Goal: Transaction & Acquisition: Book appointment/travel/reservation

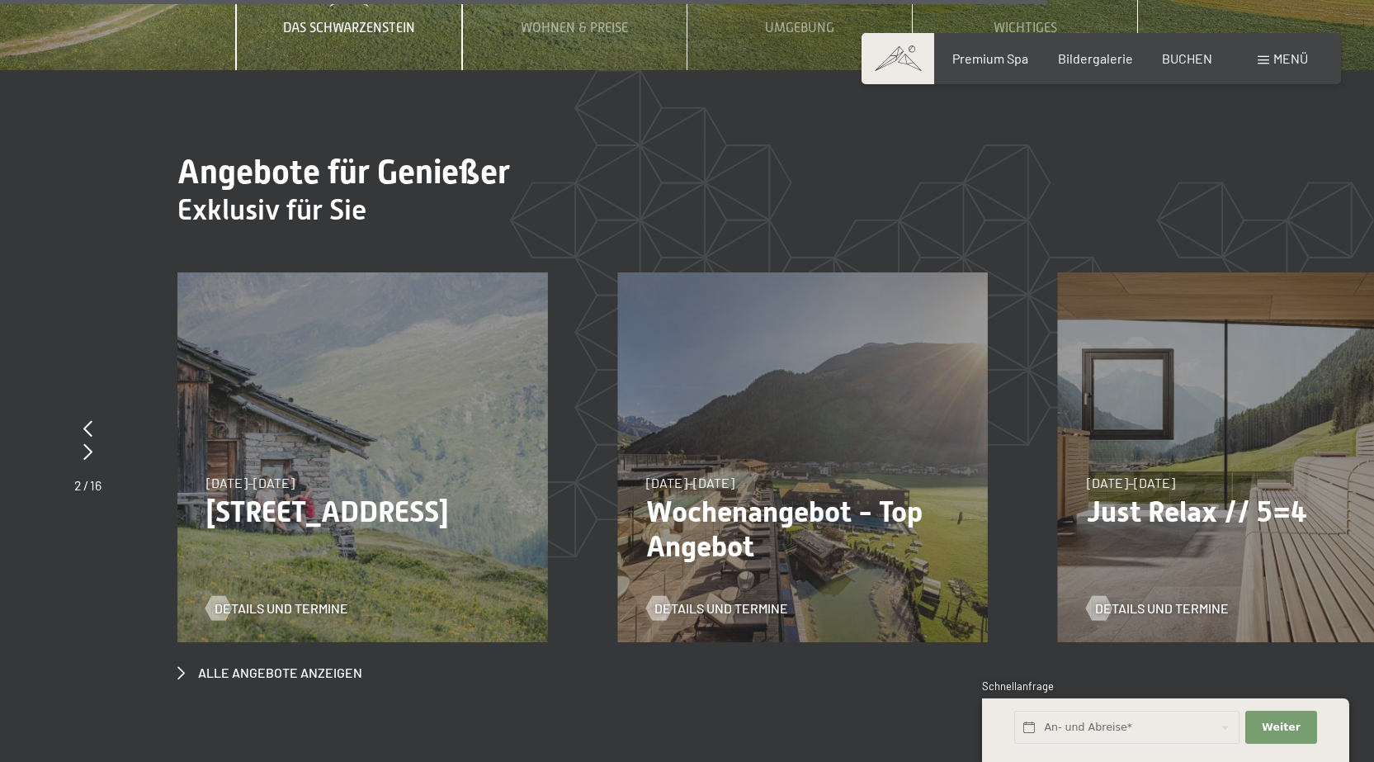
scroll to position [5940, 0]
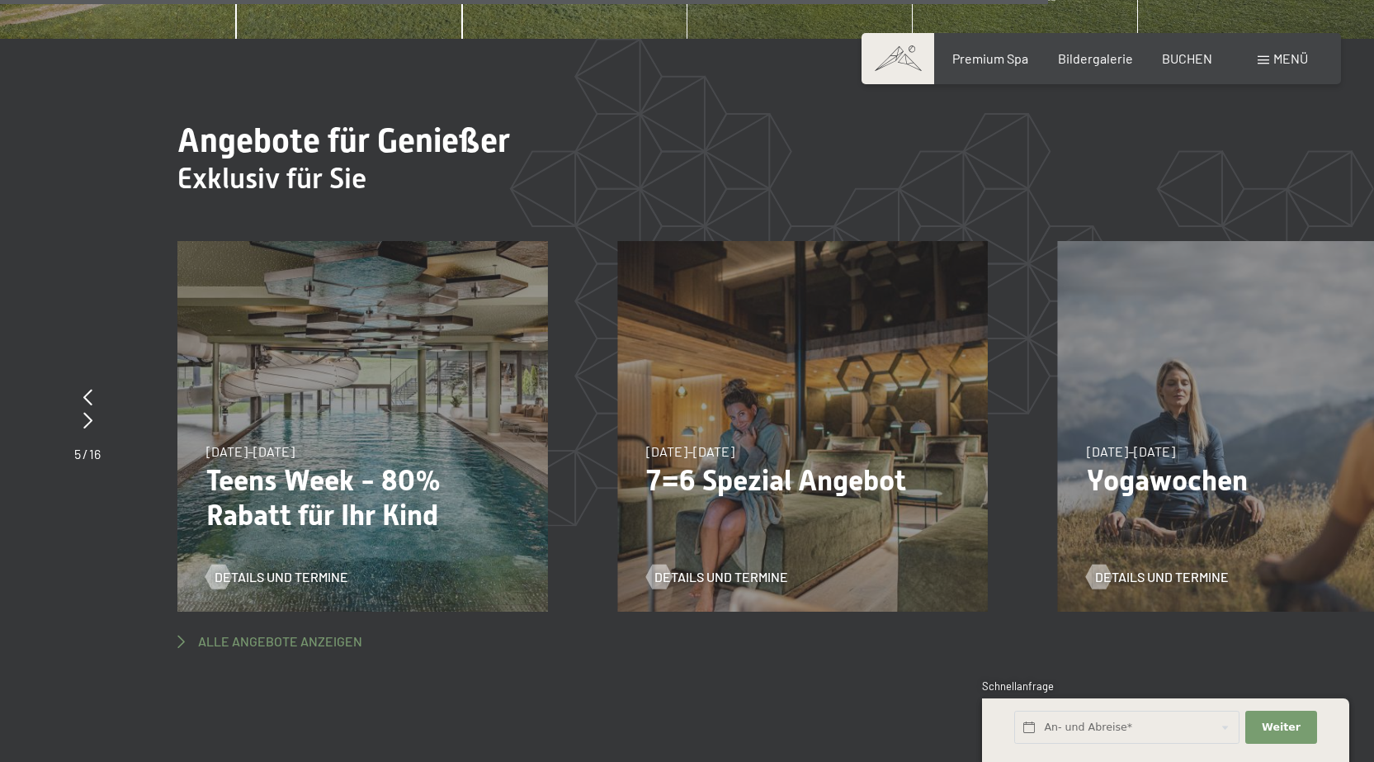
click at [283, 632] on span "Alle Angebote anzeigen" at bounding box center [280, 641] width 164 height 18
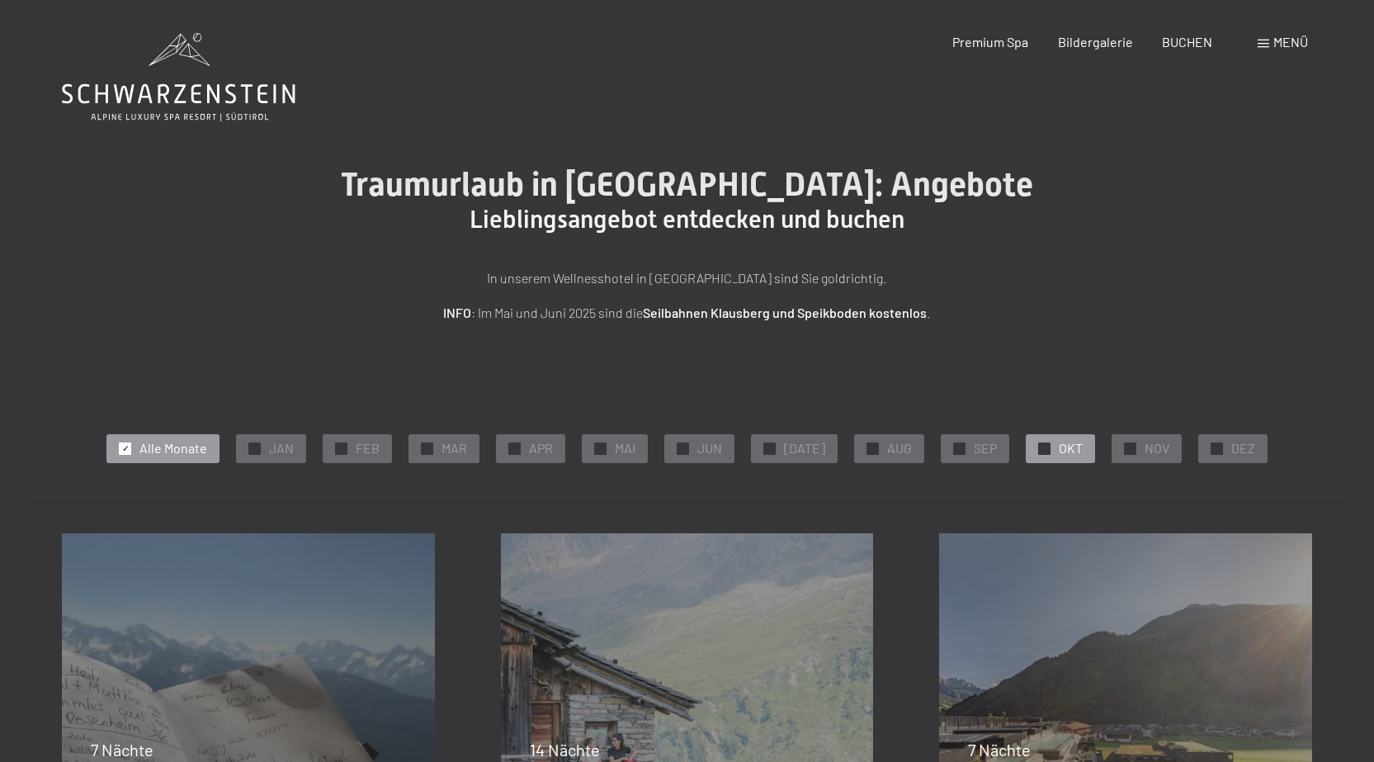
click at [1041, 445] on span "✓" at bounding box center [1044, 448] width 7 height 12
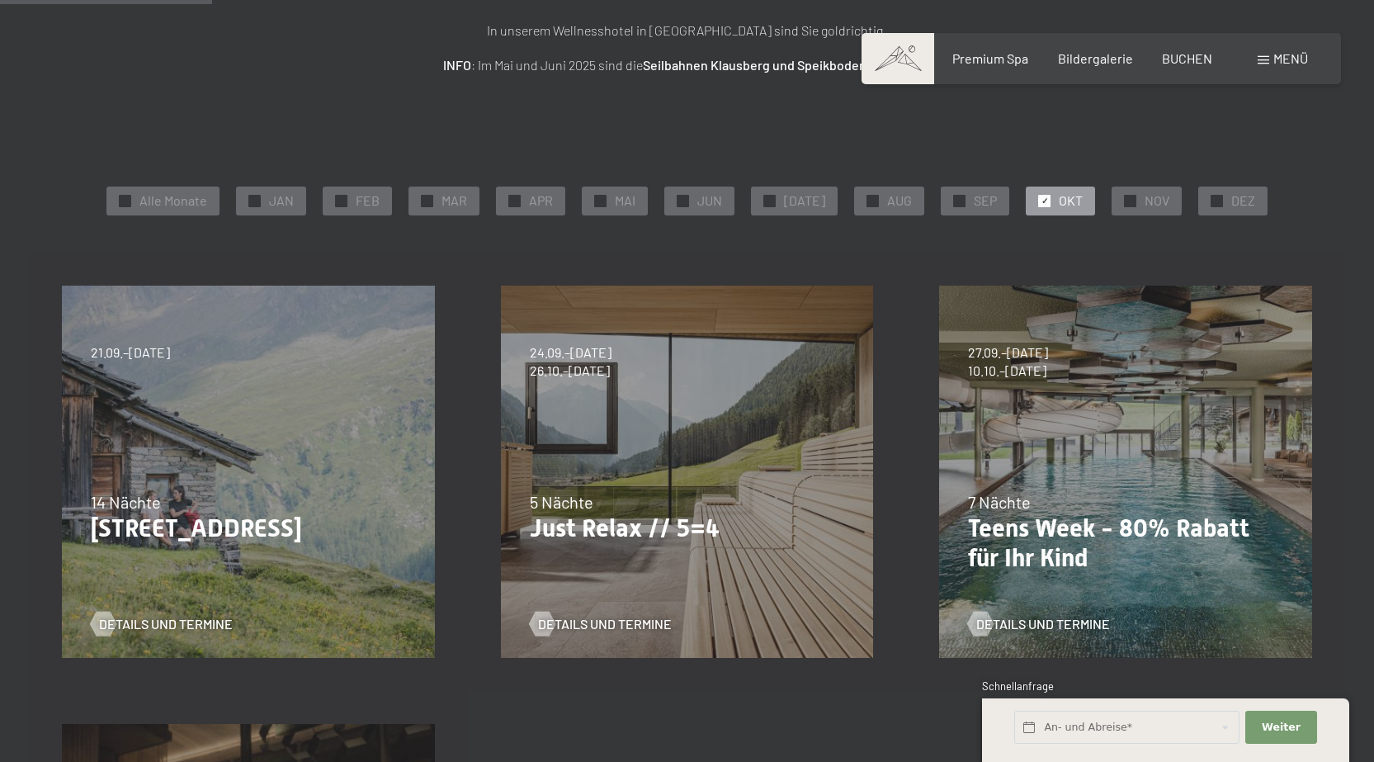
scroll to position [330, 0]
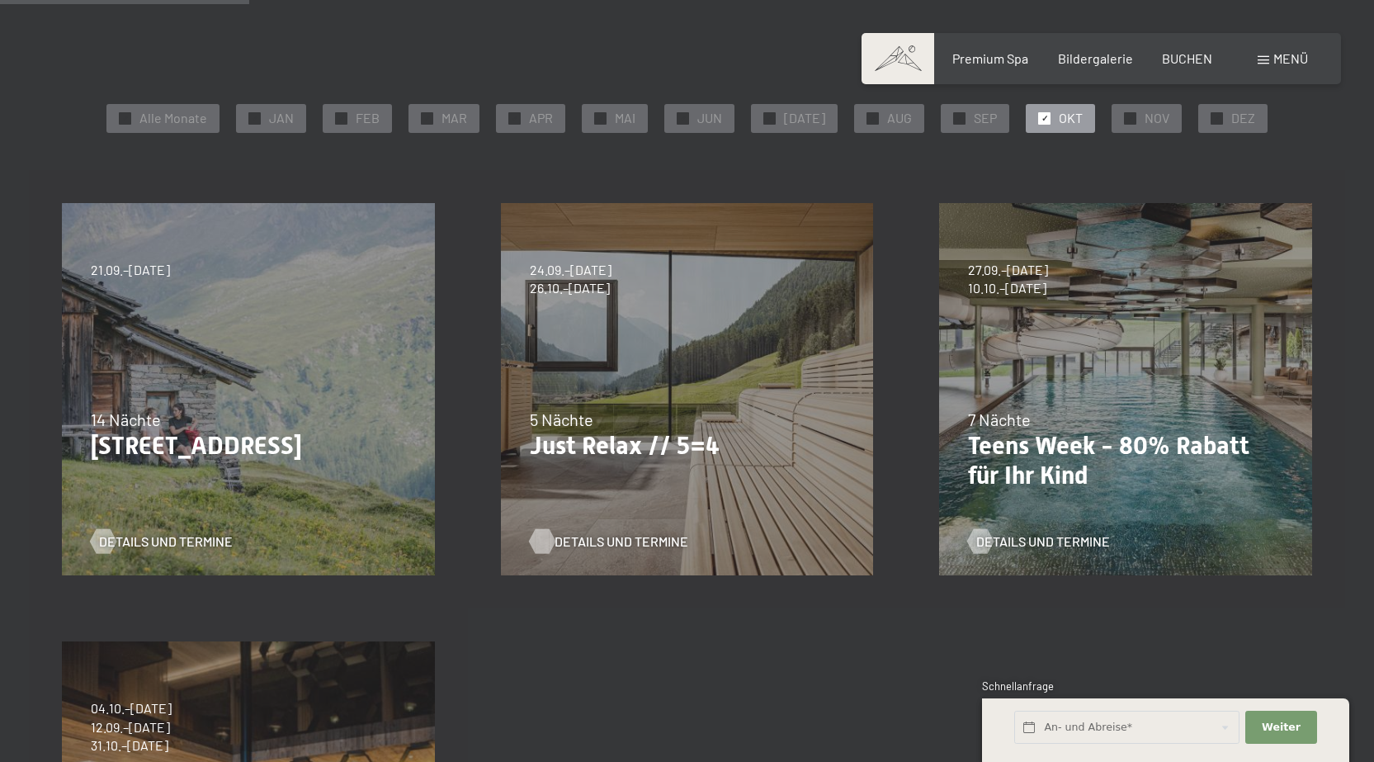
click at [604, 537] on span "Details und Termine" at bounding box center [621, 541] width 134 height 18
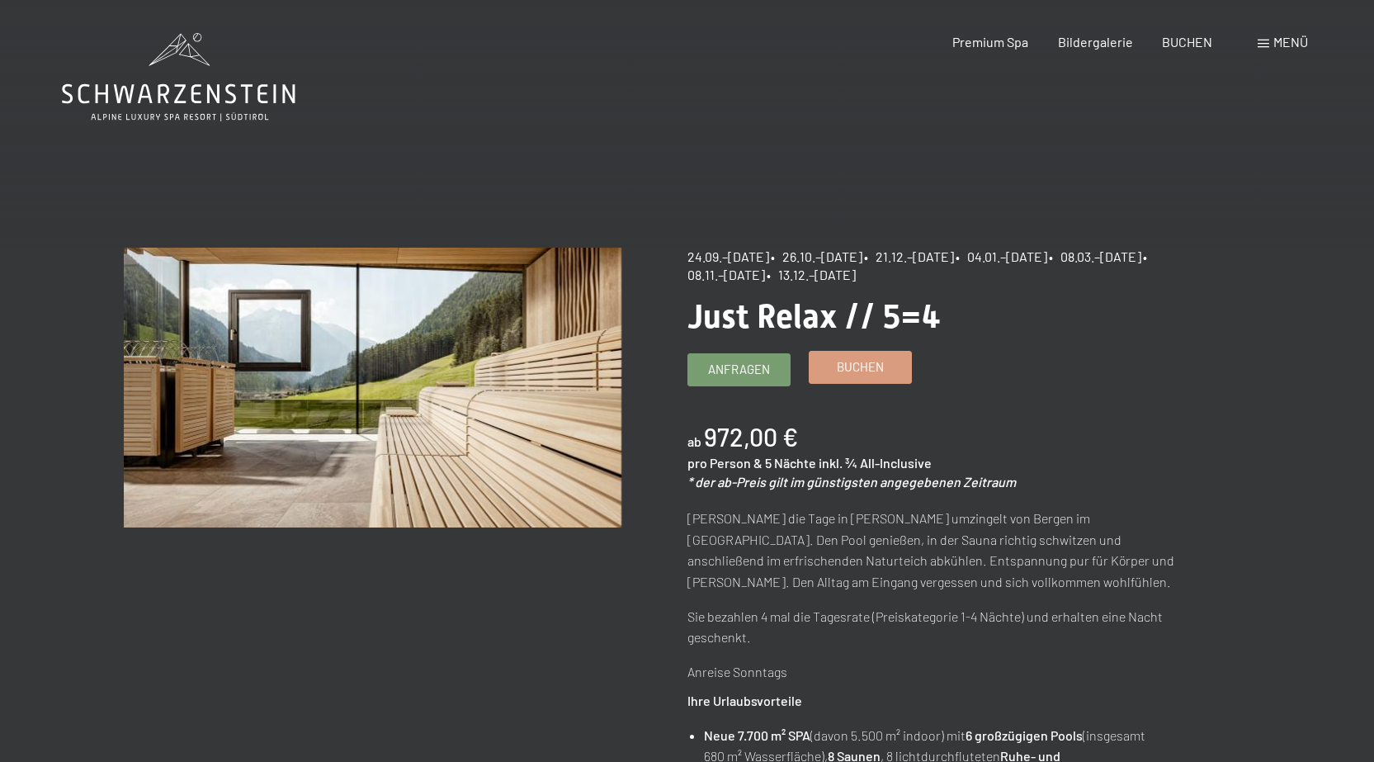
click at [883, 361] on span "Buchen" at bounding box center [860, 366] width 47 height 17
click at [859, 367] on span "Buchen" at bounding box center [860, 366] width 47 height 17
click at [842, 367] on span "Buchen" at bounding box center [860, 366] width 47 height 17
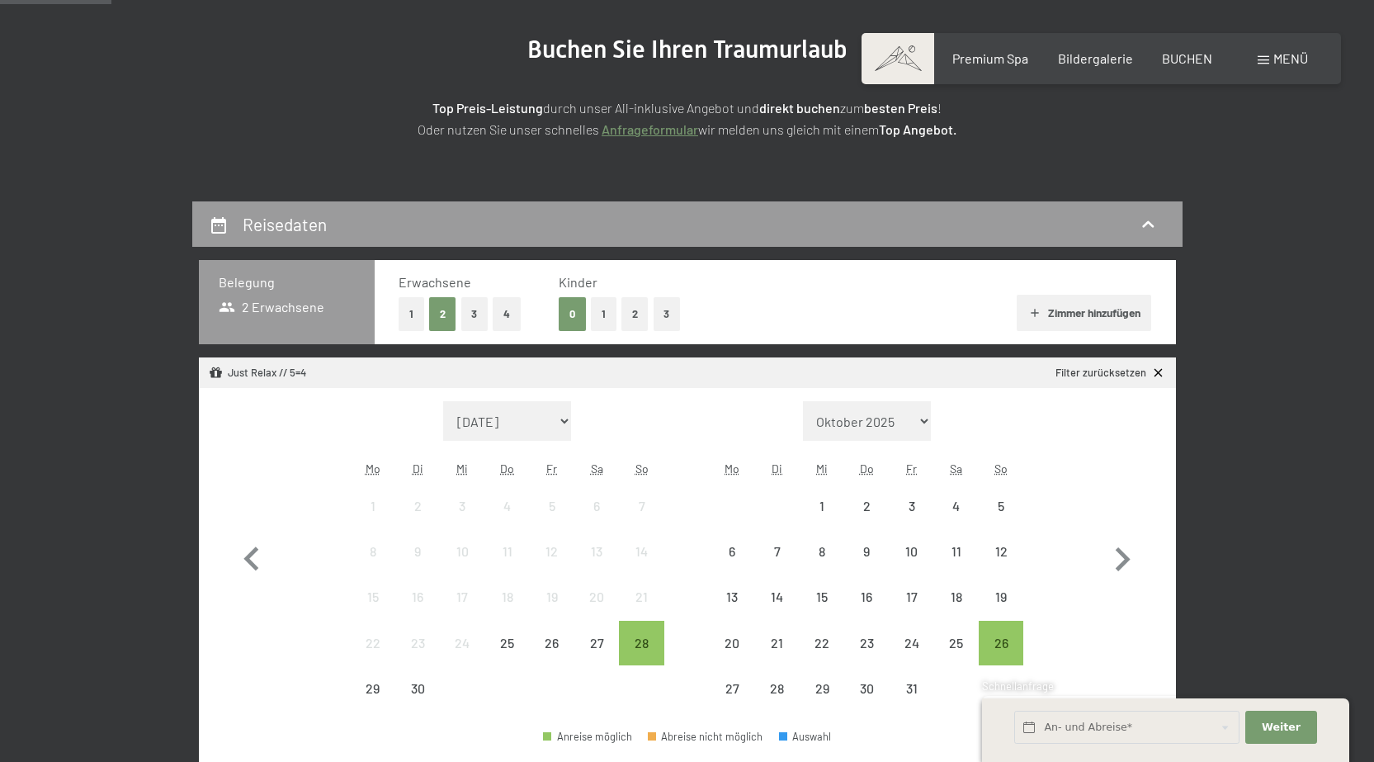
scroll to position [248, 0]
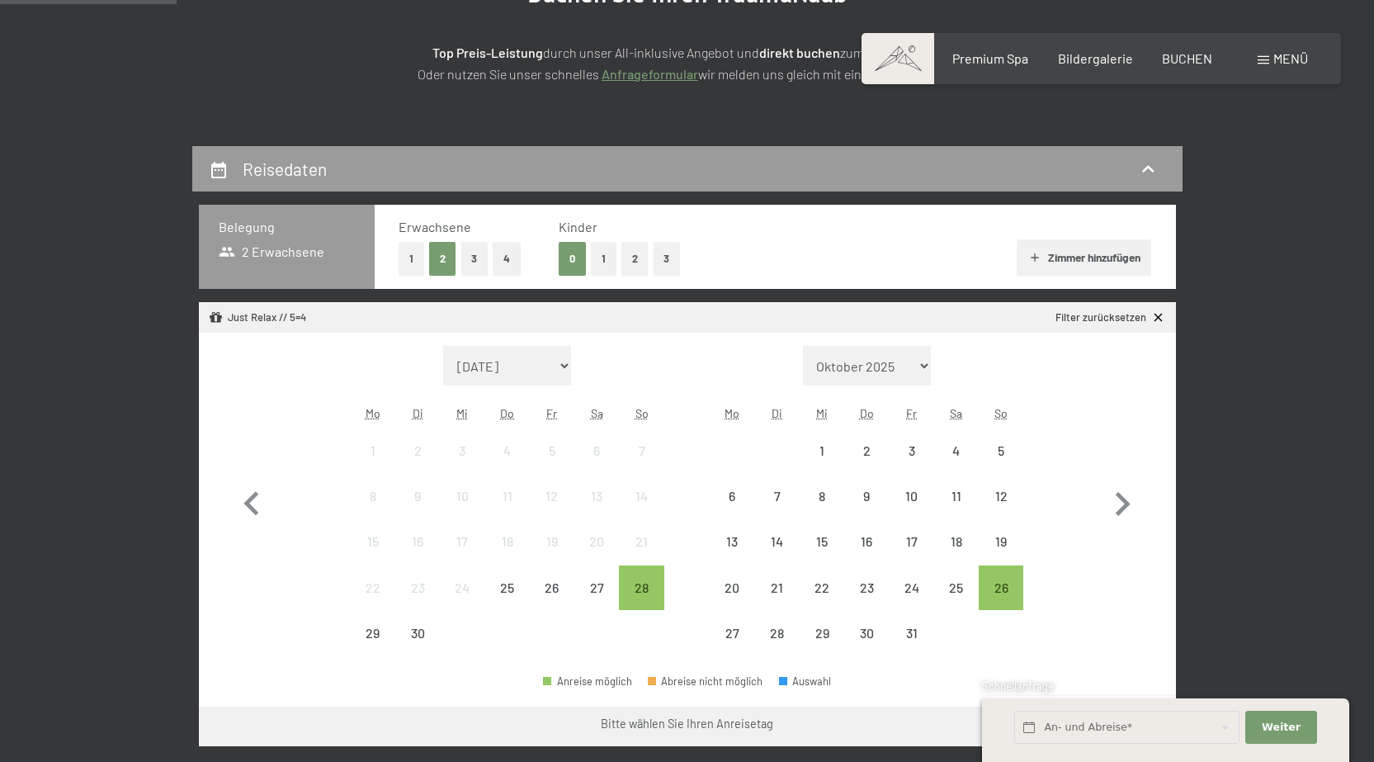
click at [608, 261] on button "1" at bounding box center [604, 259] width 26 height 34
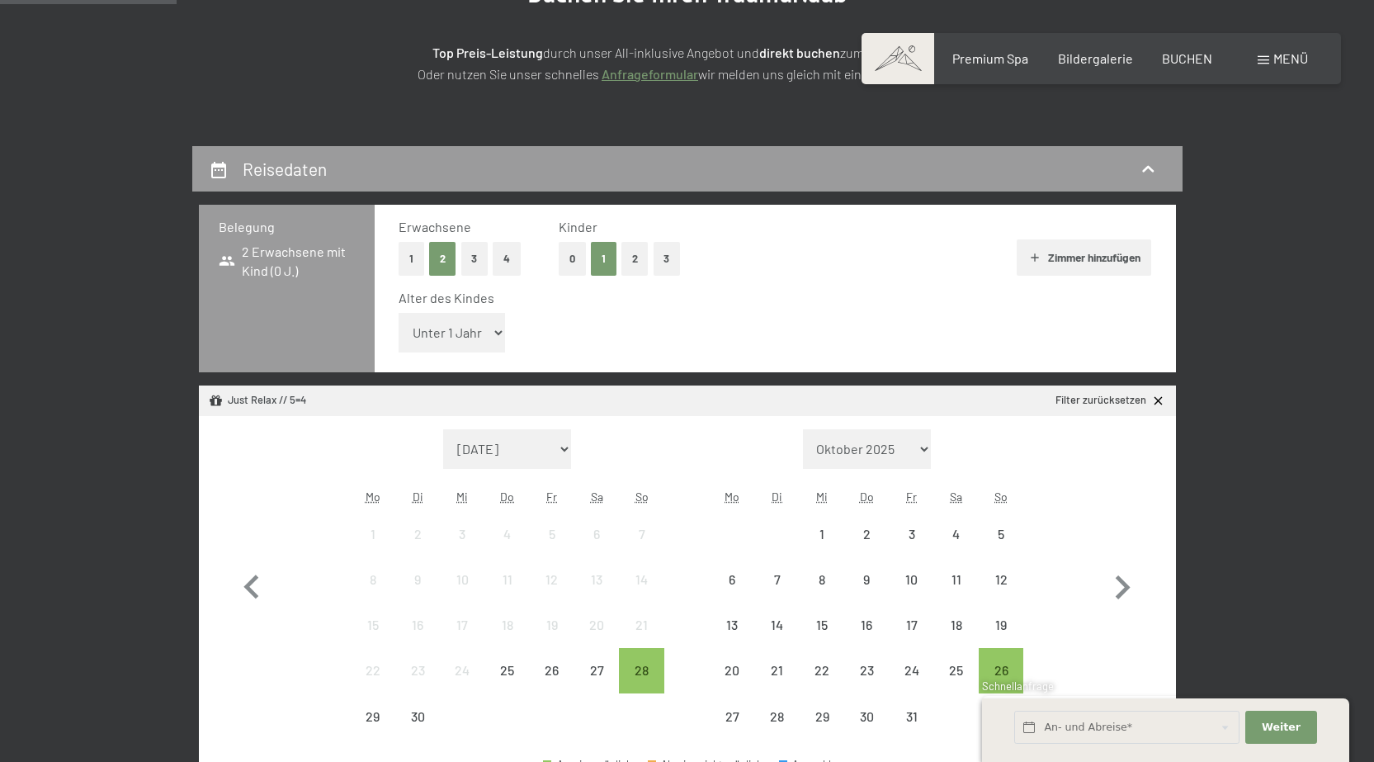
click at [498, 331] on select "Unter 1 Jahr 1 Jahr 2 Jahre 3 Jahre 4 Jahre 5 Jahre 6 Jahre 7 Jahre 8 Jahre 9 J…" at bounding box center [452, 333] width 107 height 40
click at [399, 313] on select "Unter 1 Jahr 1 Jahr 2 Jahre 3 Jahre 4 Jahre 5 Jahre 6 Jahre 7 Jahre 8 Jahre 9 J…" at bounding box center [452, 333] width 107 height 40
click at [498, 331] on select "Unter 1 Jahr 1 Jahr 2 Jahre 3 Jahre 4 Jahre 5 Jahre 6 Jahre 7 Jahre 8 Jahre 9 J…" at bounding box center [452, 333] width 107 height 40
select select "9"
click at [399, 313] on select "Unter 1 Jahr 1 Jahr 2 Jahre 3 Jahre 4 Jahre 5 Jahre 6 Jahre 7 Jahre 8 Jahre 9 J…" at bounding box center [452, 333] width 107 height 40
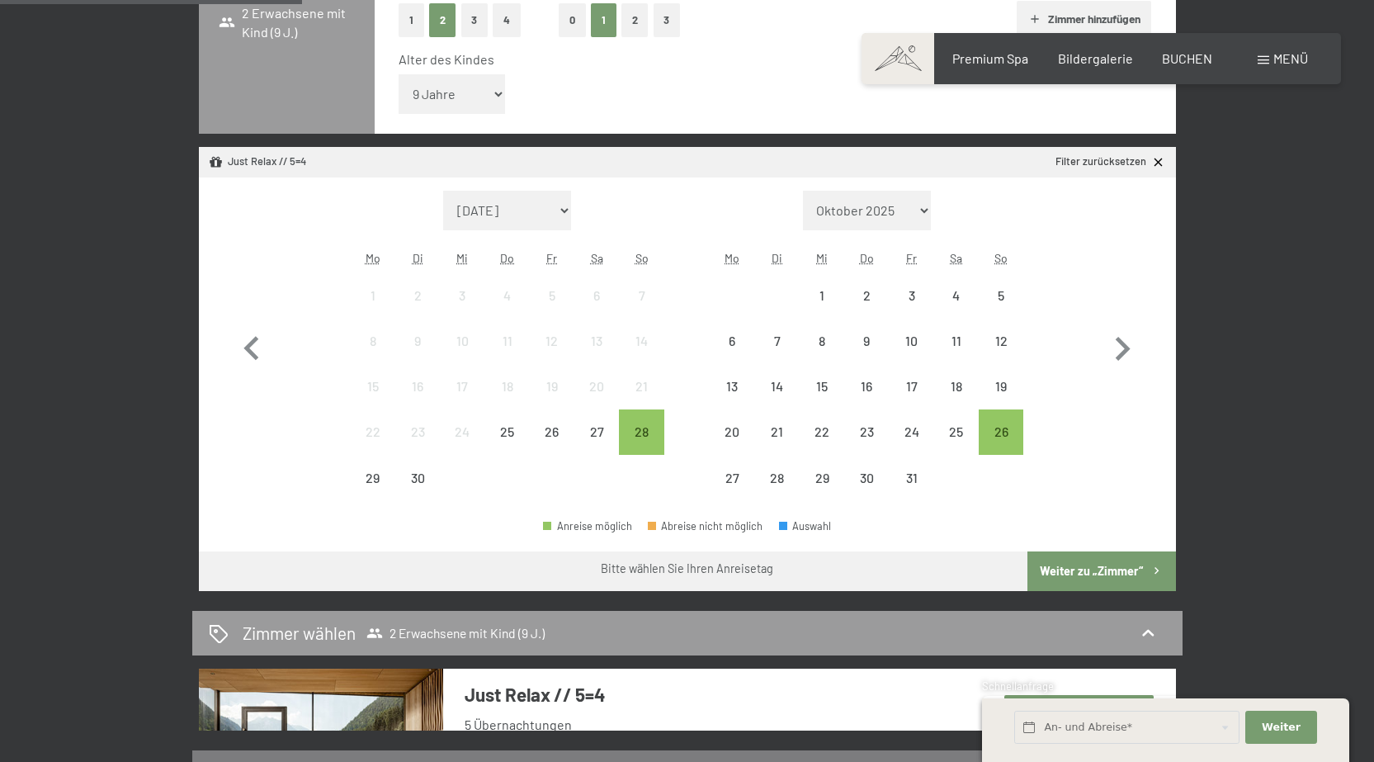
scroll to position [495, 0]
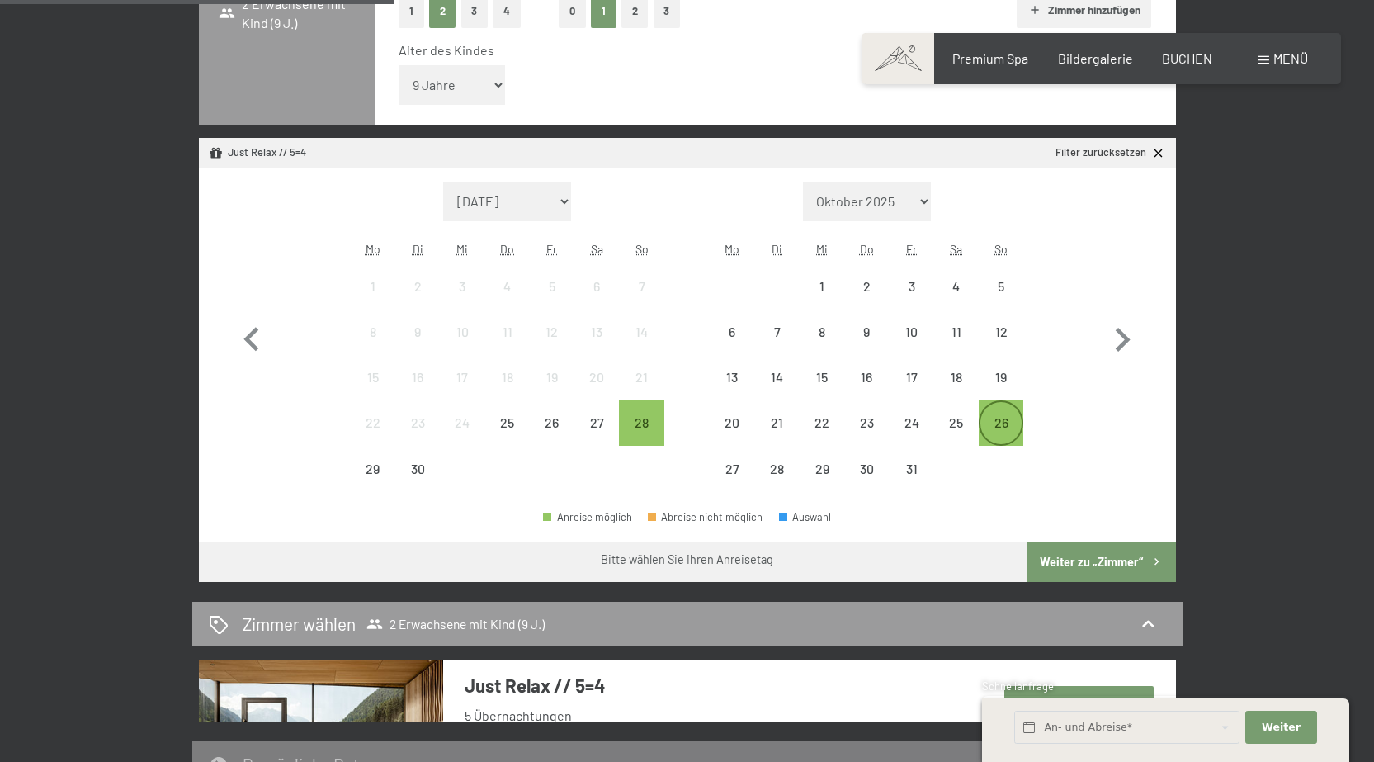
click at [1001, 422] on div "26" at bounding box center [1000, 436] width 41 height 41
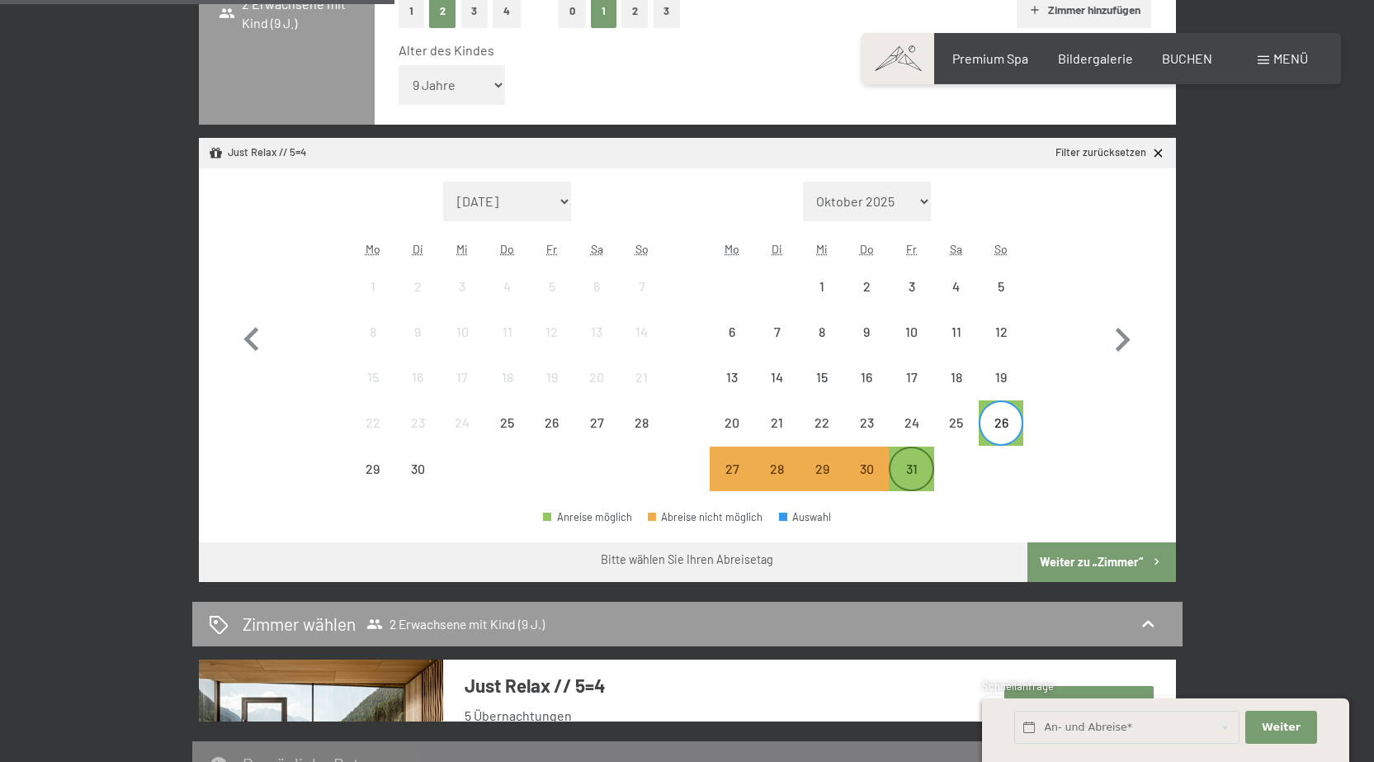
click at [913, 477] on div "31" at bounding box center [910, 482] width 41 height 41
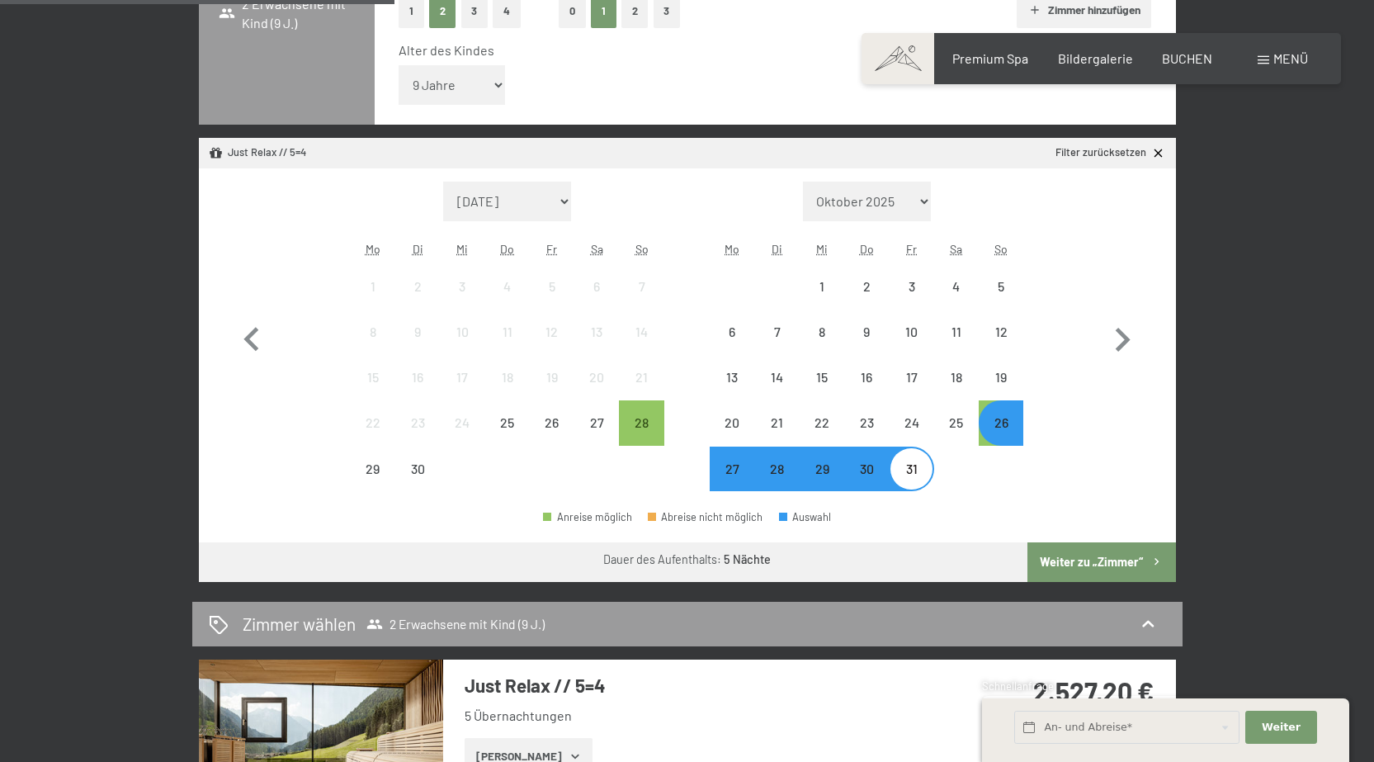
click at [1135, 559] on button "Weiter zu „Zimmer“" at bounding box center [1101, 562] width 148 height 40
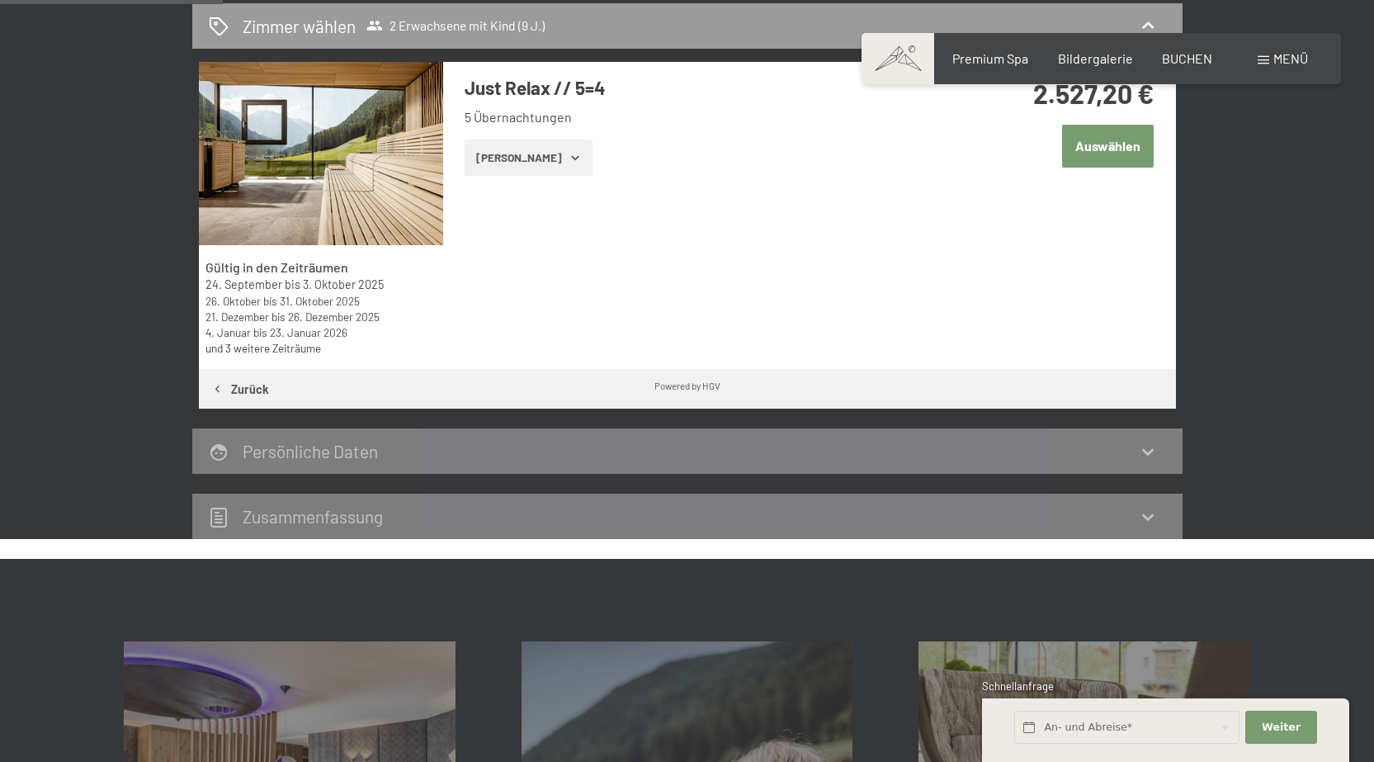
scroll to position [229, 0]
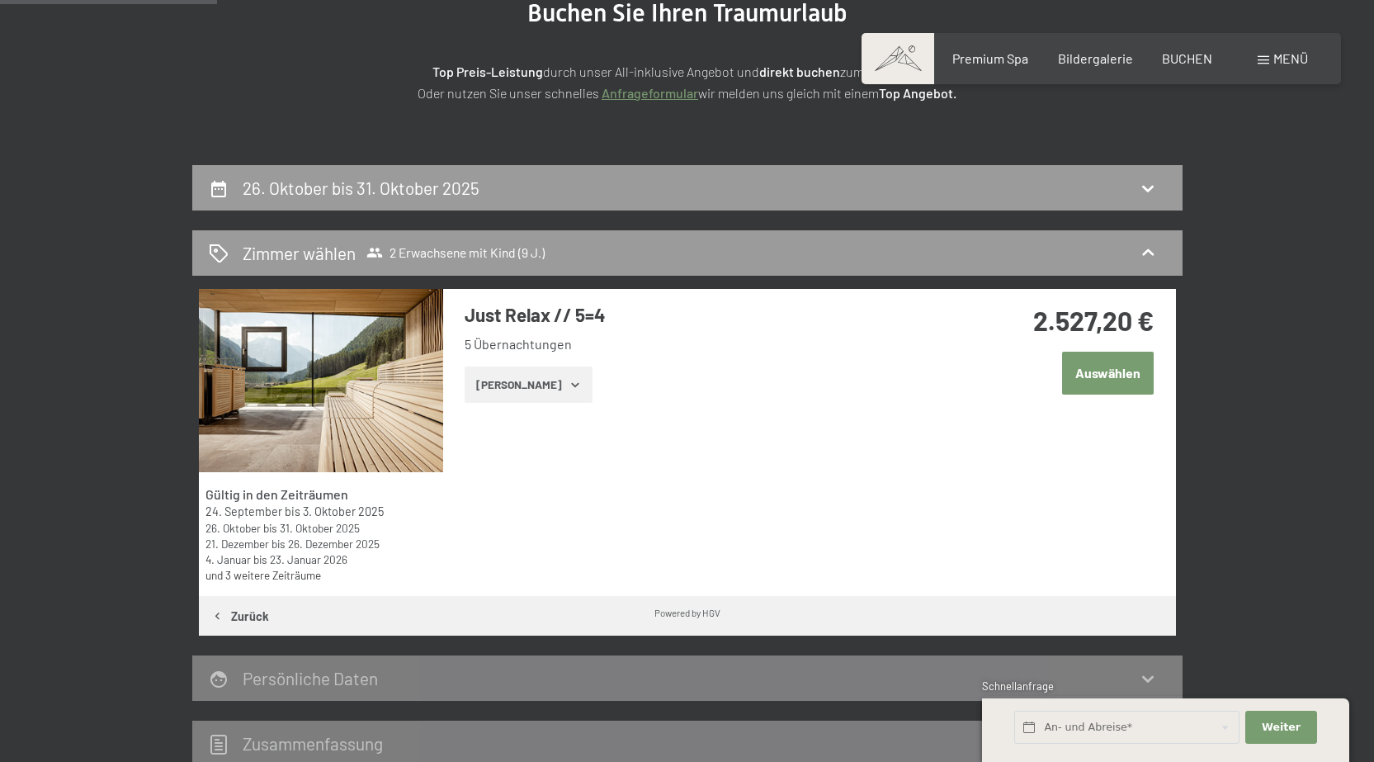
click at [1108, 363] on button "Auswählen" at bounding box center [1108, 372] width 92 height 42
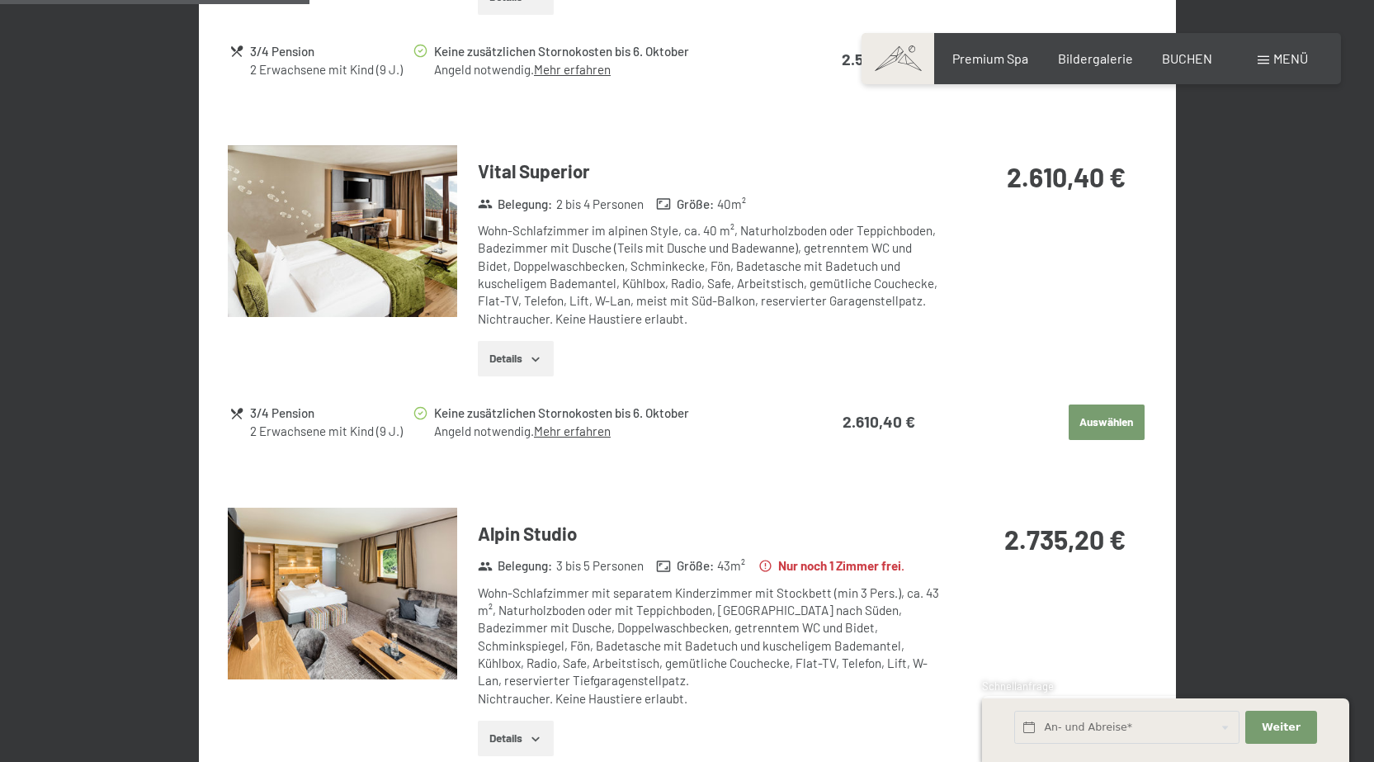
scroll to position [1154, 0]
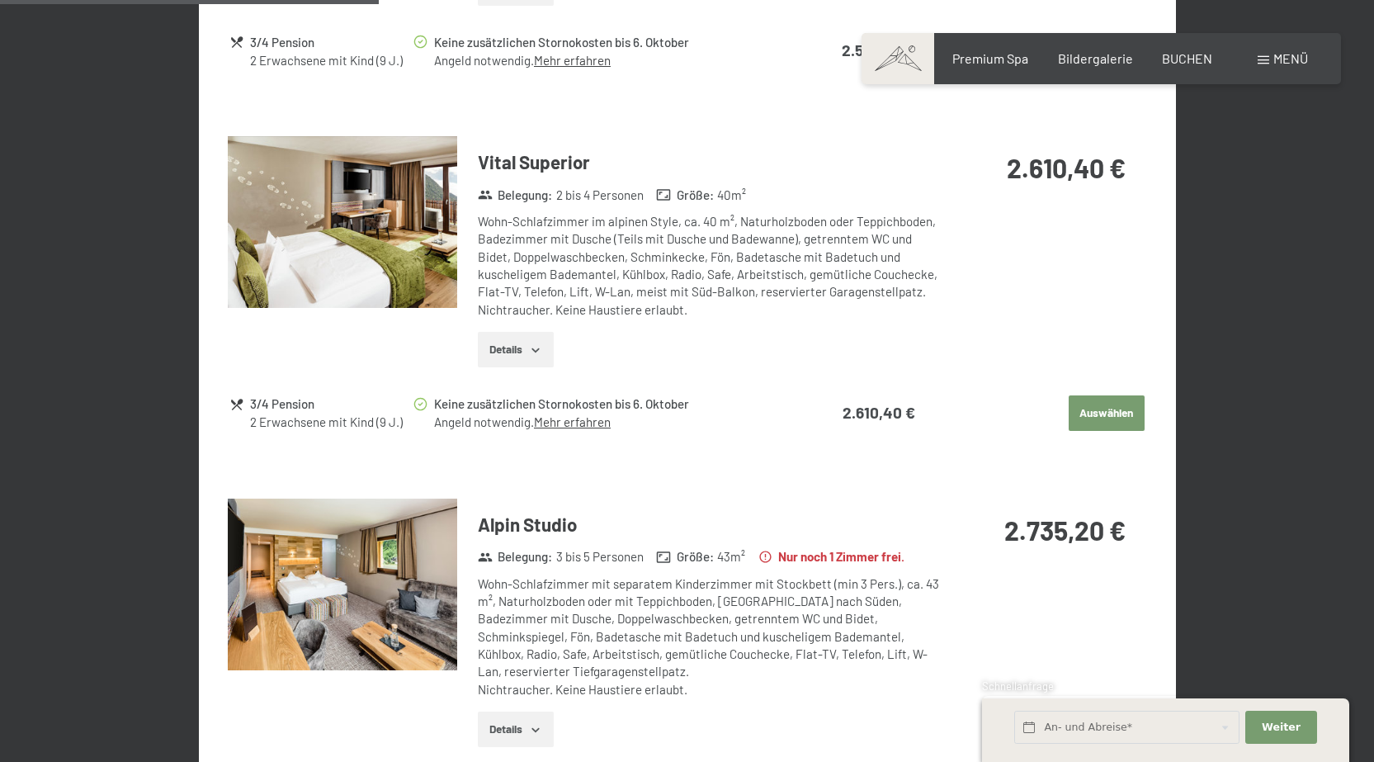
click at [1097, 411] on button "Auswählen" at bounding box center [1106, 413] width 76 height 36
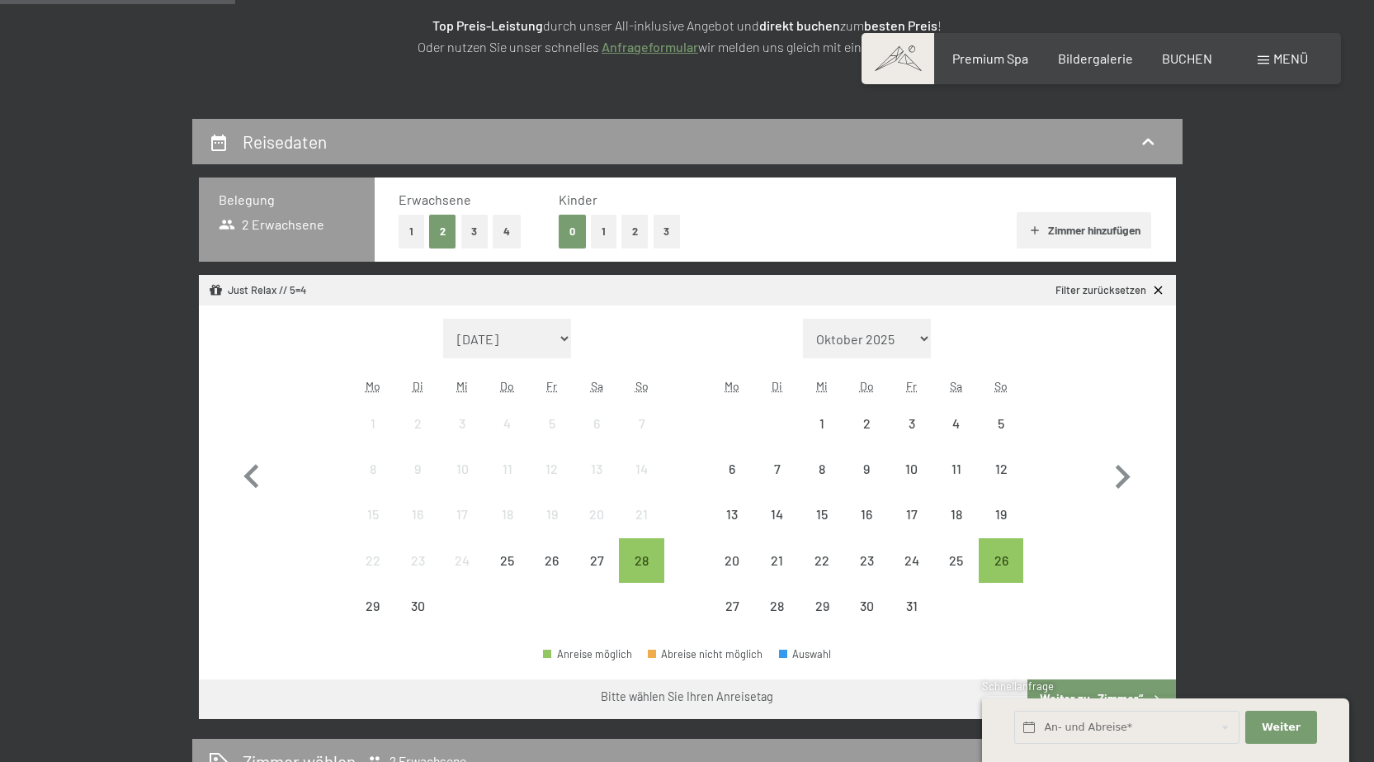
scroll to position [248, 0]
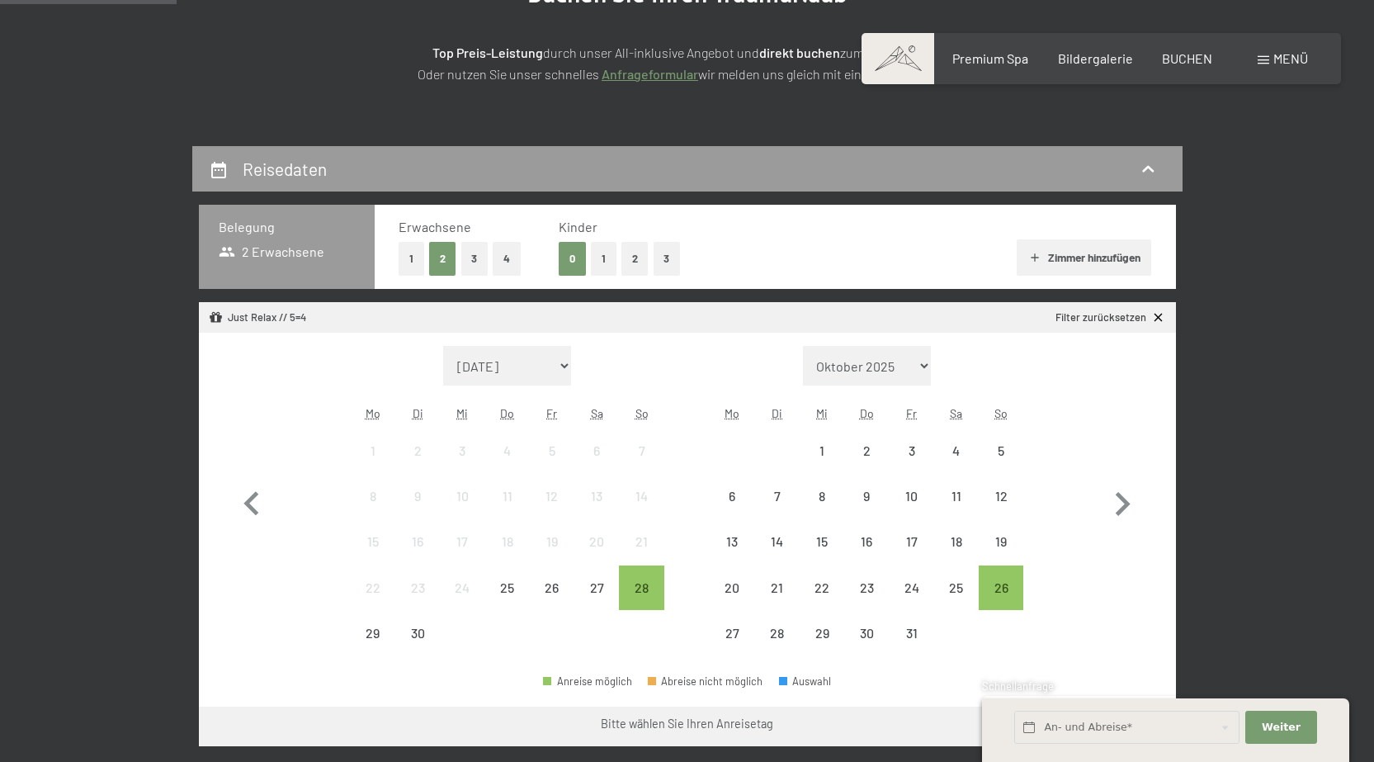
click at [602, 260] on button "1" at bounding box center [604, 259] width 26 height 34
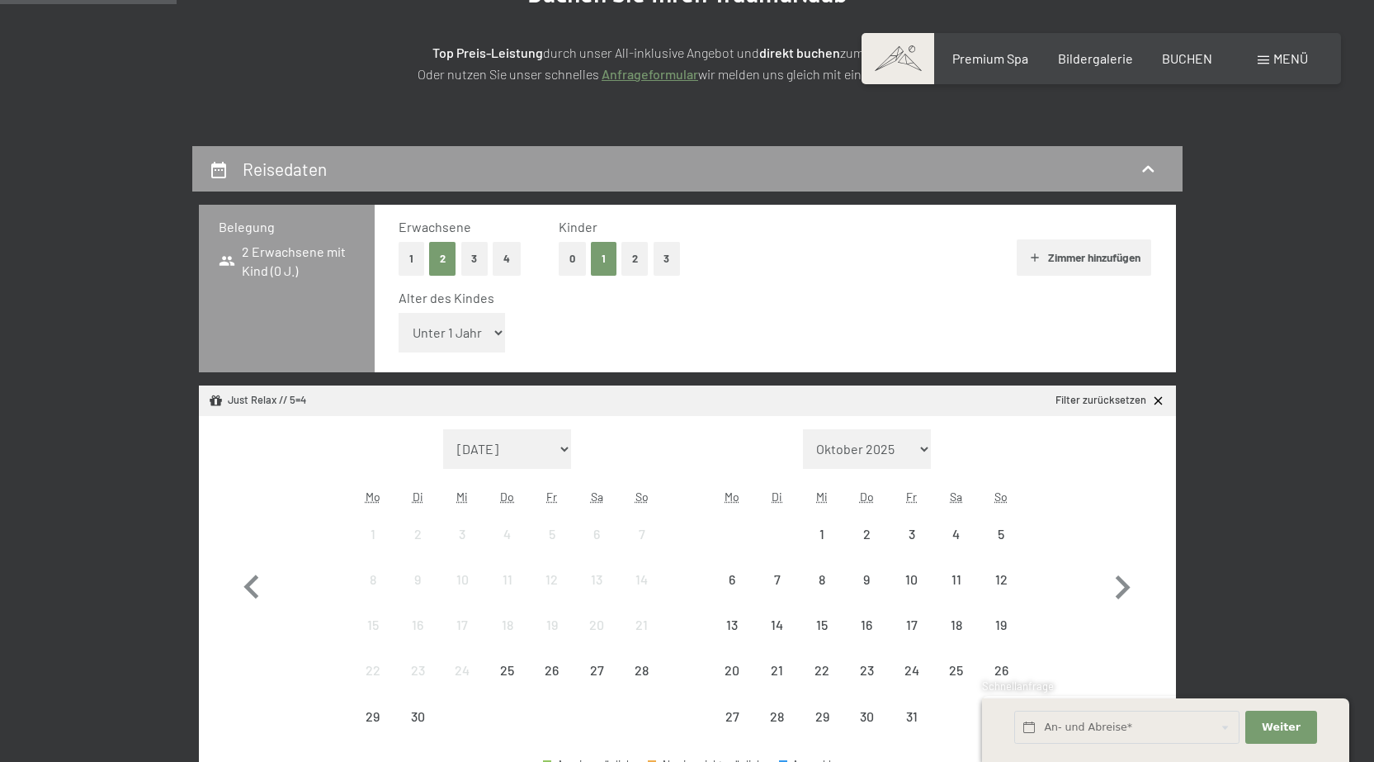
click at [498, 333] on select "Unter 1 Jahr 1 Jahr 2 Jahre 3 Jahre 4 Jahre 5 Jahre 6 Jahre 7 Jahre 8 Jahre 9 J…" at bounding box center [452, 333] width 107 height 40
select select "9"
click at [399, 313] on select "Unter 1 Jahr 1 Jahr 2 Jahre 3 Jahre 4 Jahre 5 Jahre 6 Jahre 7 Jahre 8 Jahre 9 J…" at bounding box center [452, 333] width 107 height 40
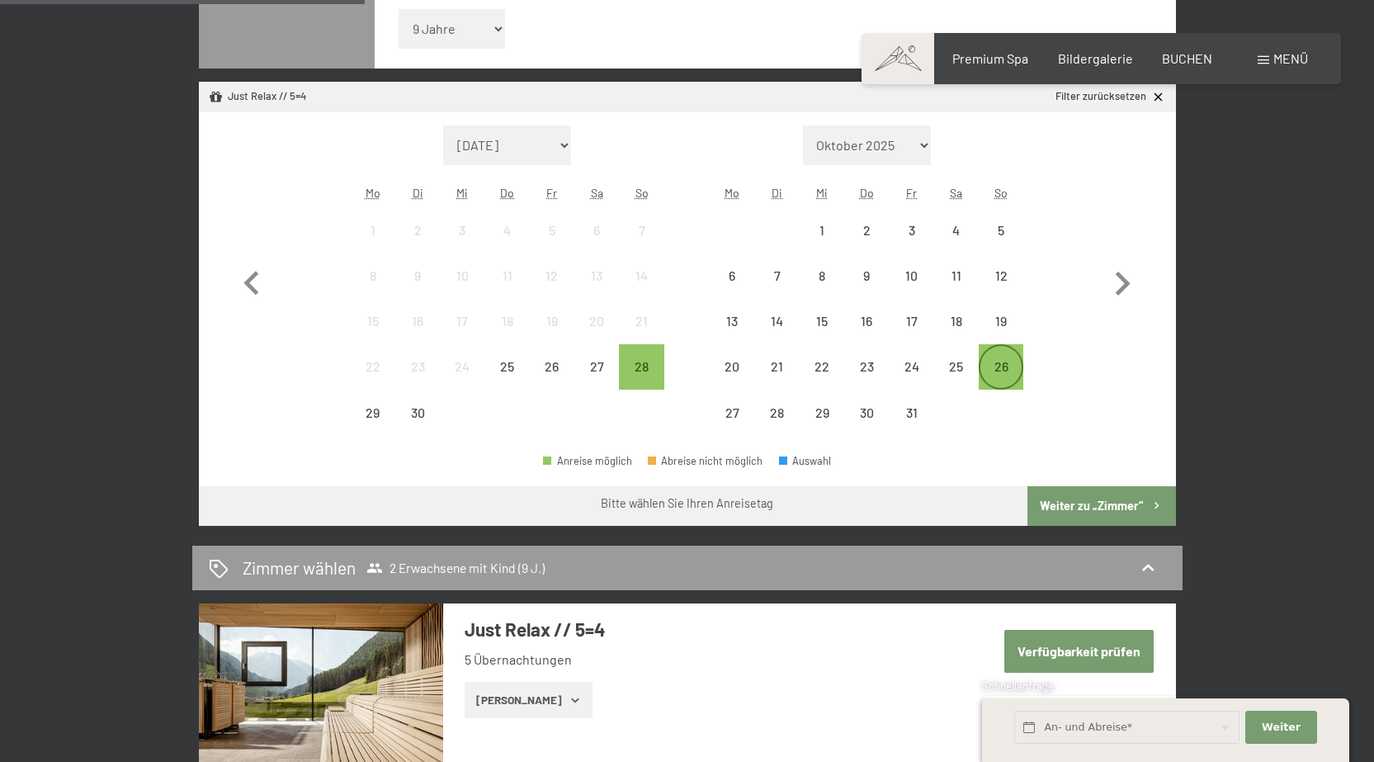
scroll to position [578, 0]
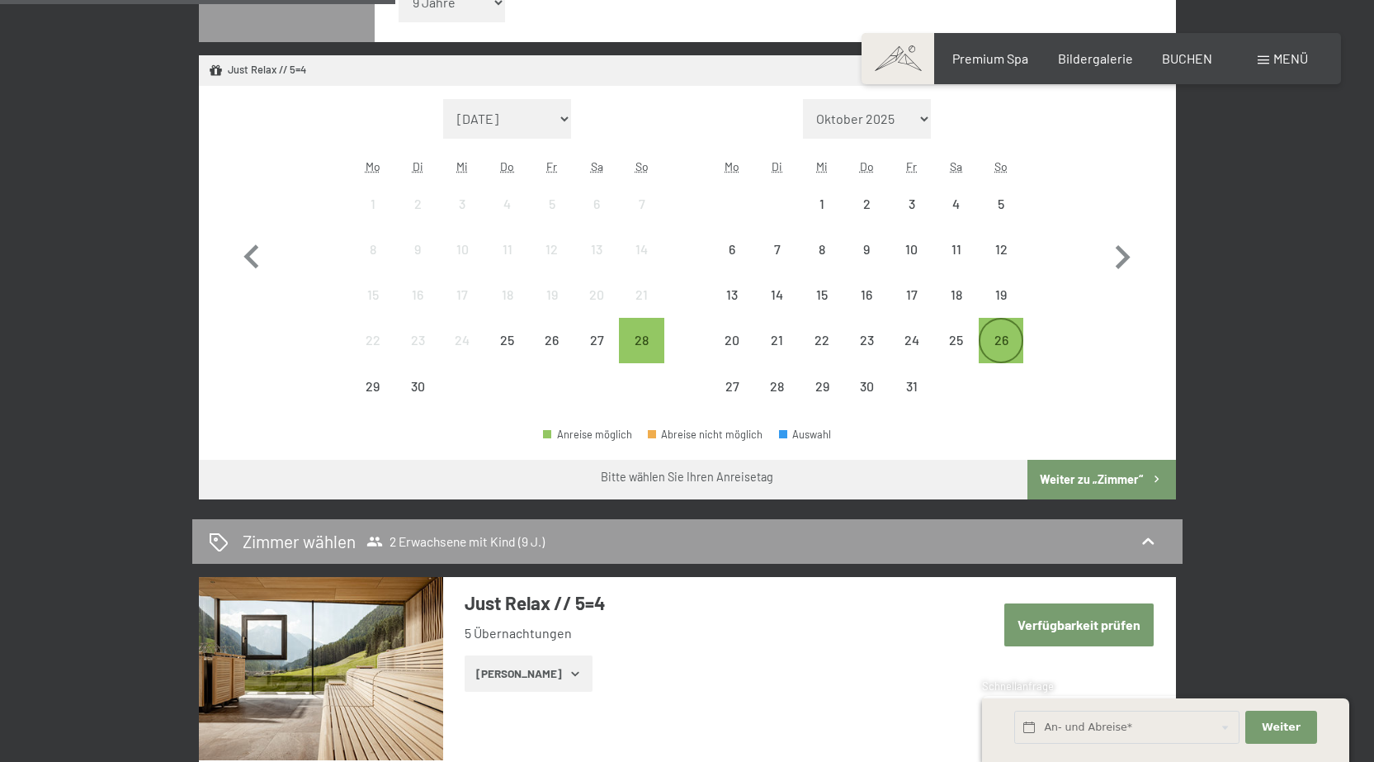
click at [1002, 339] on div "26" at bounding box center [1000, 353] width 41 height 41
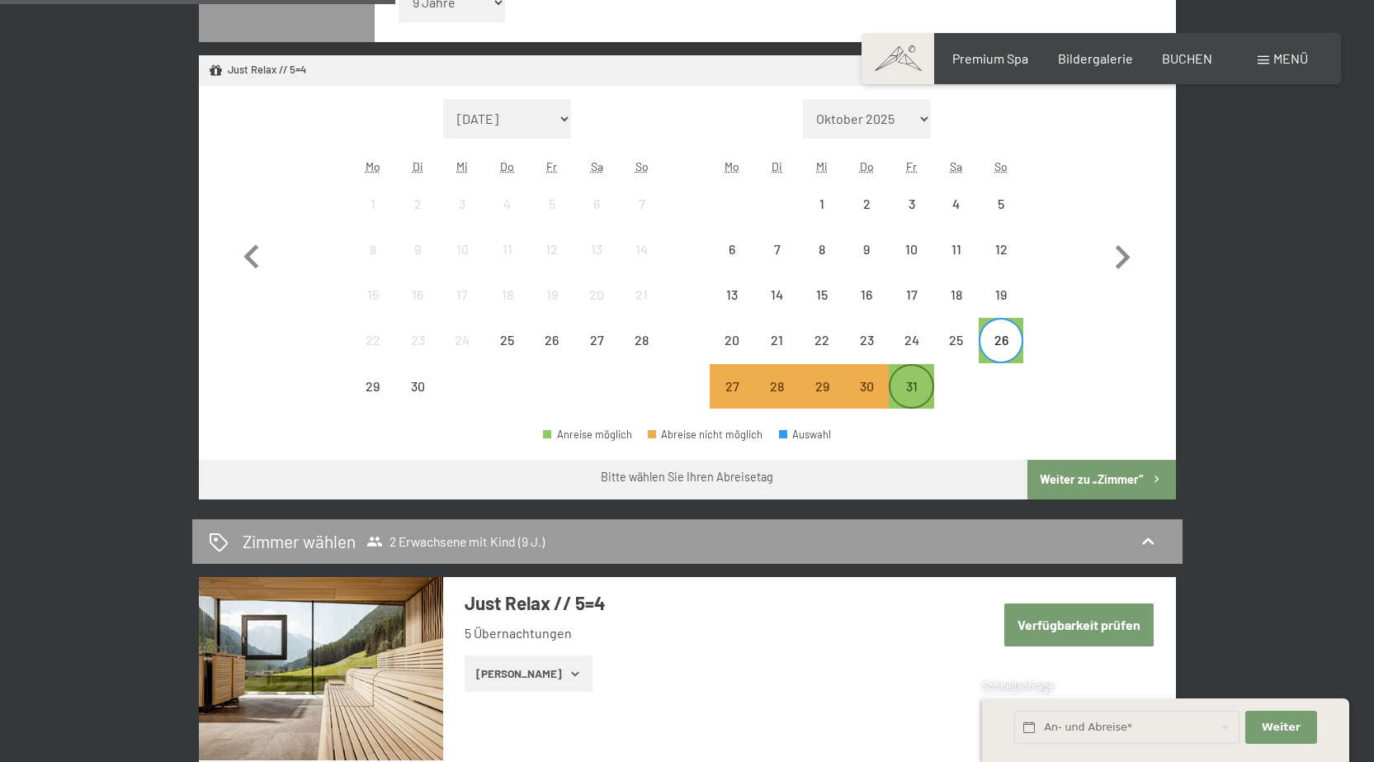
click at [909, 382] on div "31" at bounding box center [910, 400] width 41 height 41
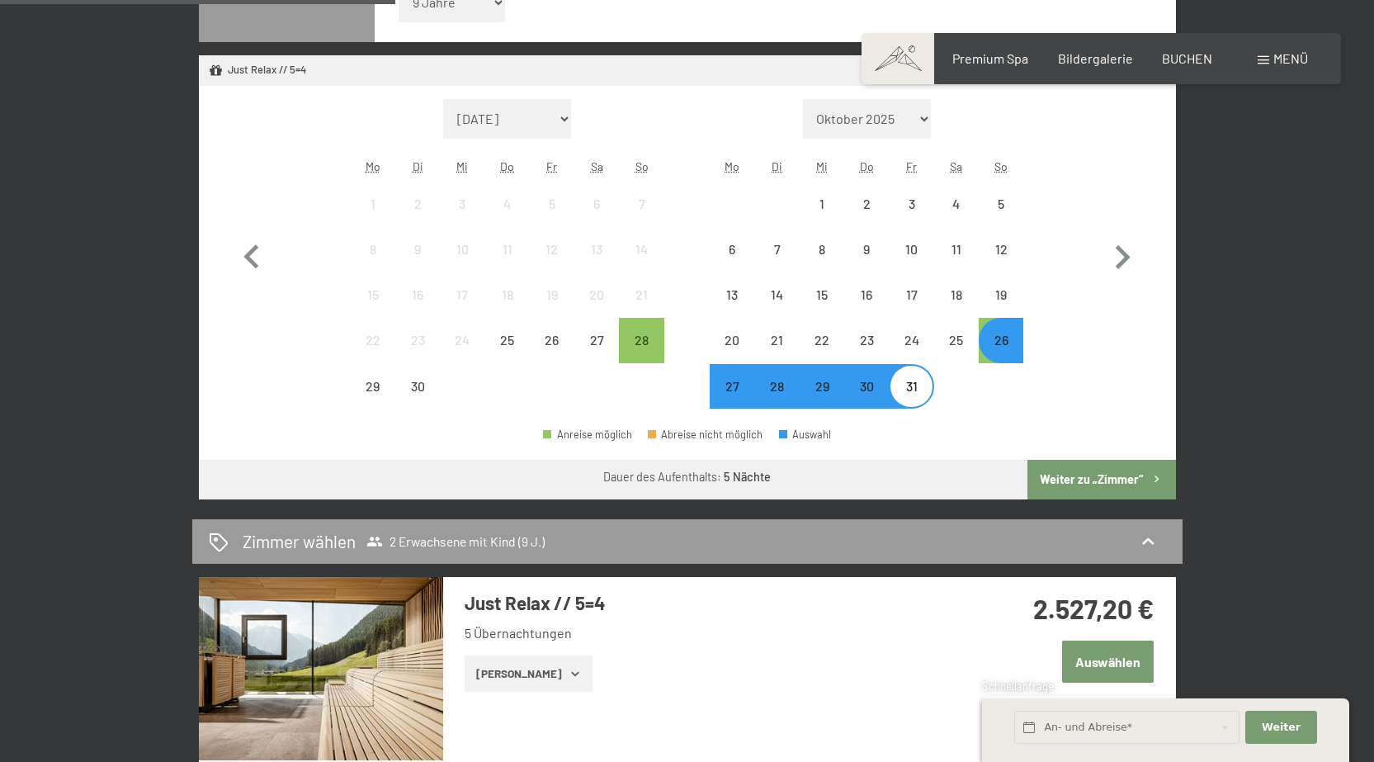
click at [1089, 470] on button "Weiter zu „Zimmer“" at bounding box center [1101, 480] width 148 height 40
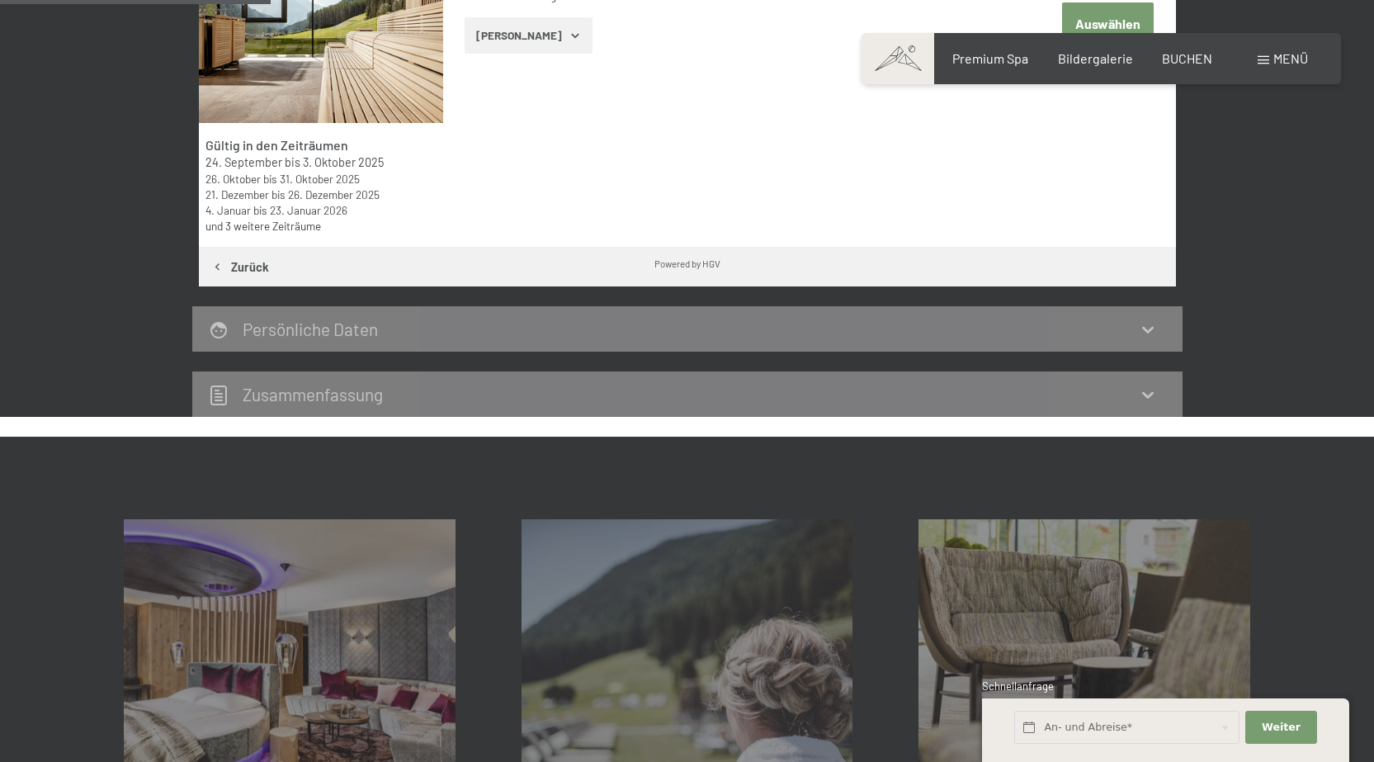
scroll to position [394, 0]
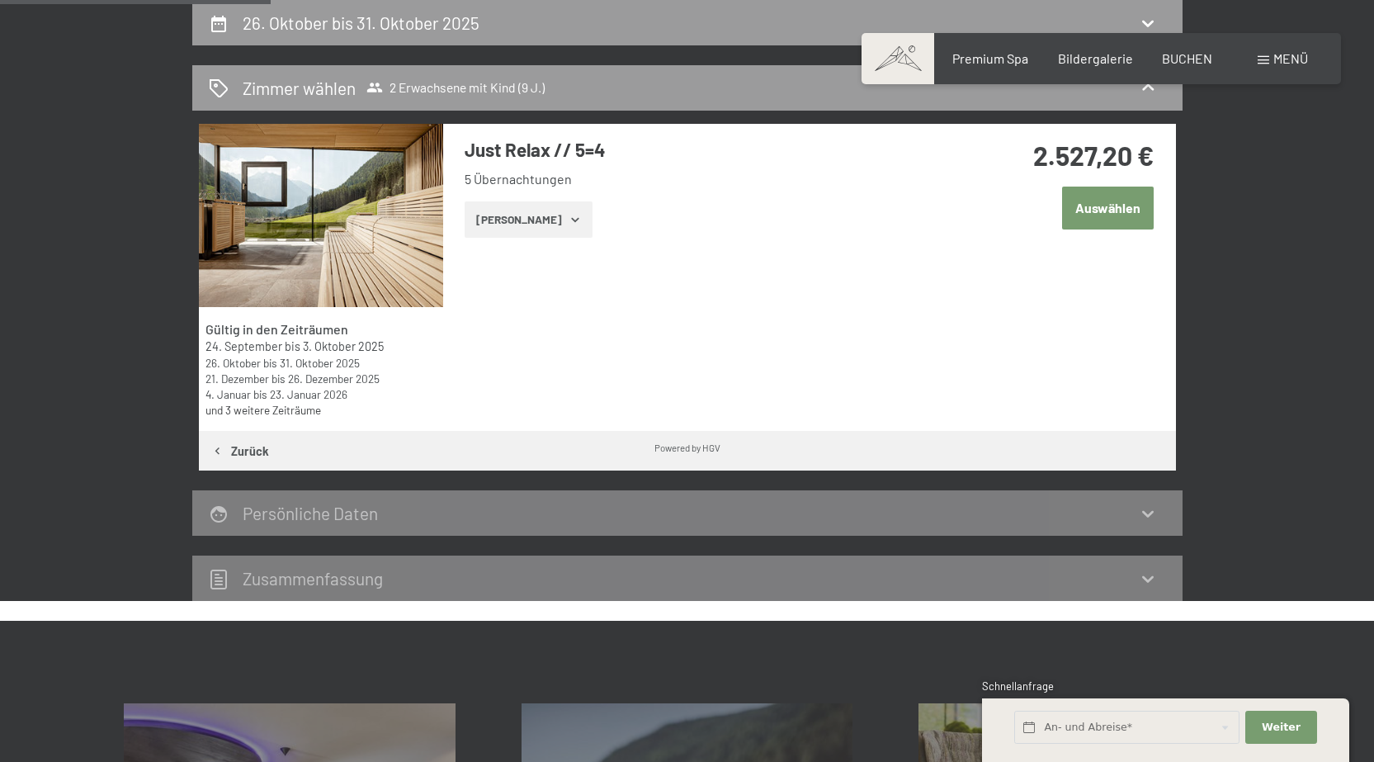
click at [1112, 210] on button "Auswählen" at bounding box center [1108, 207] width 92 height 42
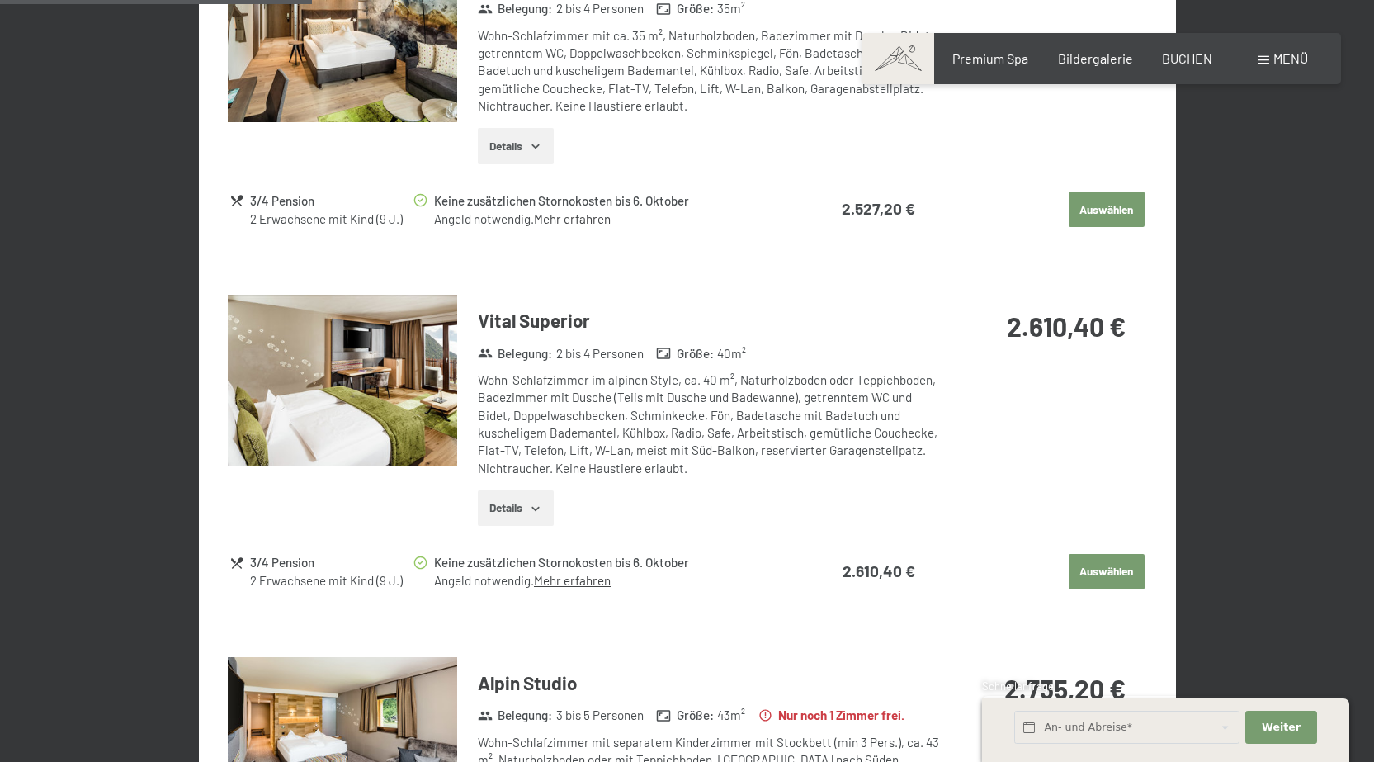
scroll to position [1072, 0]
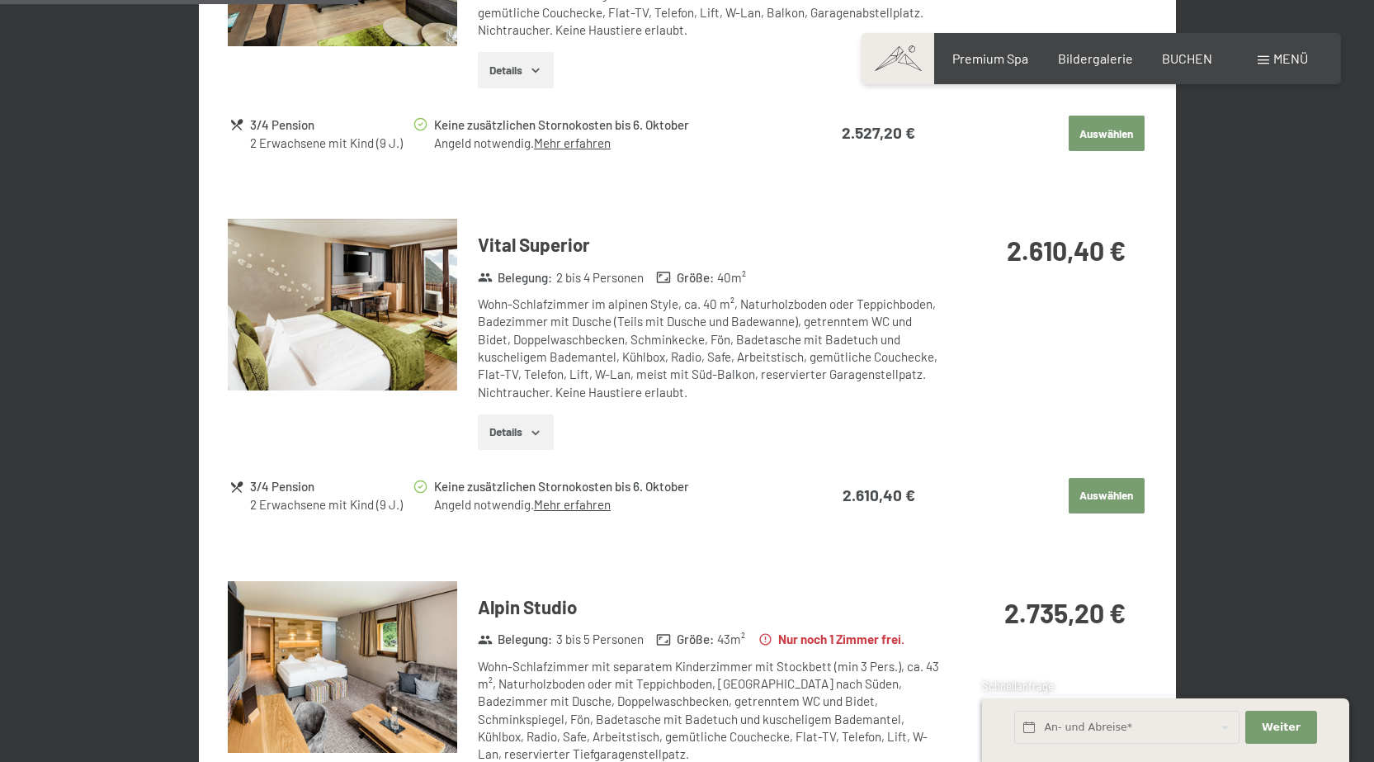
click at [538, 430] on span "Einwilligung Marketing*" at bounding box center [597, 429] width 136 height 17
click at [521, 430] on input "Einwilligung Marketing*" at bounding box center [512, 429] width 17 height 17
click at [536, 431] on span "Einwilligung Marketing*" at bounding box center [597, 429] width 136 height 17
click at [521, 431] on input "Einwilligung Marketing*" at bounding box center [512, 429] width 17 height 17
checkbox input "false"
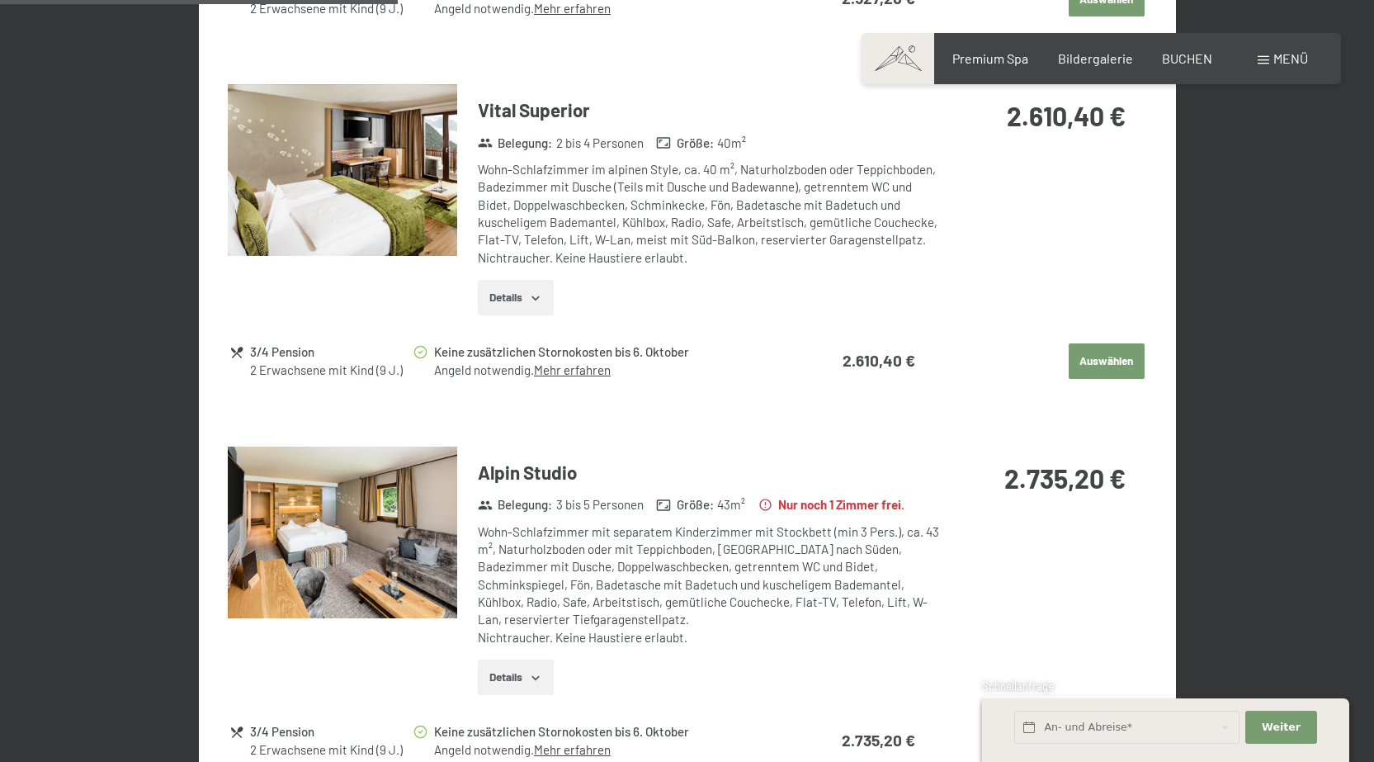
scroll to position [1237, 0]
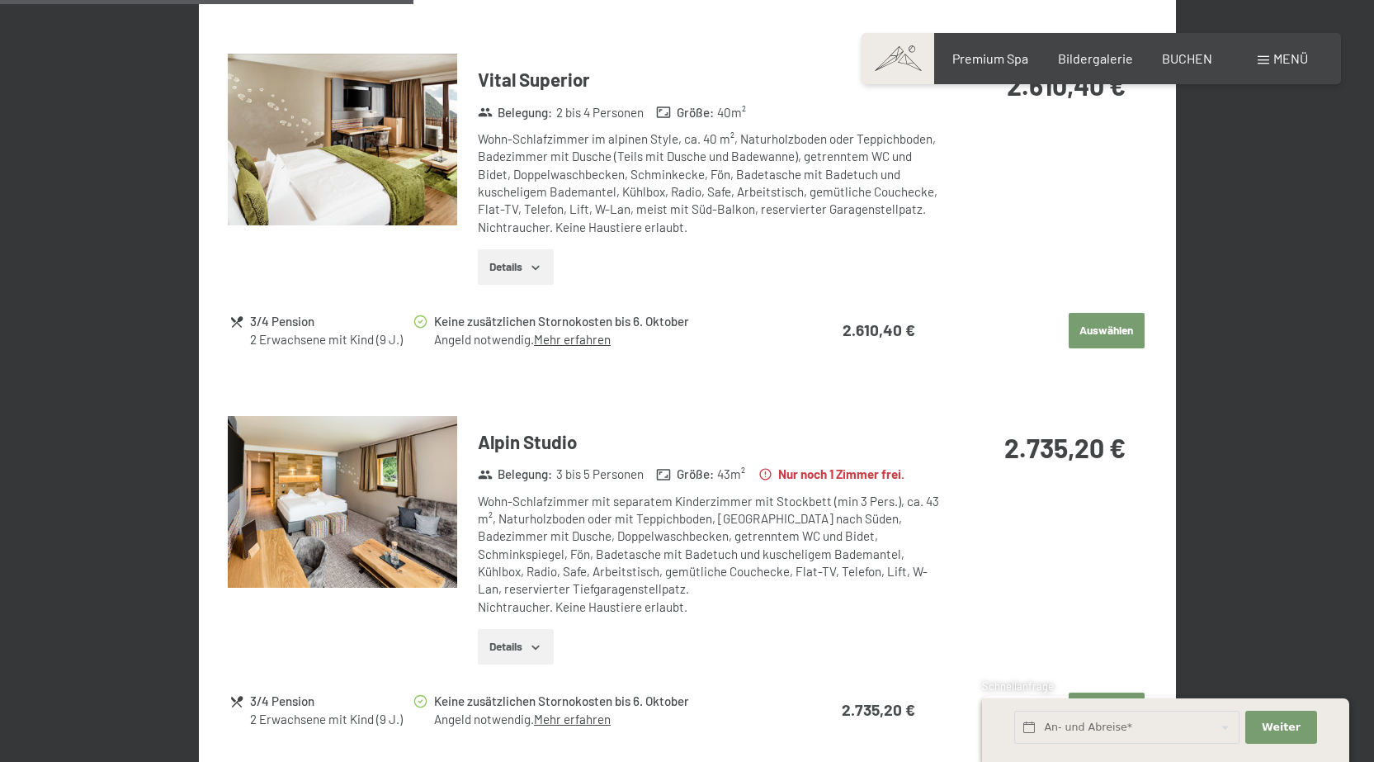
click at [1101, 328] on button "Auswählen" at bounding box center [1106, 331] width 76 height 36
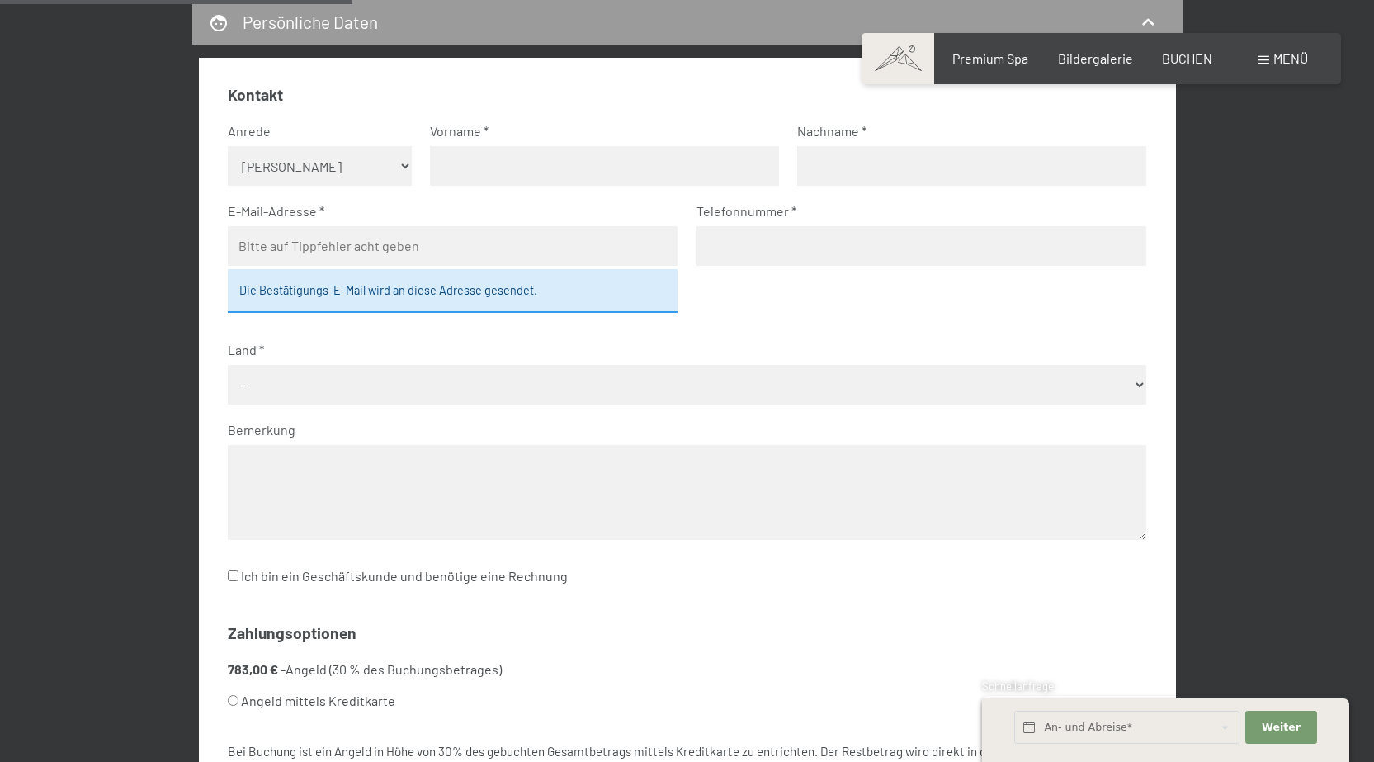
scroll to position [476, 0]
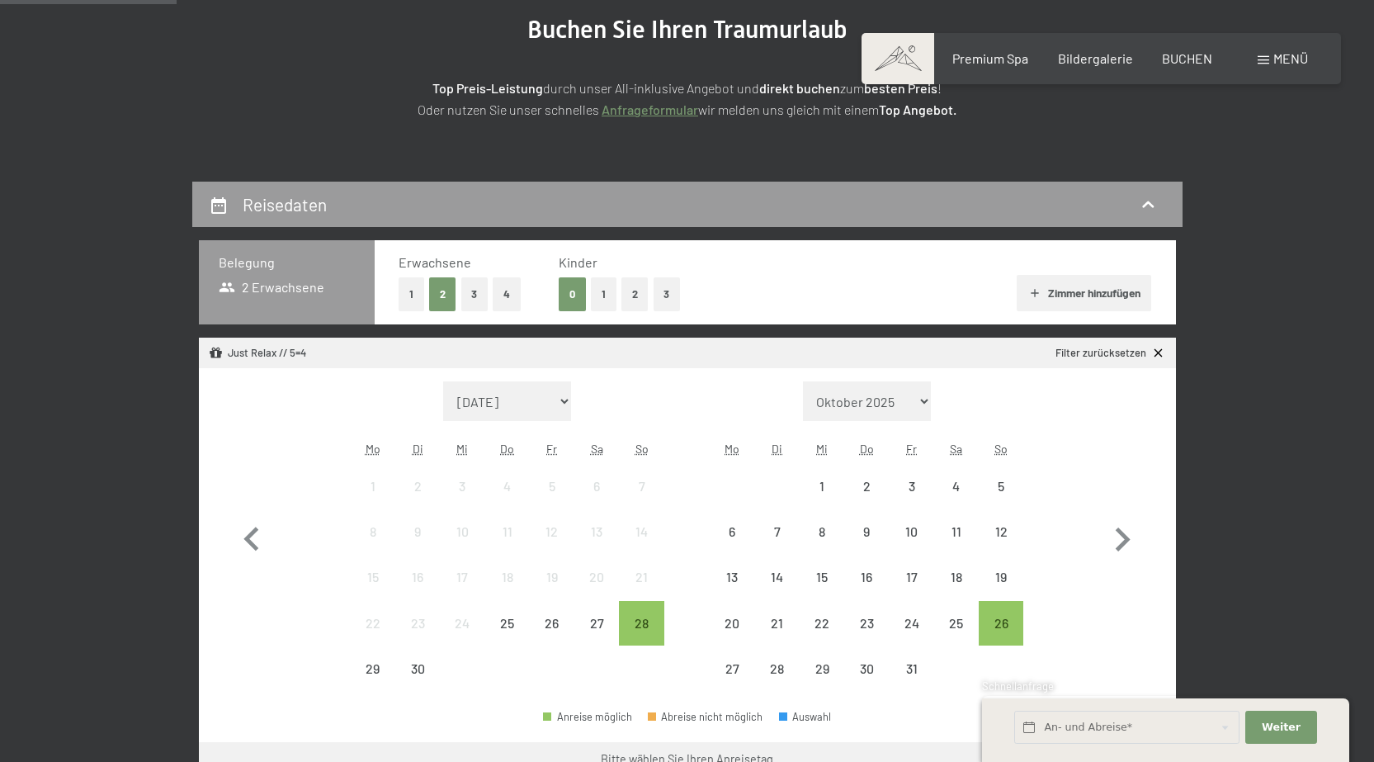
scroll to position [248, 0]
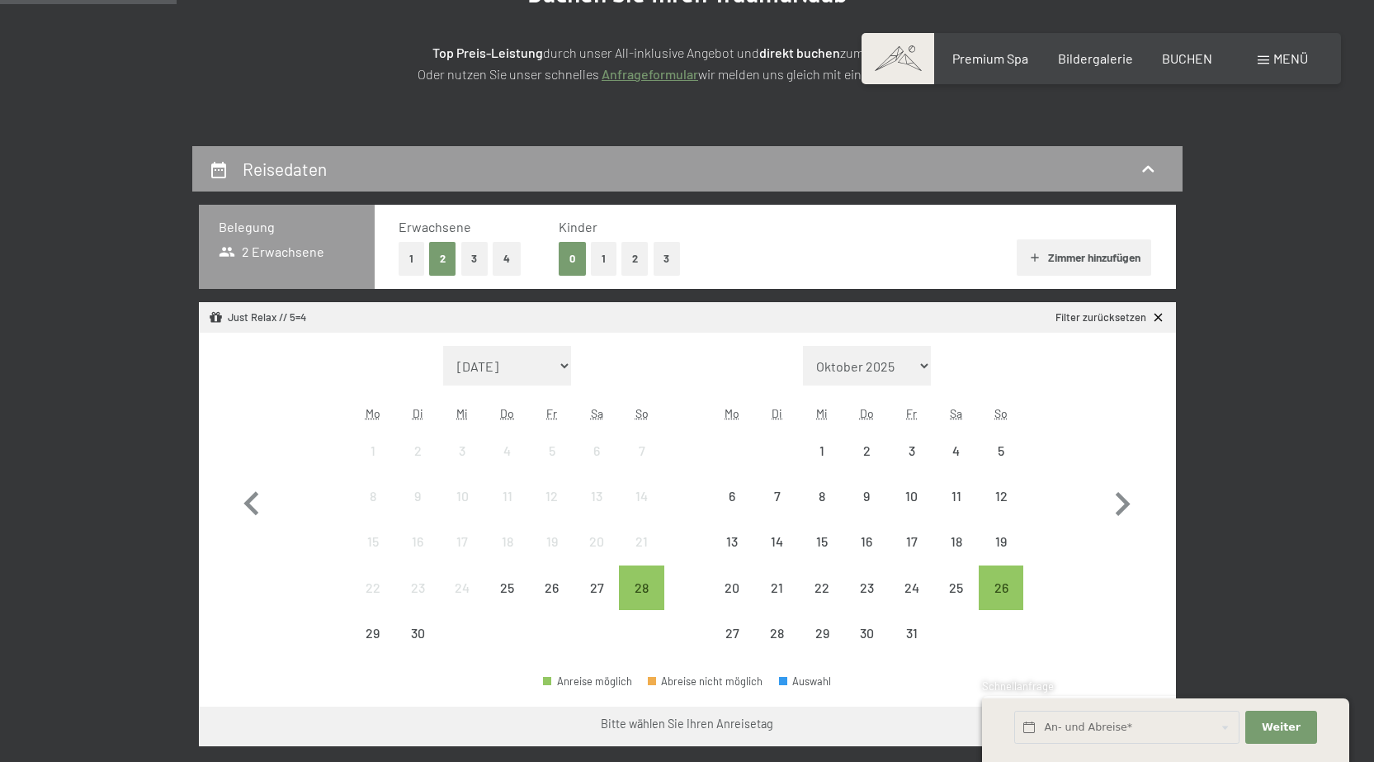
click at [602, 261] on button "1" at bounding box center [604, 259] width 26 height 34
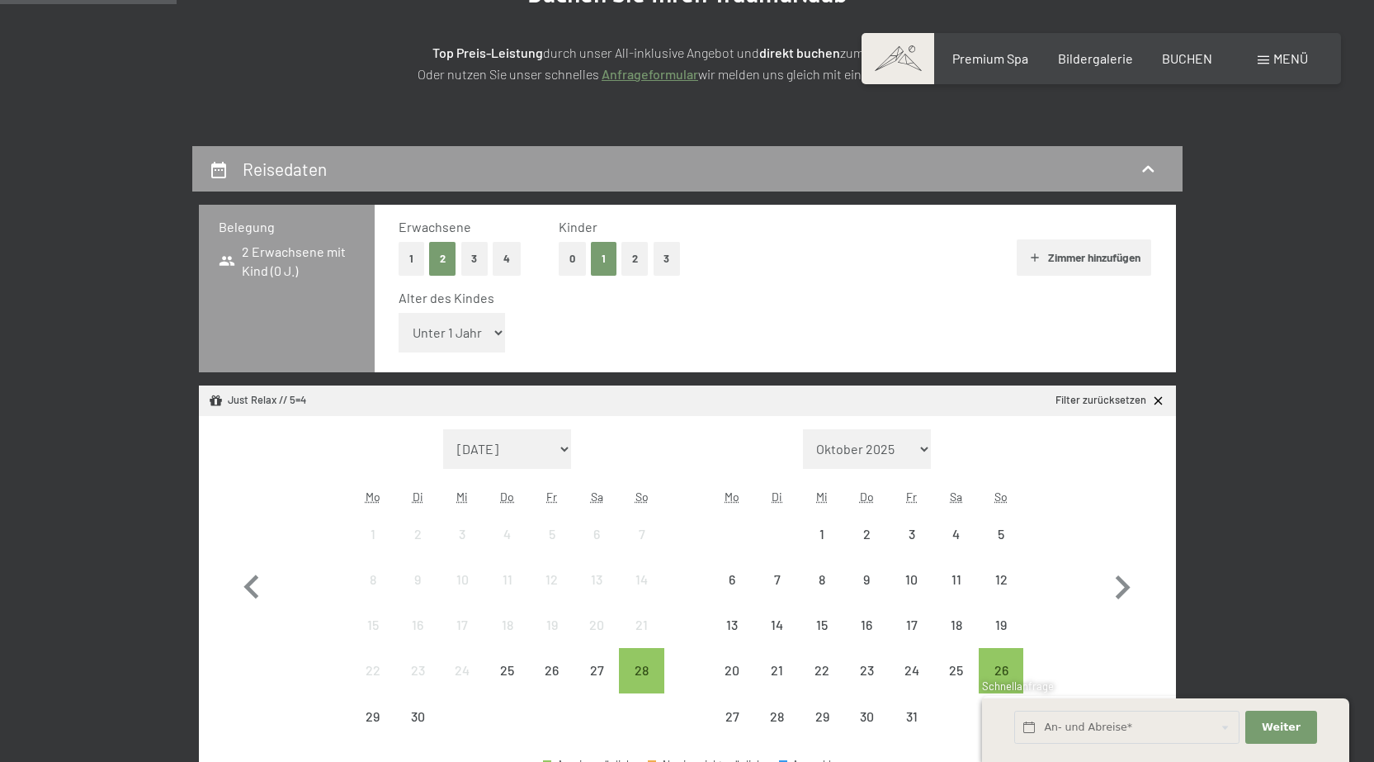
click at [495, 331] on select "Unter 1 Jahr 1 Jahr 2 Jahre 3 Jahre 4 Jahre 5 Jahre 6 Jahre 7 Jahre 8 Jahre 9 J…" at bounding box center [452, 333] width 107 height 40
select select "9"
click at [399, 313] on select "Unter 1 Jahr 1 Jahr 2 Jahre 3 Jahre 4 Jahre 5 Jahre 6 Jahre 7 Jahre 8 Jahre 9 J…" at bounding box center [452, 333] width 107 height 40
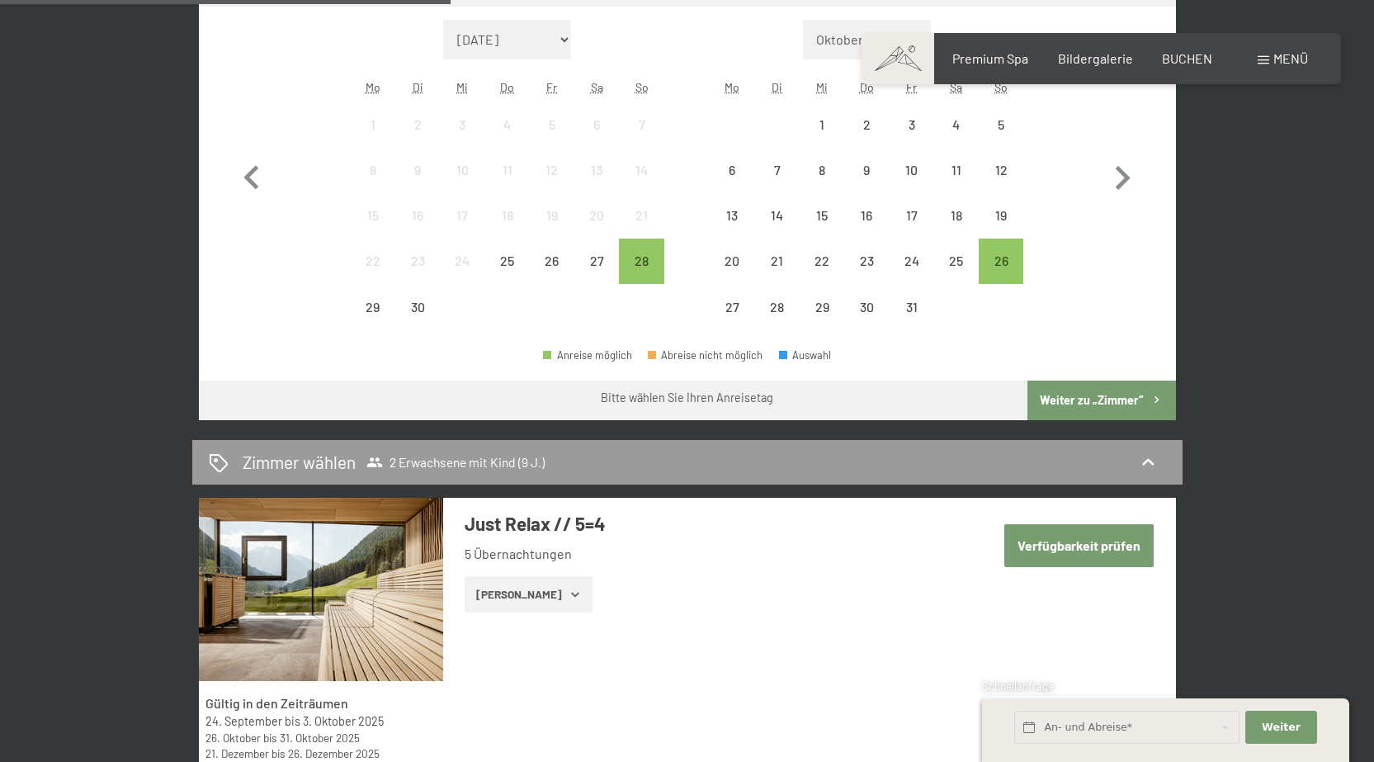
scroll to position [660, 0]
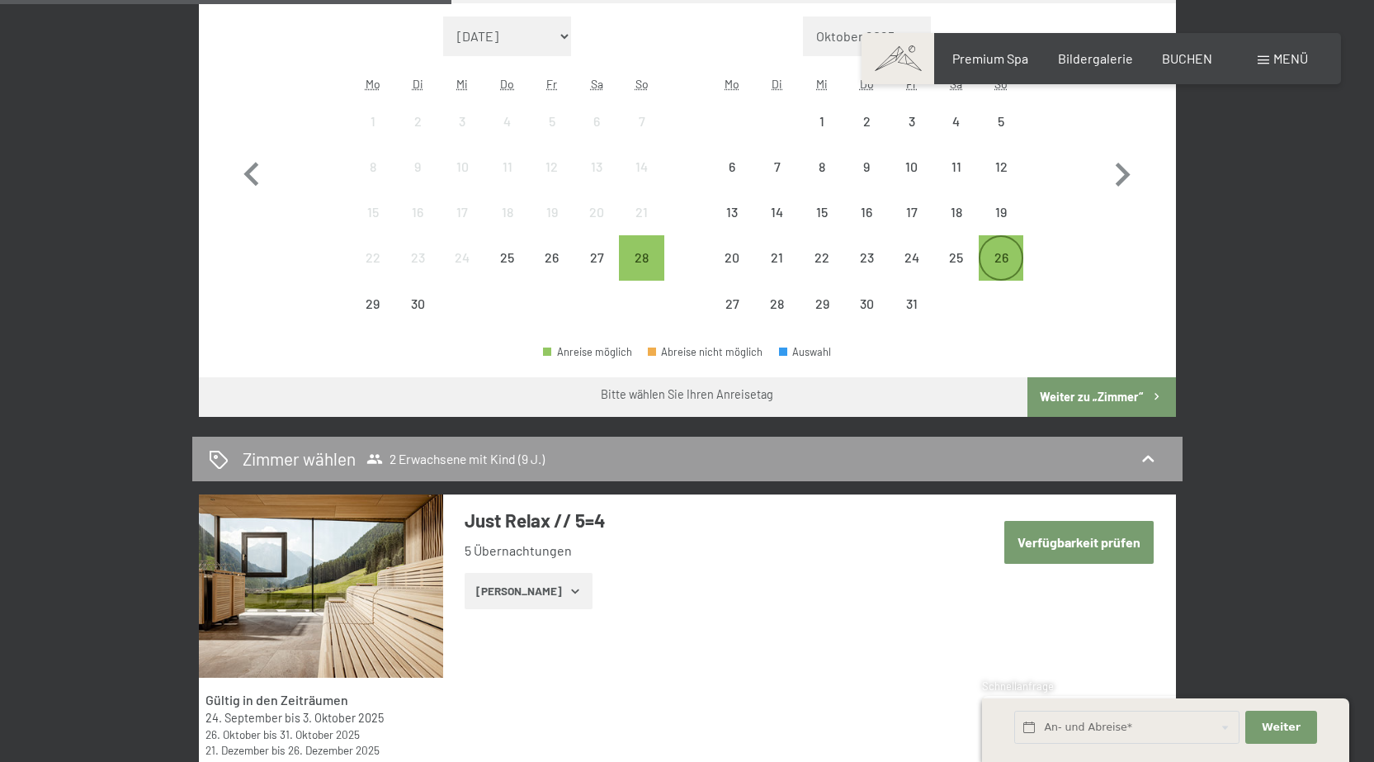
click at [998, 257] on div "26" at bounding box center [1000, 271] width 41 height 41
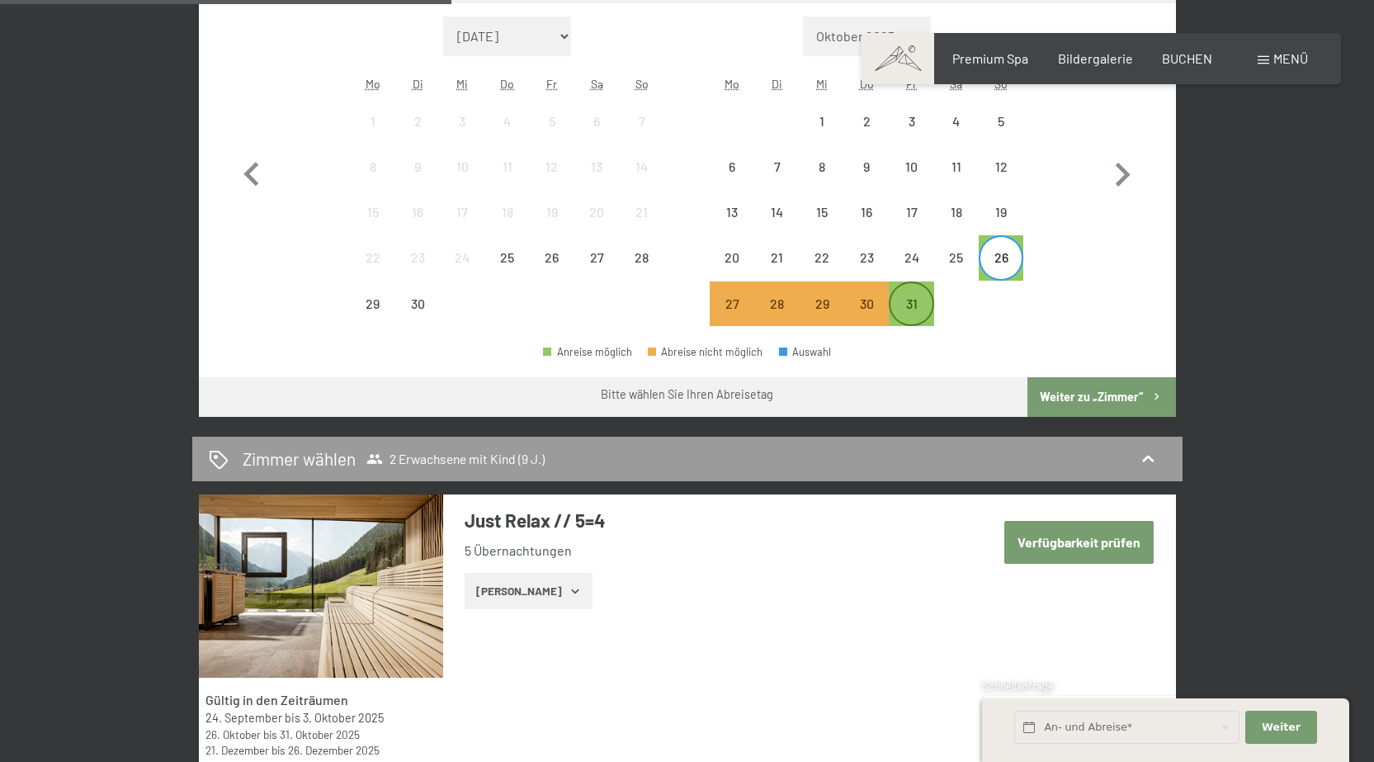
click at [905, 315] on div "31" at bounding box center [910, 317] width 41 height 41
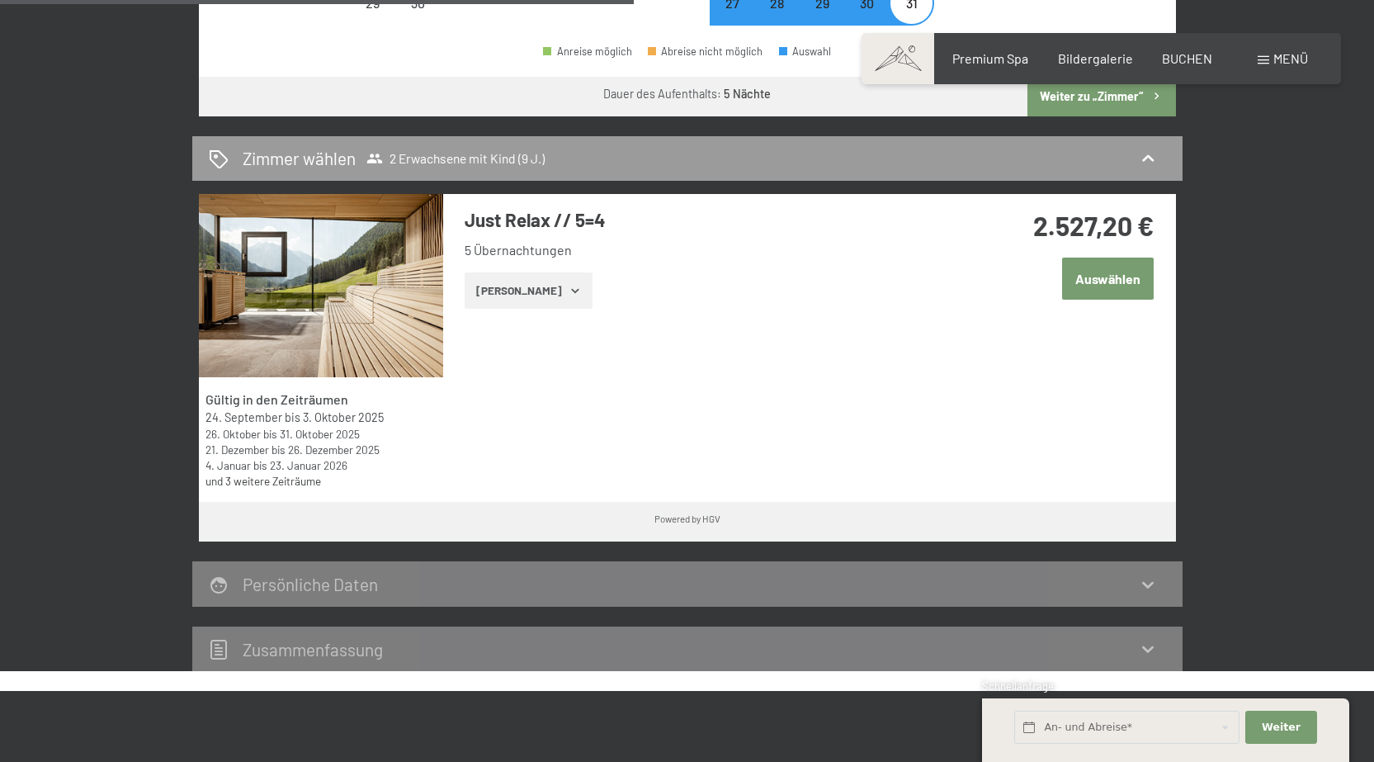
scroll to position [825, 0]
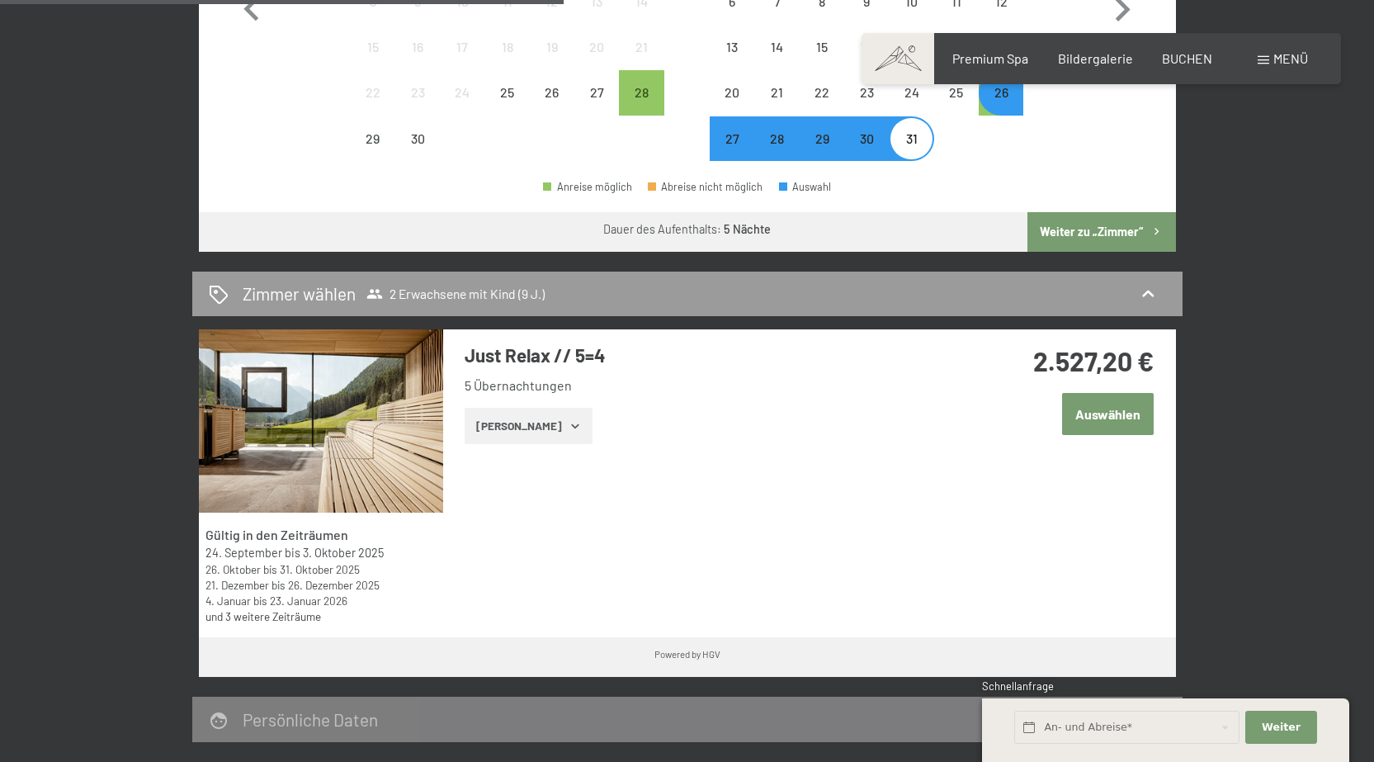
click at [1116, 228] on button "Weiter zu „Zimmer“" at bounding box center [1101, 232] width 148 height 40
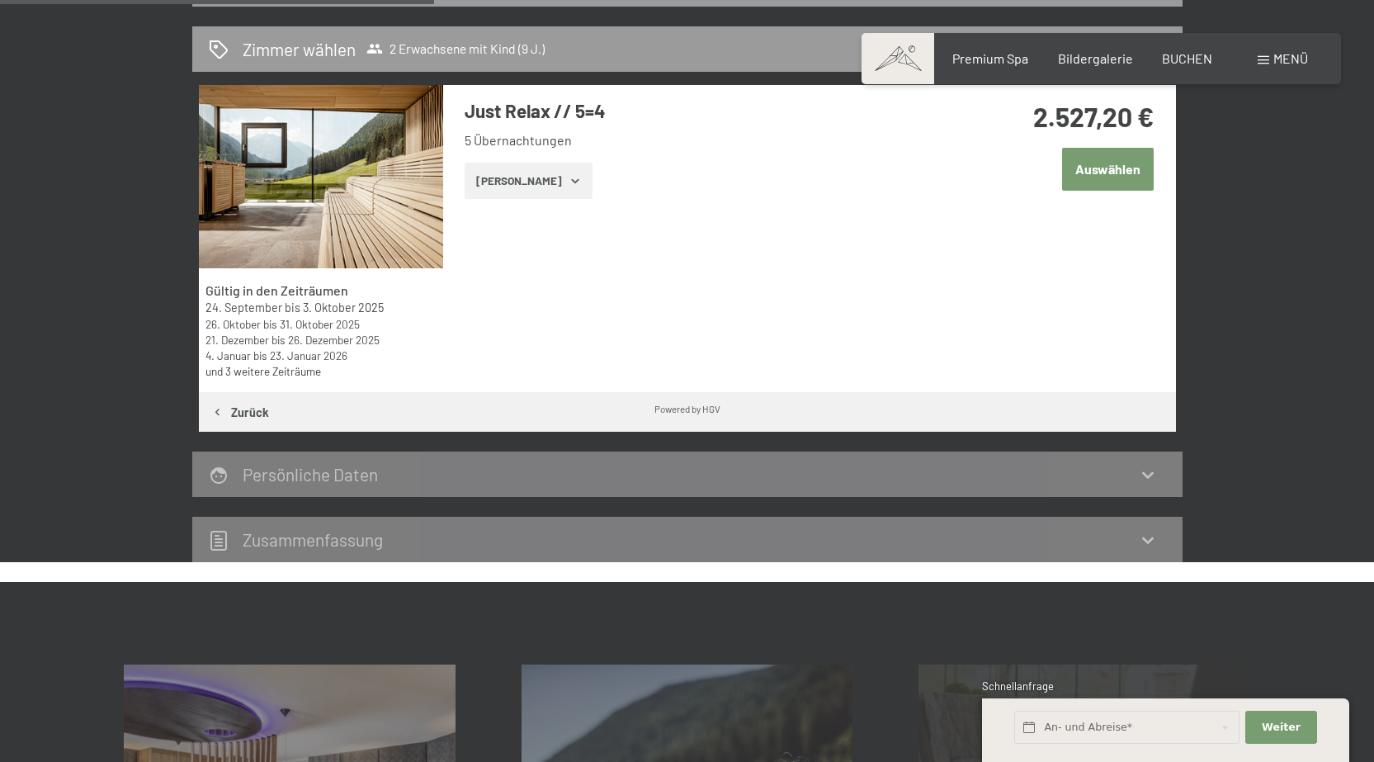
scroll to position [394, 0]
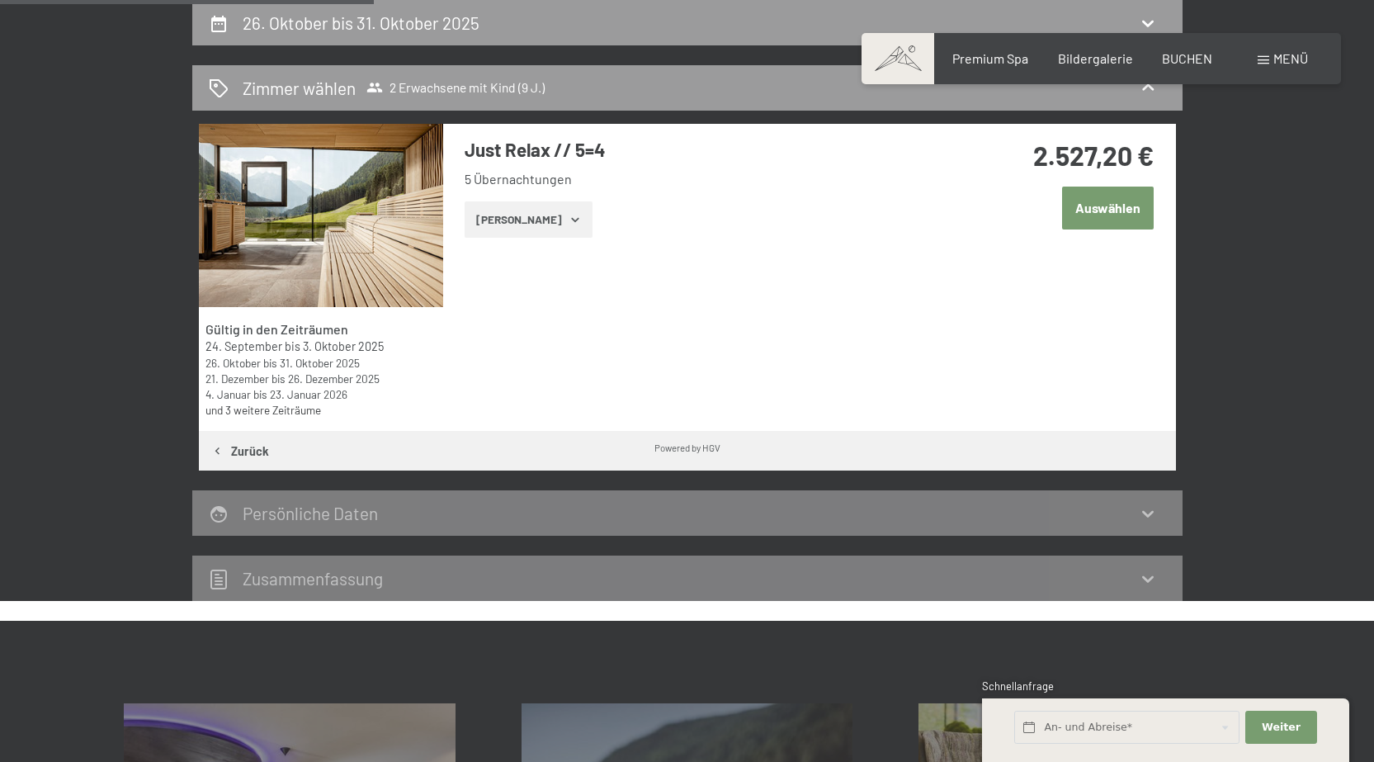
click at [1103, 207] on button "Auswählen" at bounding box center [1108, 207] width 92 height 42
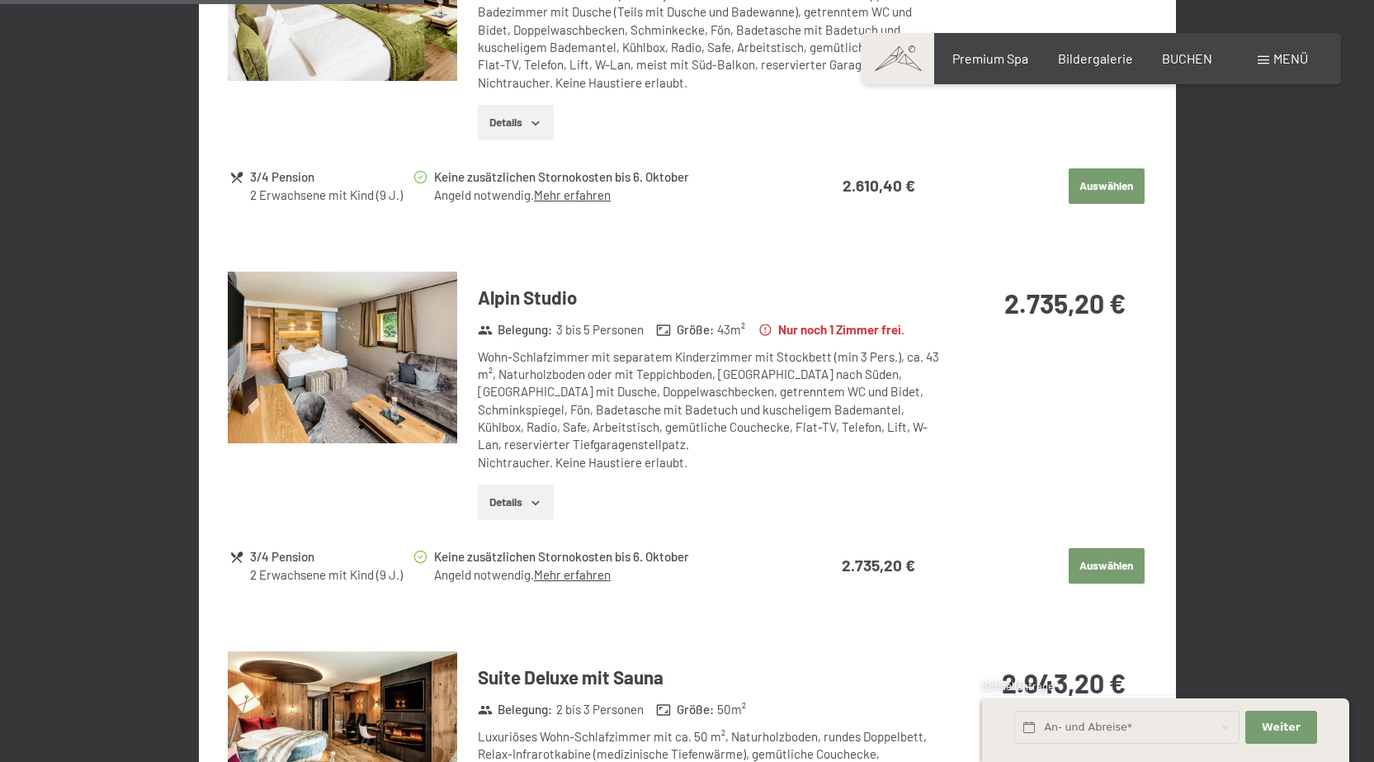
scroll to position [1402, 0]
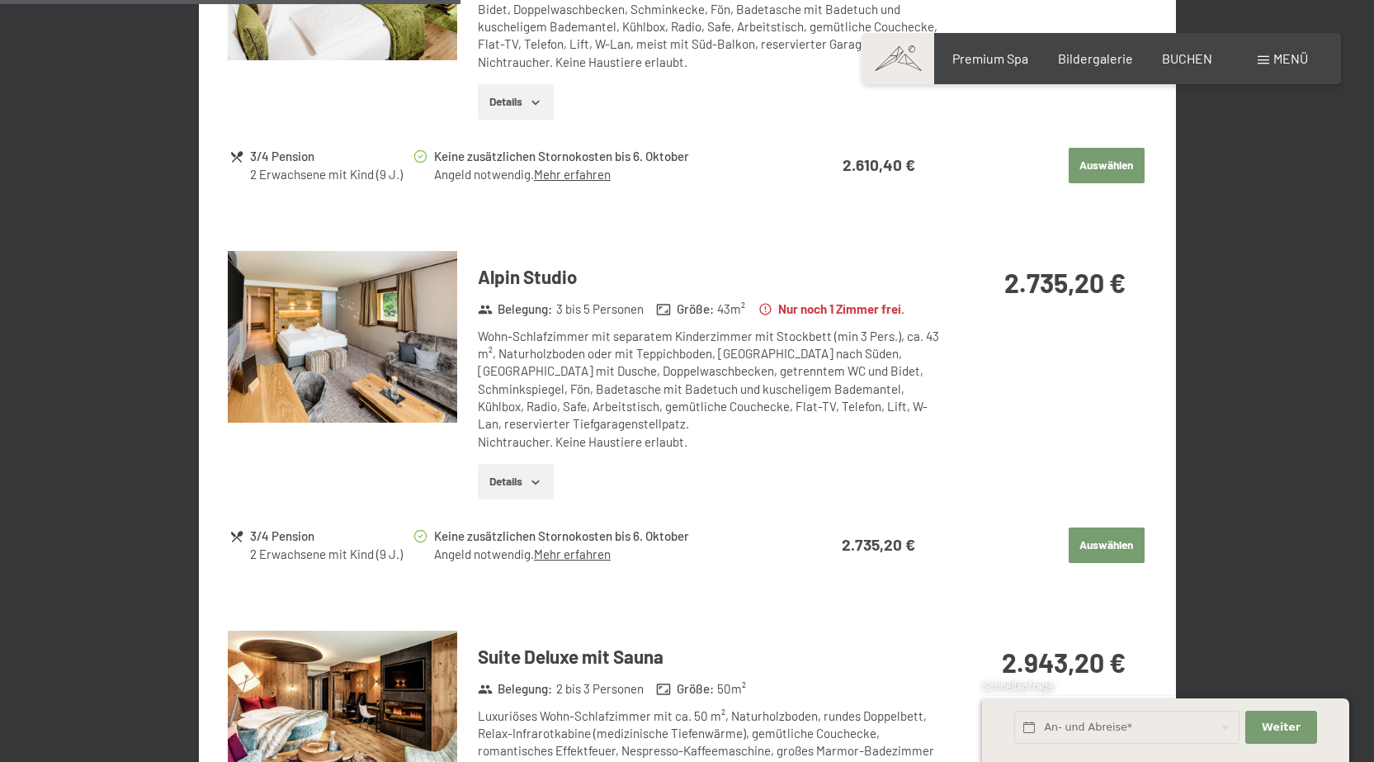
click at [325, 348] on img at bounding box center [342, 337] width 229 height 172
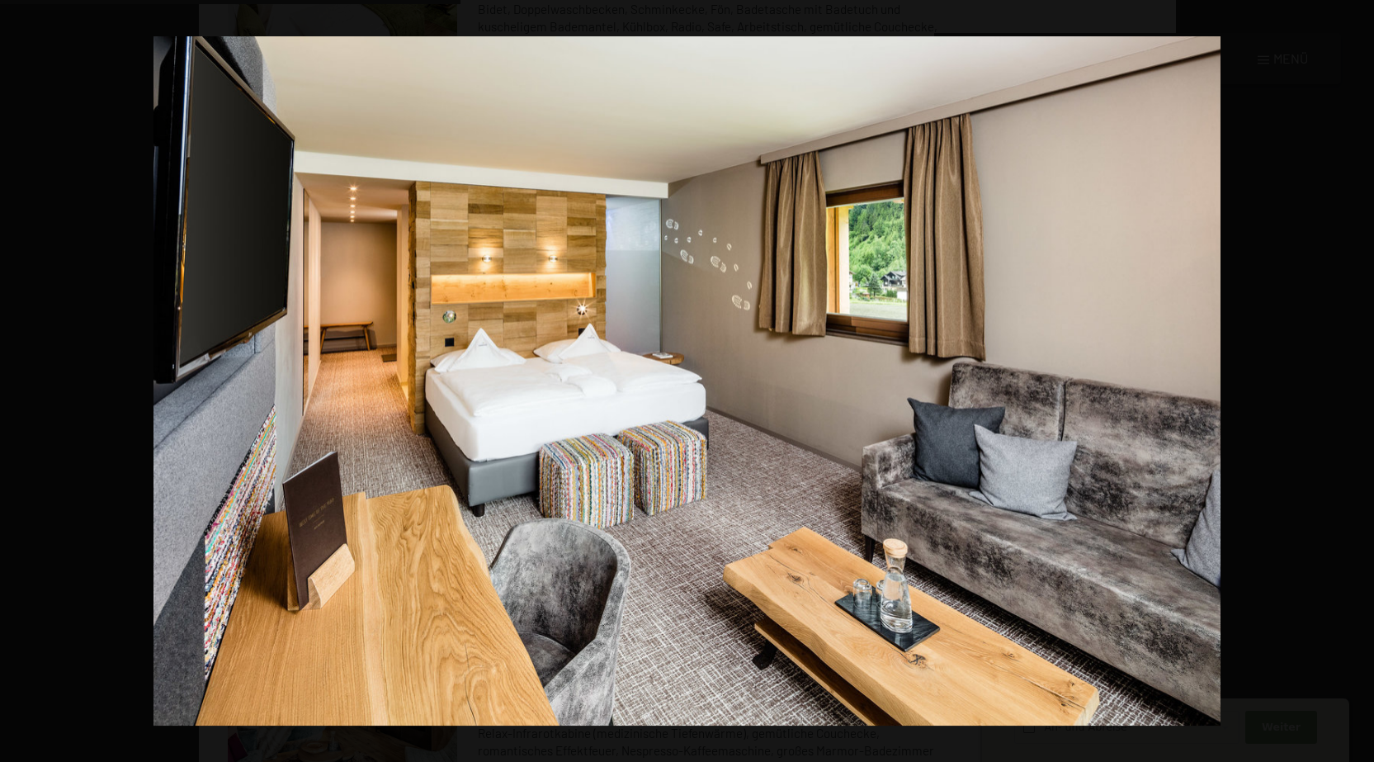
click at [1350, 384] on button "button" at bounding box center [1345, 381] width 58 height 83
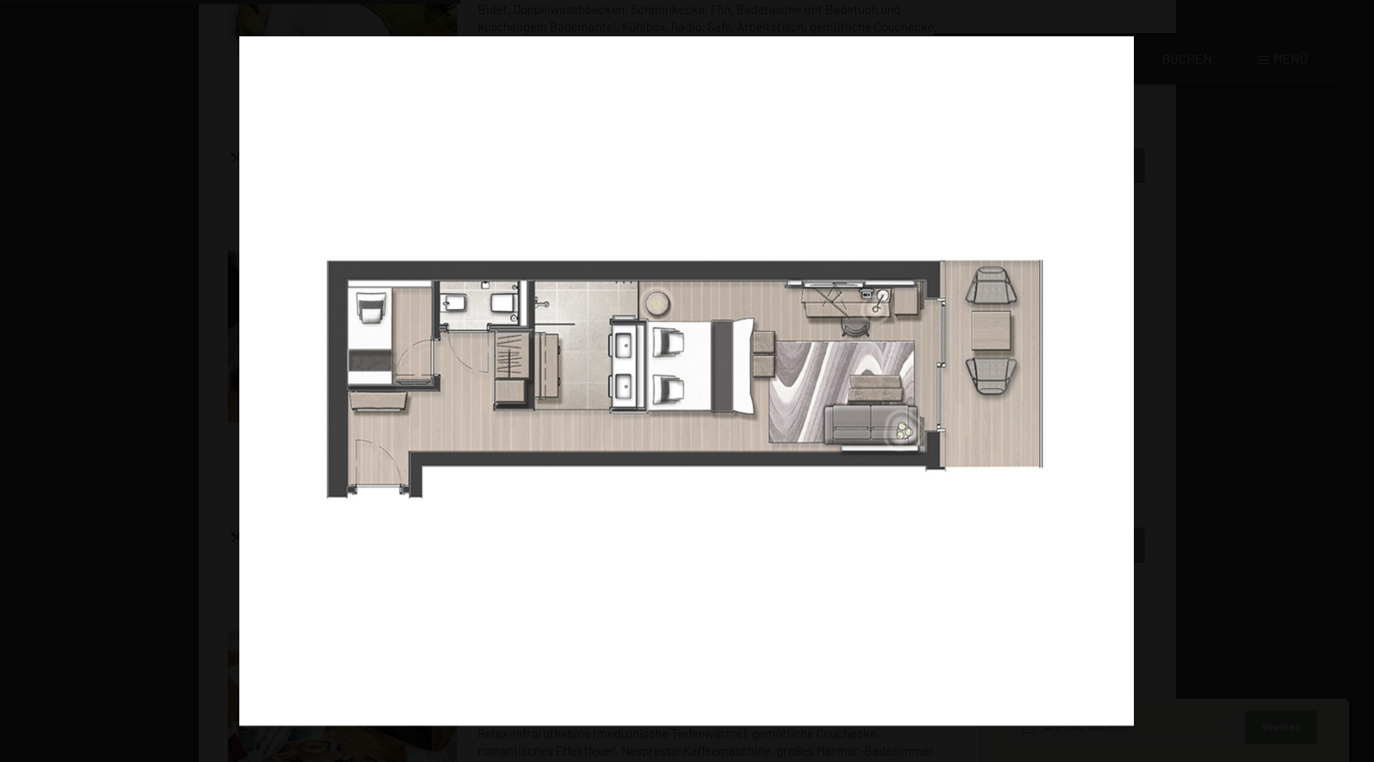
click at [1349, 384] on button "button" at bounding box center [1345, 381] width 58 height 83
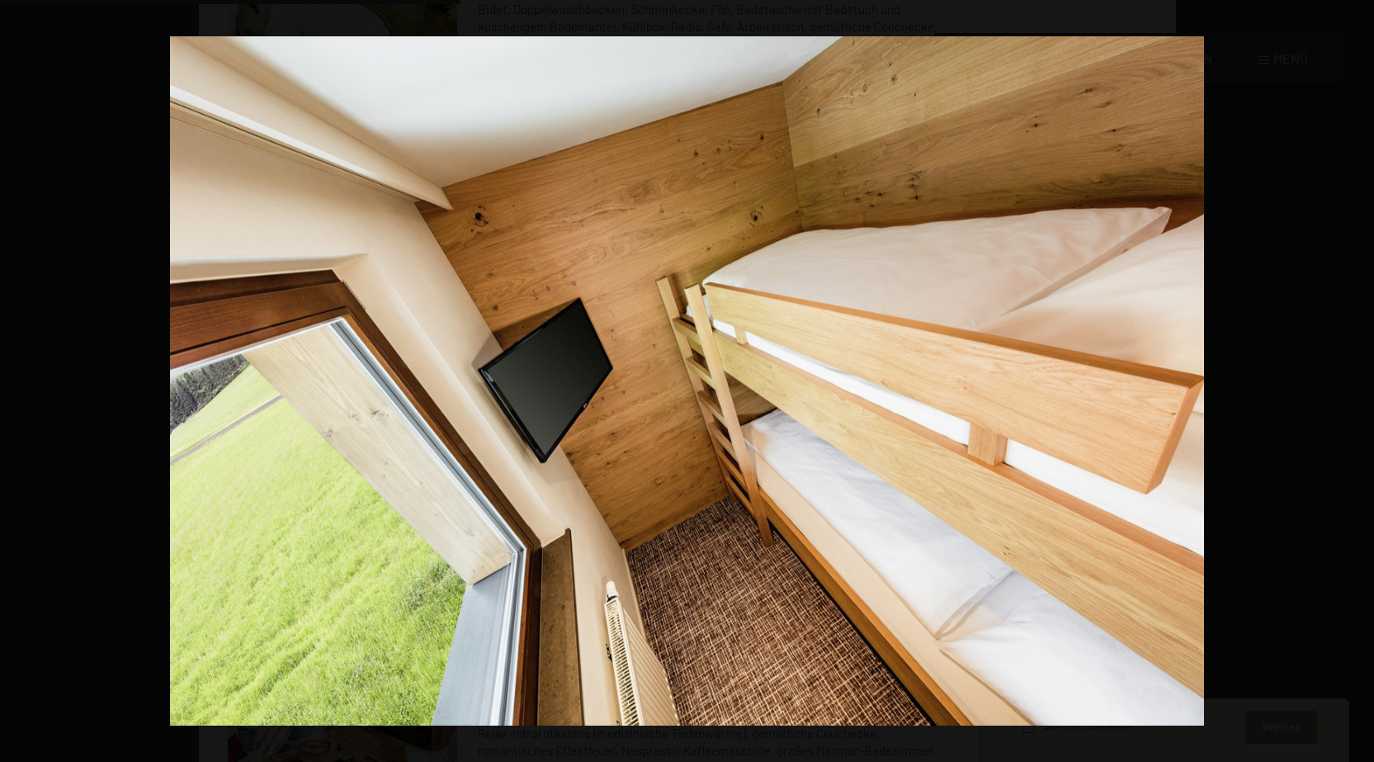
click at [1349, 384] on button "button" at bounding box center [1345, 381] width 58 height 83
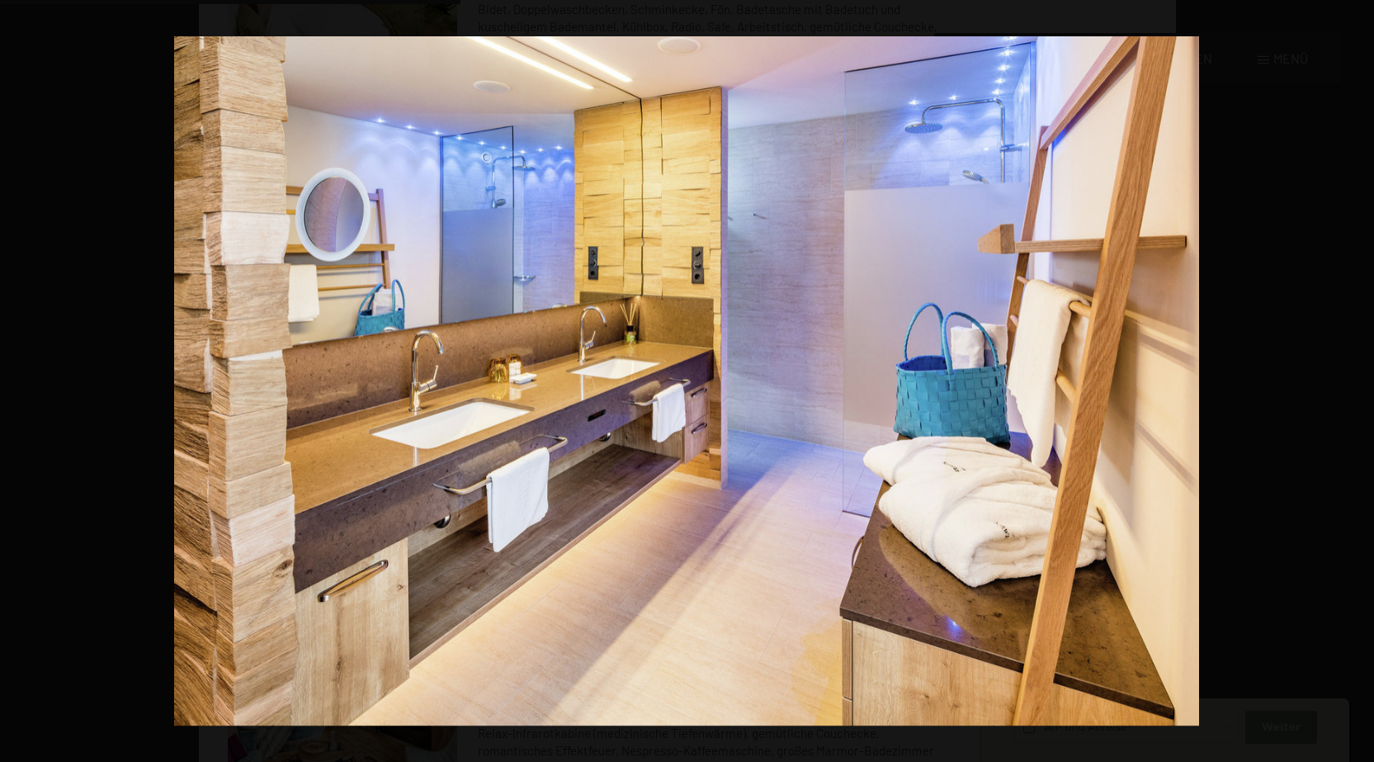
click at [1349, 384] on button "button" at bounding box center [1345, 381] width 58 height 83
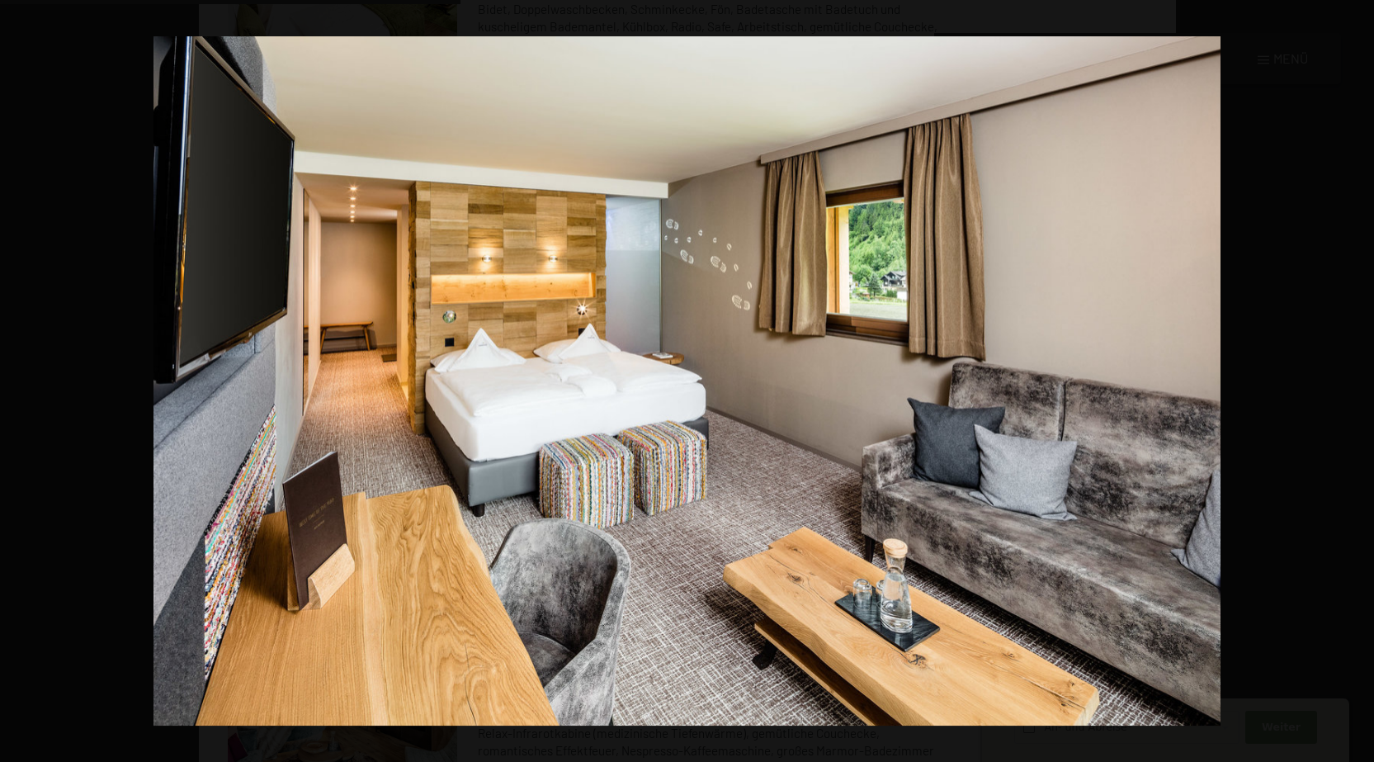
click at [1349, 384] on button "button" at bounding box center [1345, 381] width 58 height 83
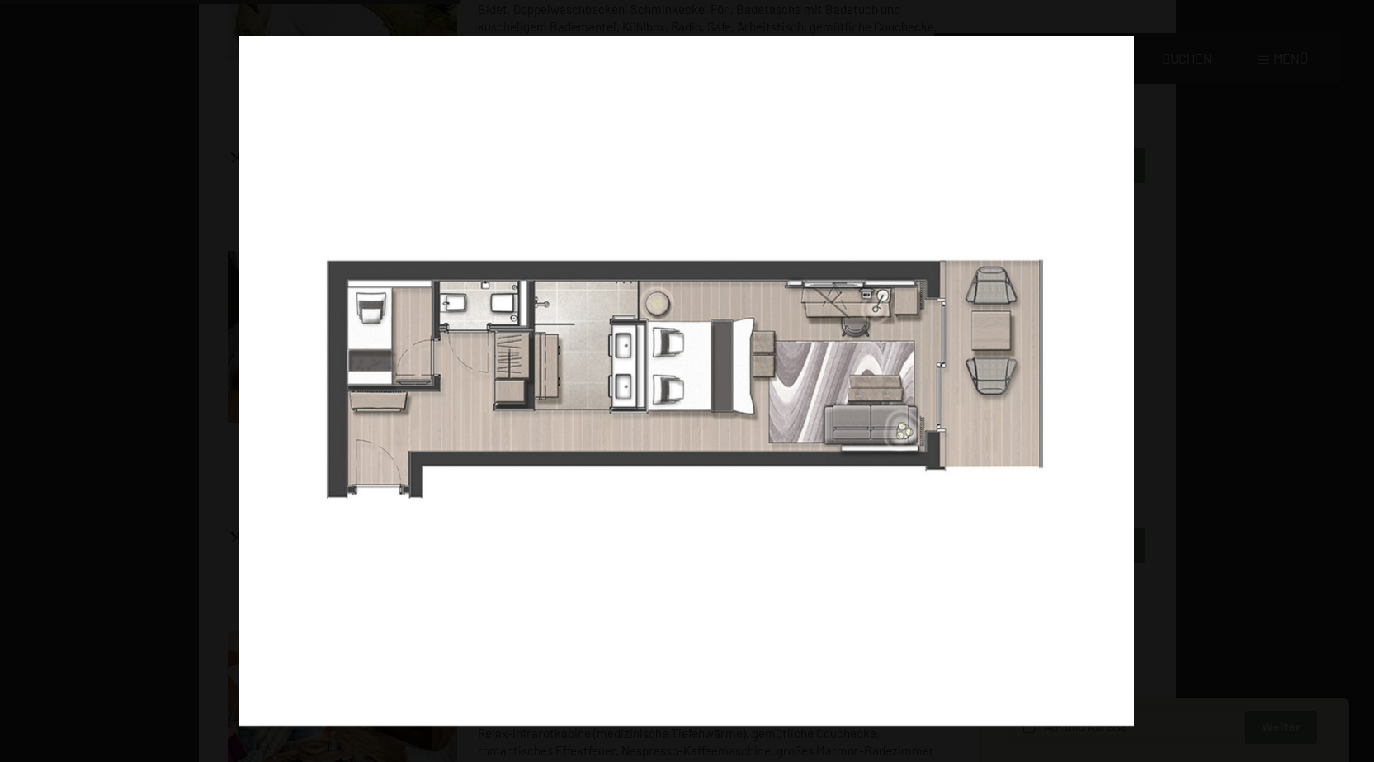
click at [1347, 389] on button "button" at bounding box center [1345, 381] width 58 height 83
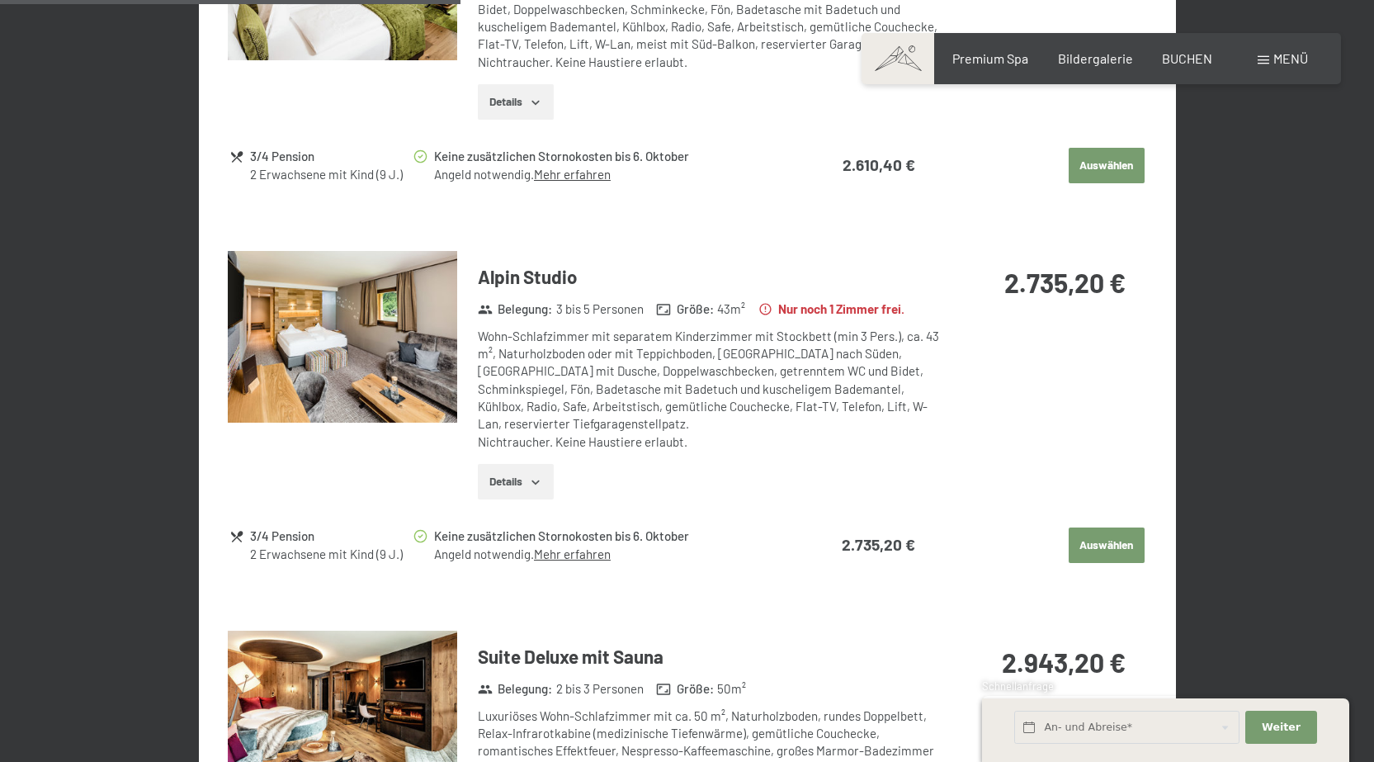
click at [0, 0] on button "button" at bounding box center [0, 0] width 0 height 0
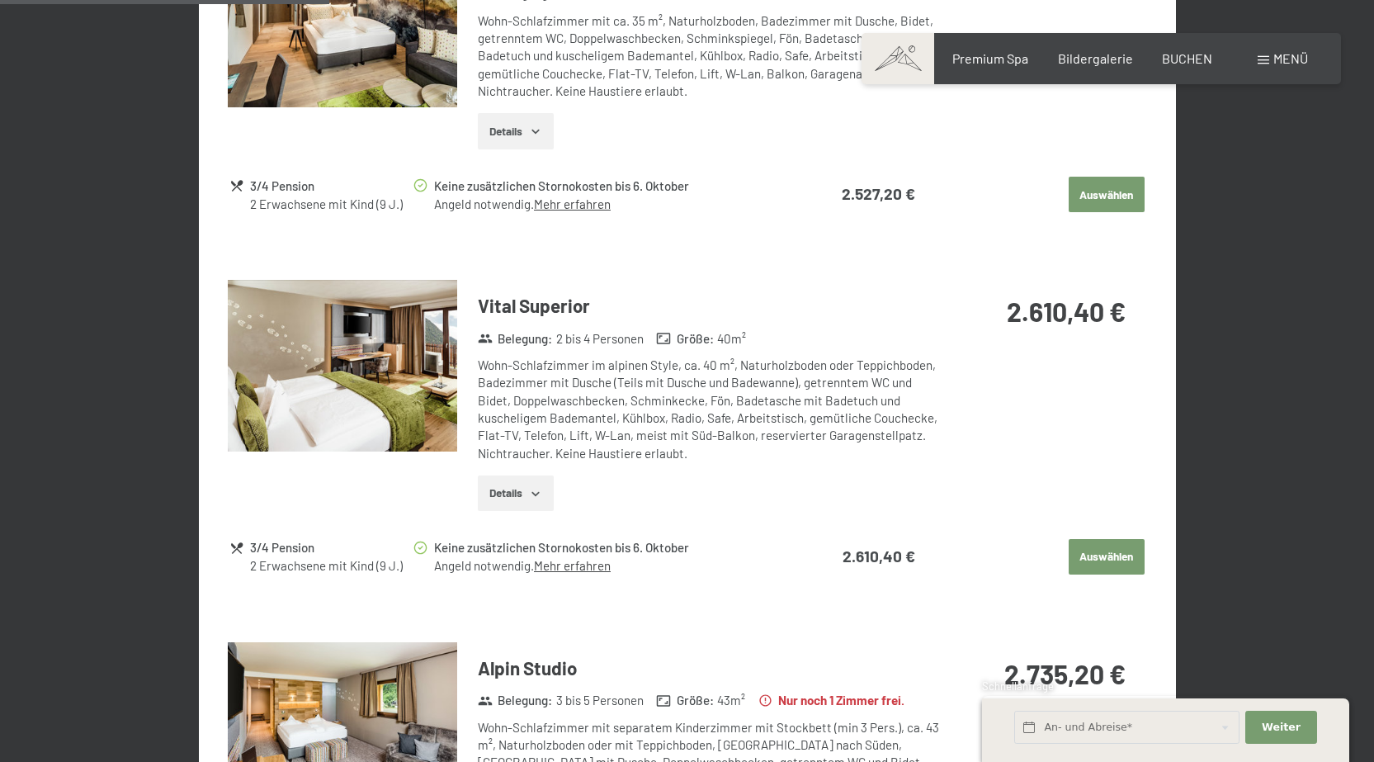
scroll to position [989, 0]
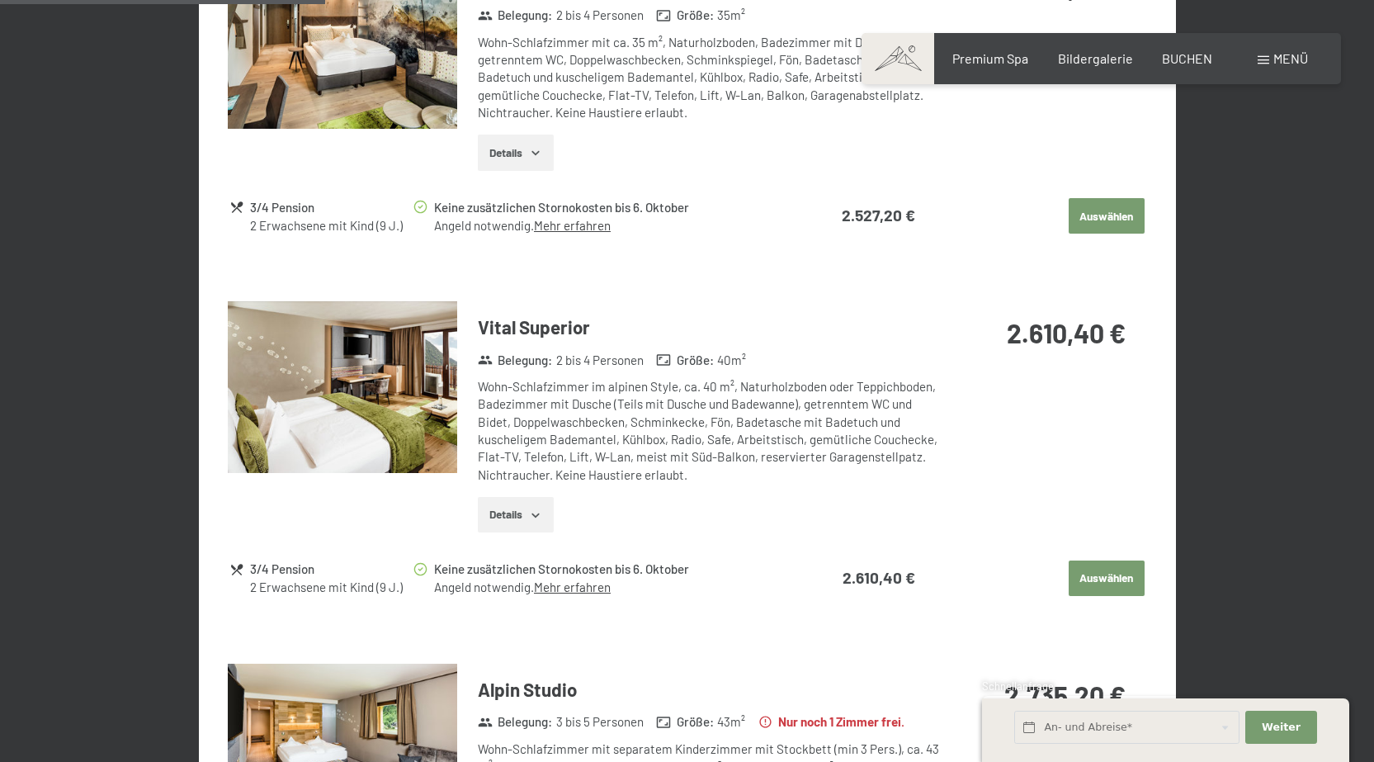
click at [359, 386] on img at bounding box center [342, 387] width 229 height 172
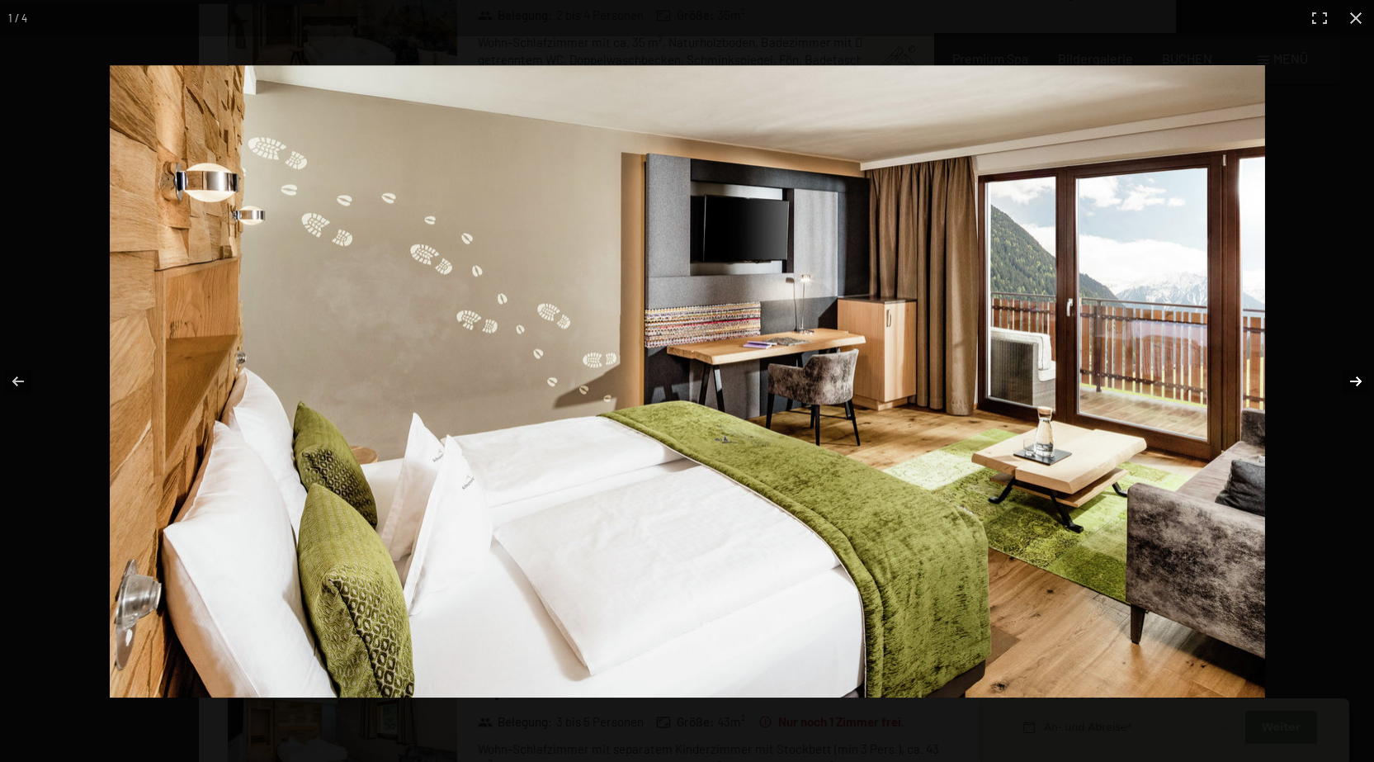
click at [1358, 375] on button "button" at bounding box center [1345, 381] width 58 height 83
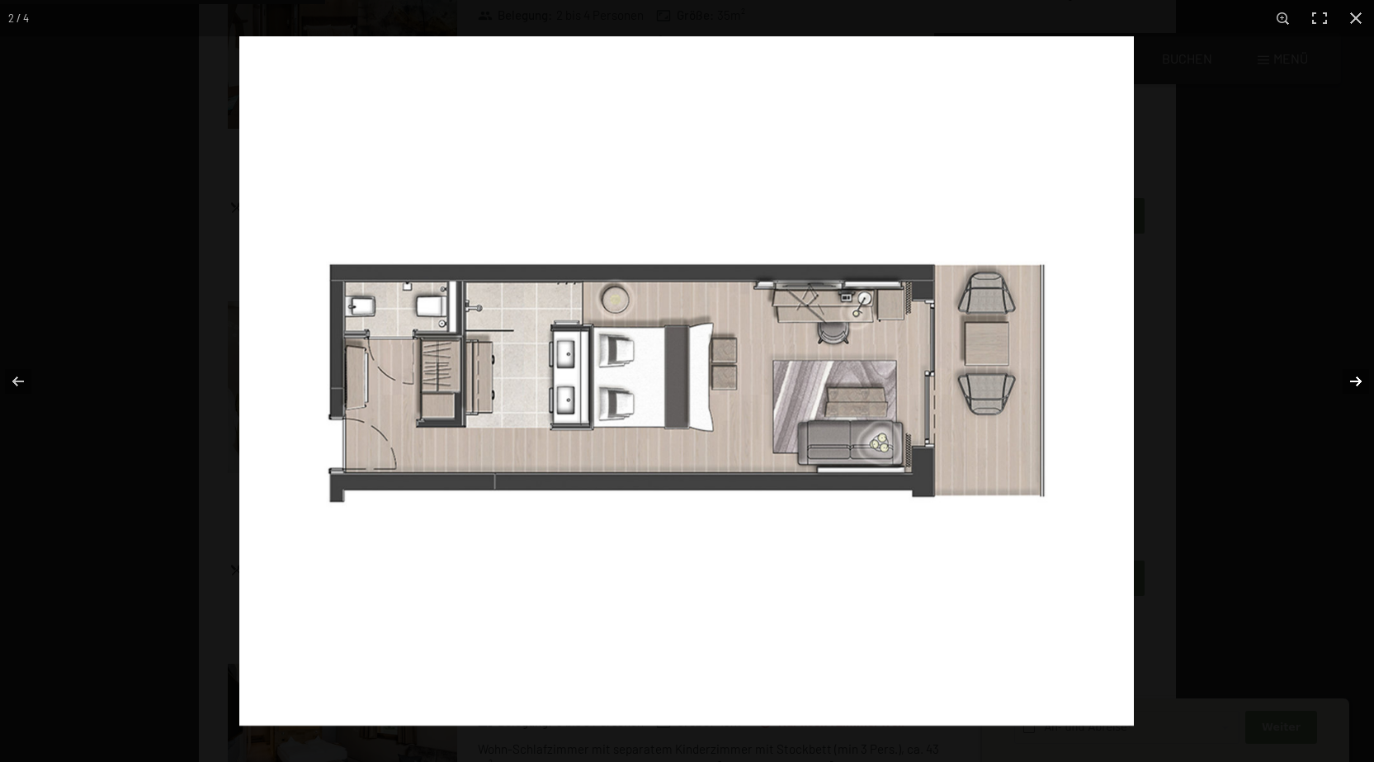
click at [1358, 375] on button "button" at bounding box center [1345, 381] width 58 height 83
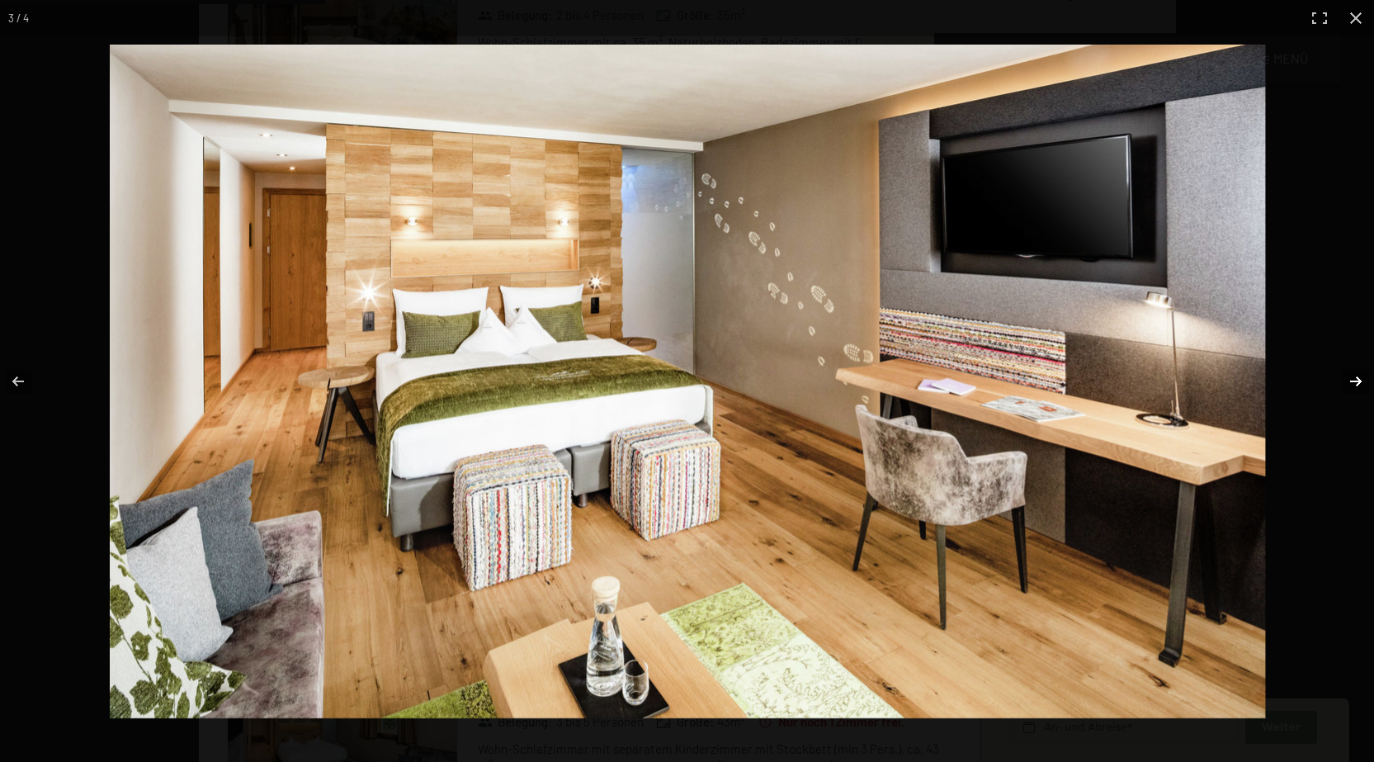
click at [1358, 375] on button "button" at bounding box center [1345, 381] width 58 height 83
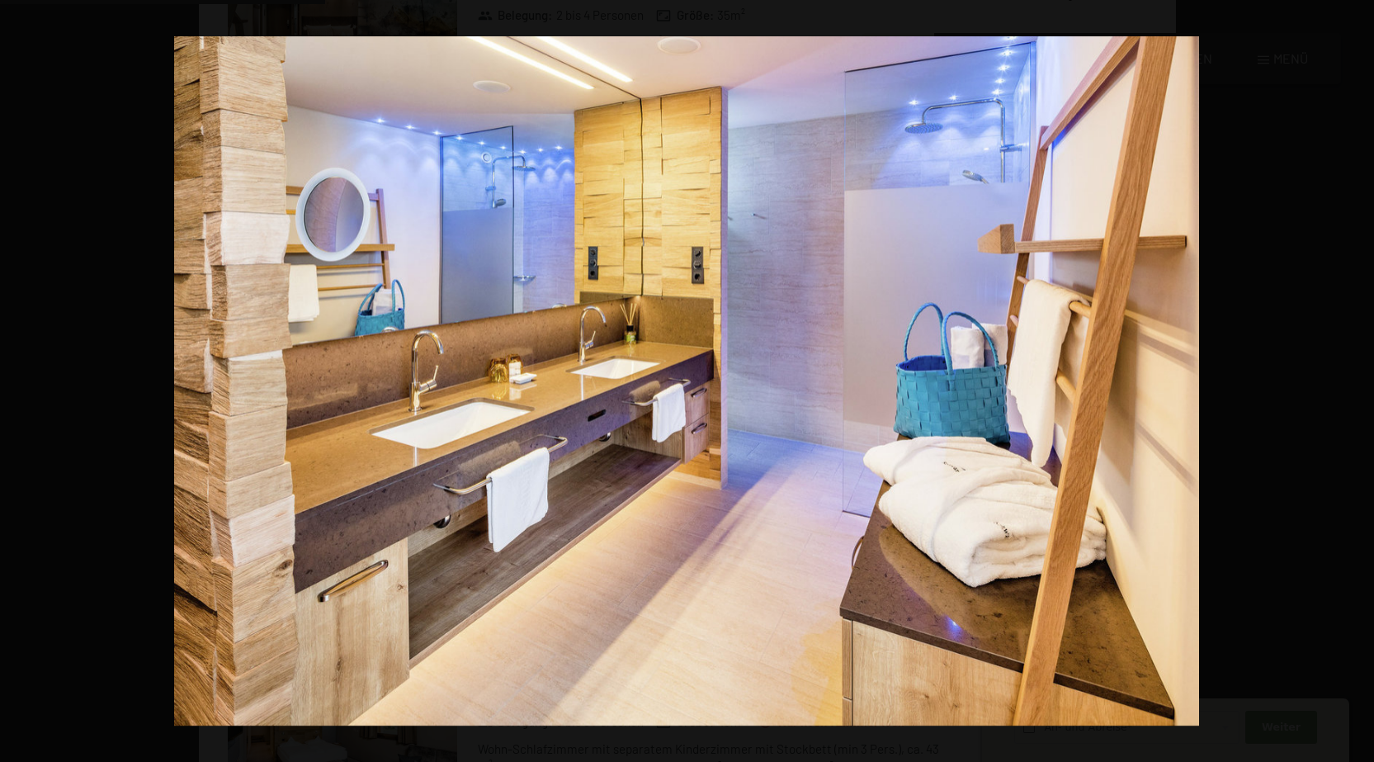
click at [1358, 375] on button "button" at bounding box center [1345, 381] width 58 height 83
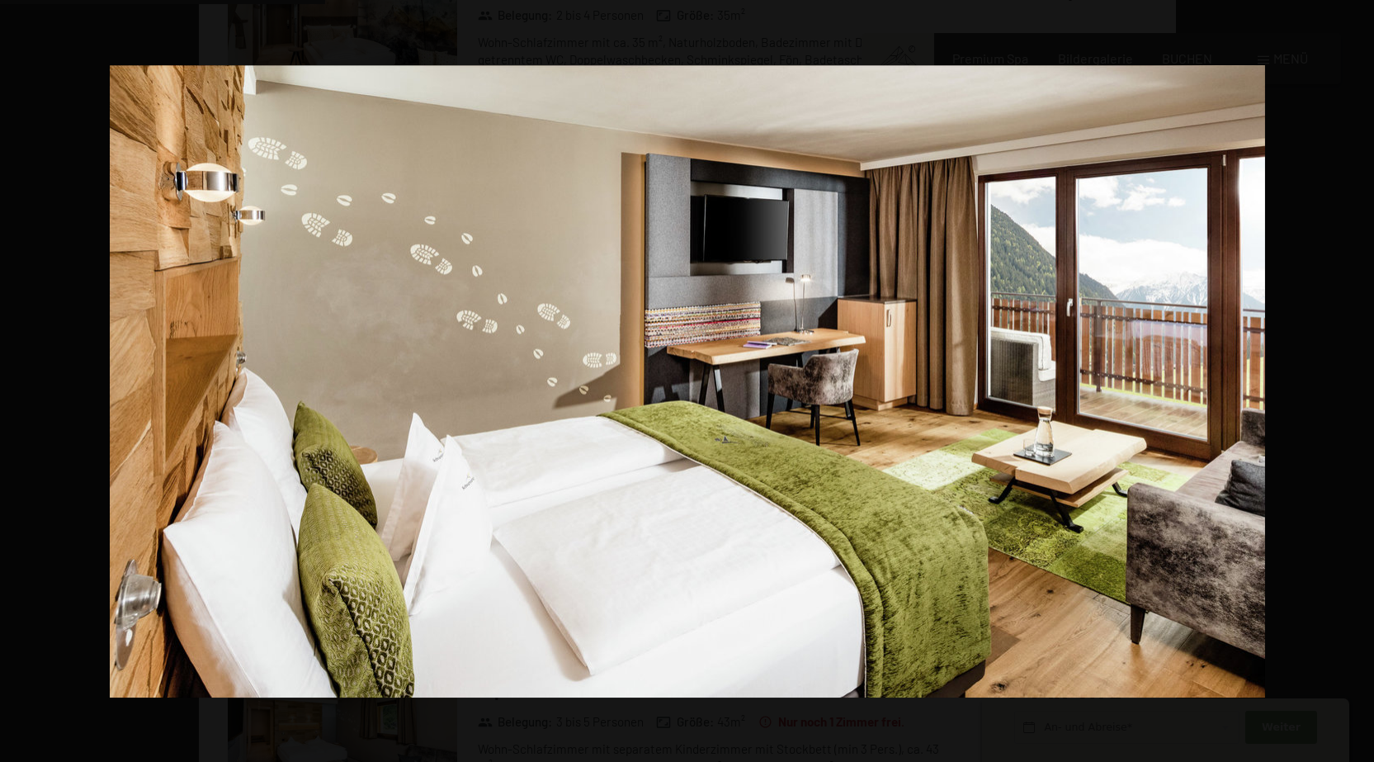
click at [1358, 375] on button "button" at bounding box center [1345, 381] width 58 height 83
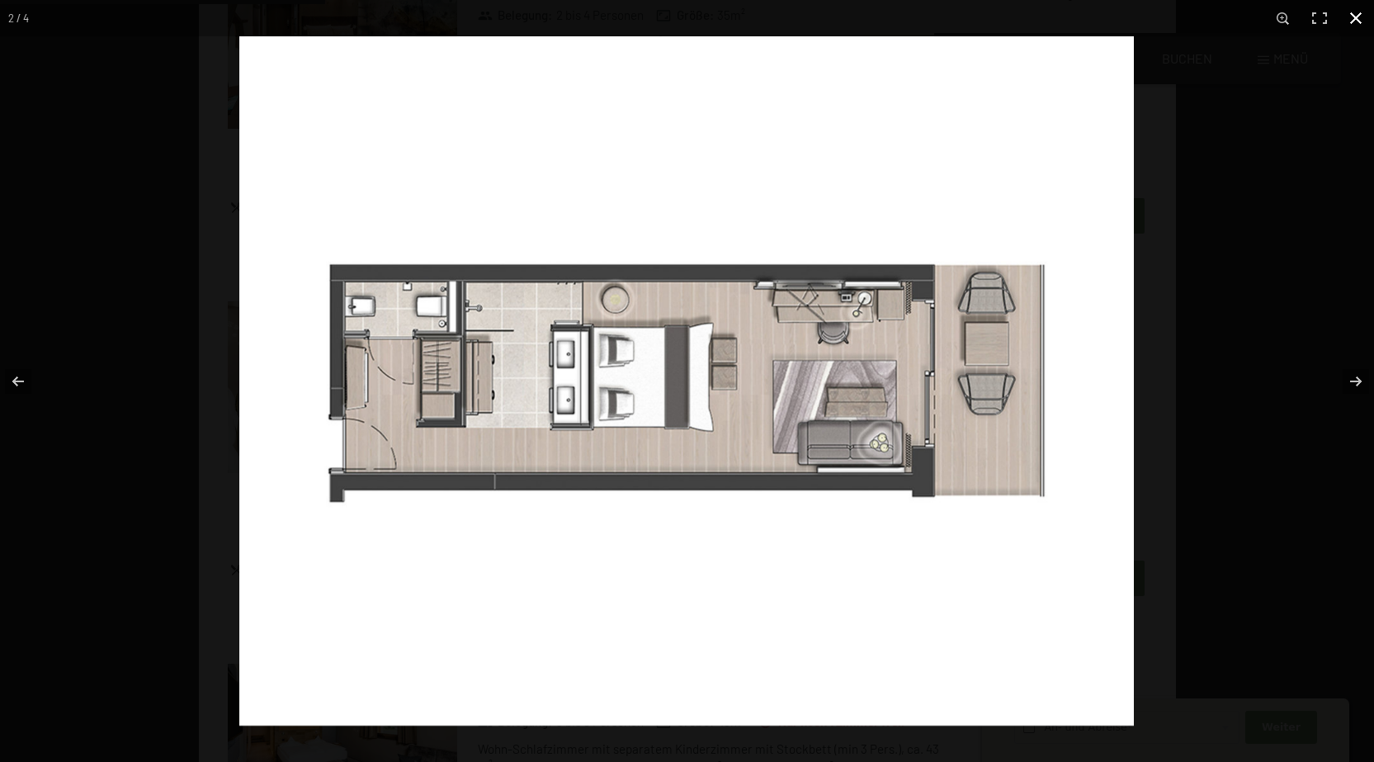
click at [1358, 9] on button "button" at bounding box center [1355, 18] width 36 height 36
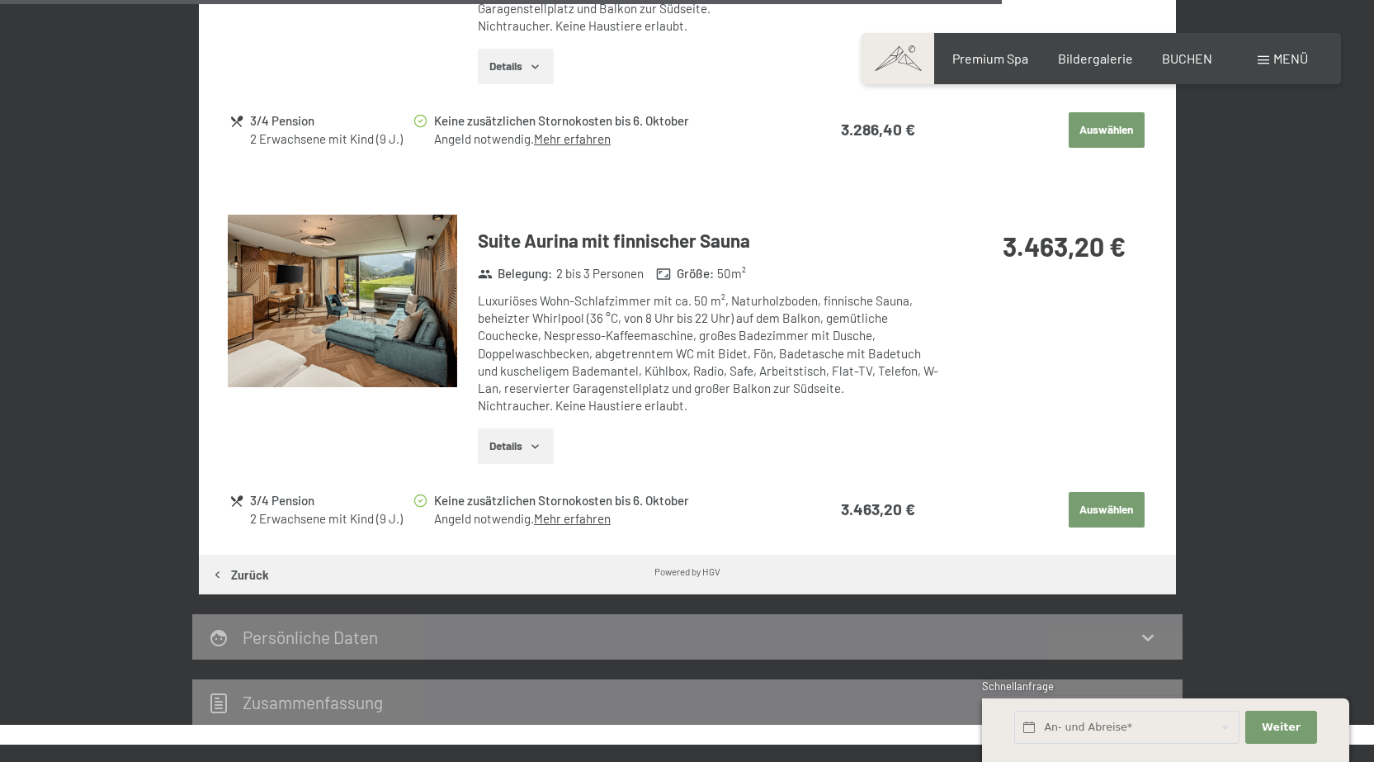
scroll to position [3052, 0]
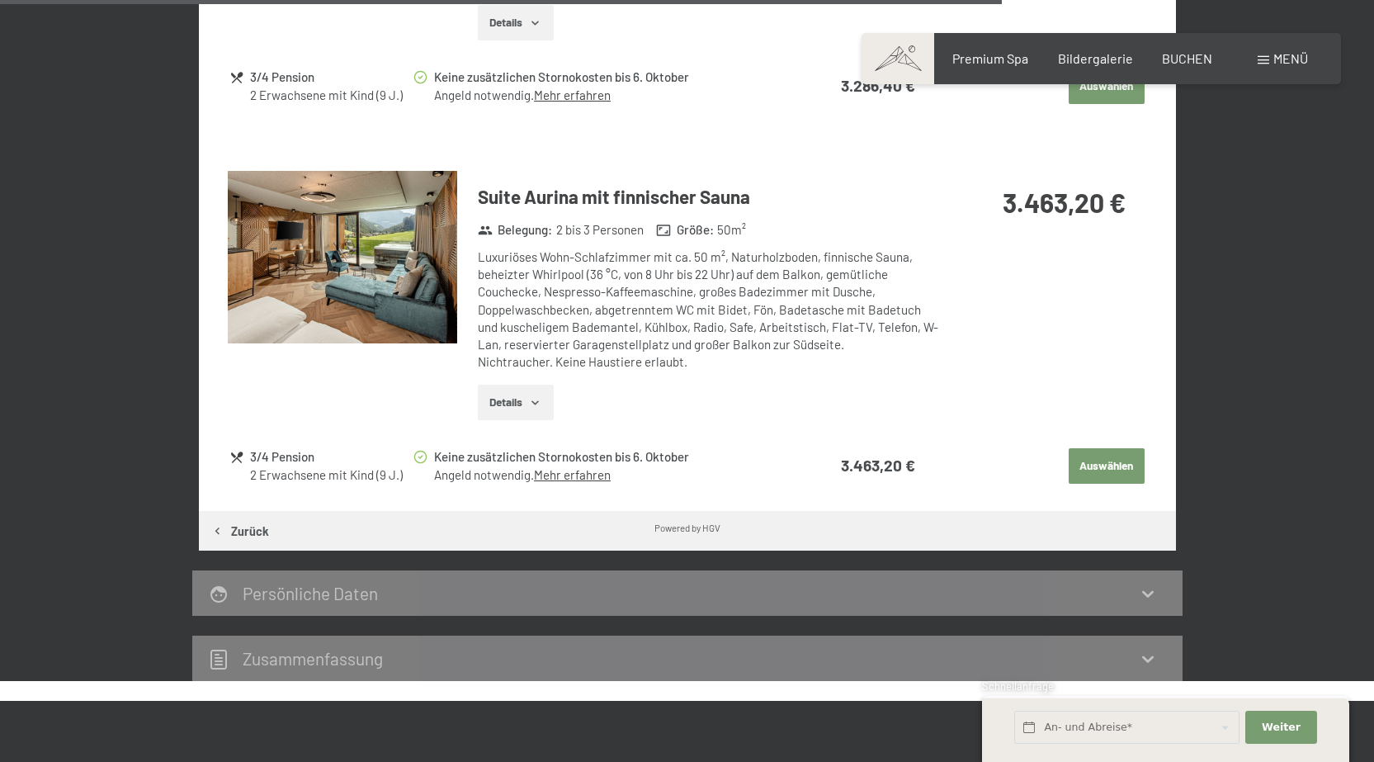
click at [333, 280] on img at bounding box center [342, 257] width 229 height 172
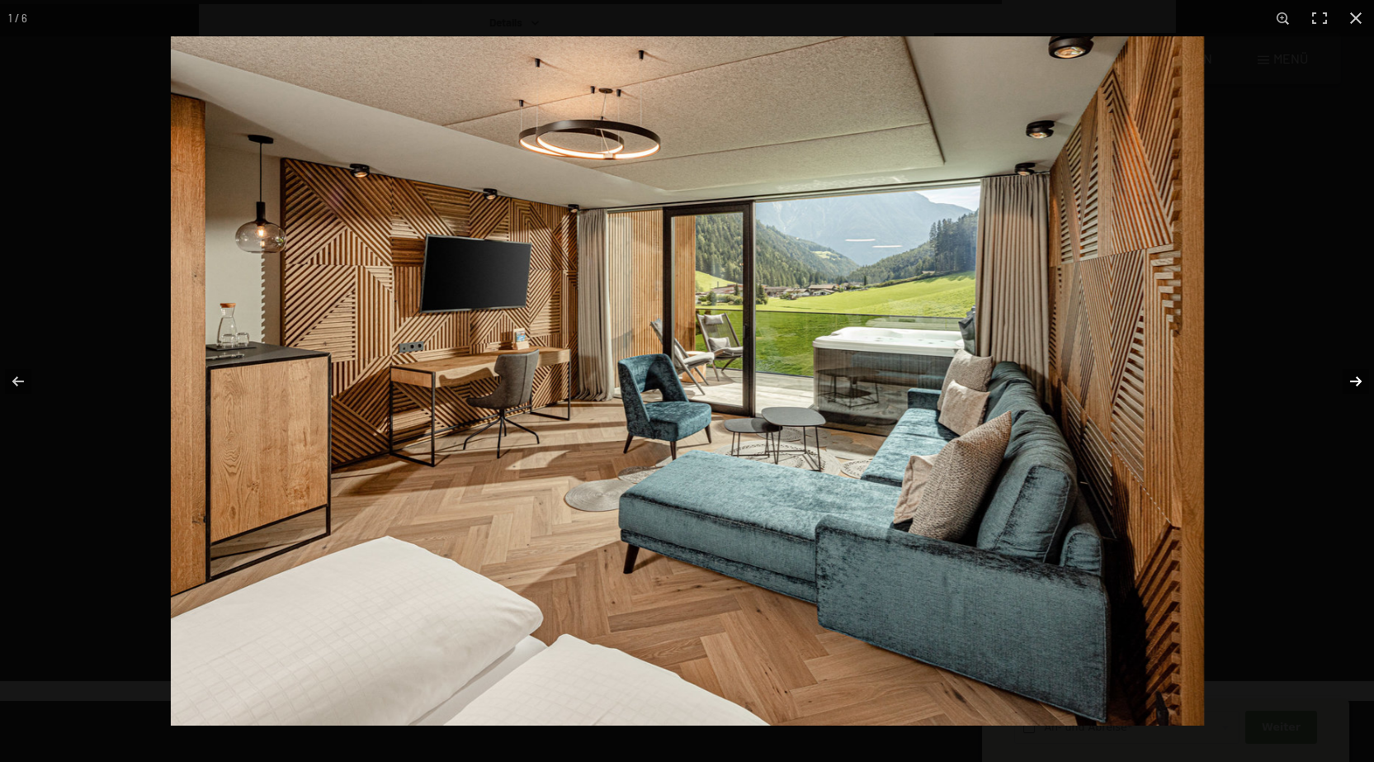
click at [1354, 383] on button "button" at bounding box center [1345, 381] width 58 height 83
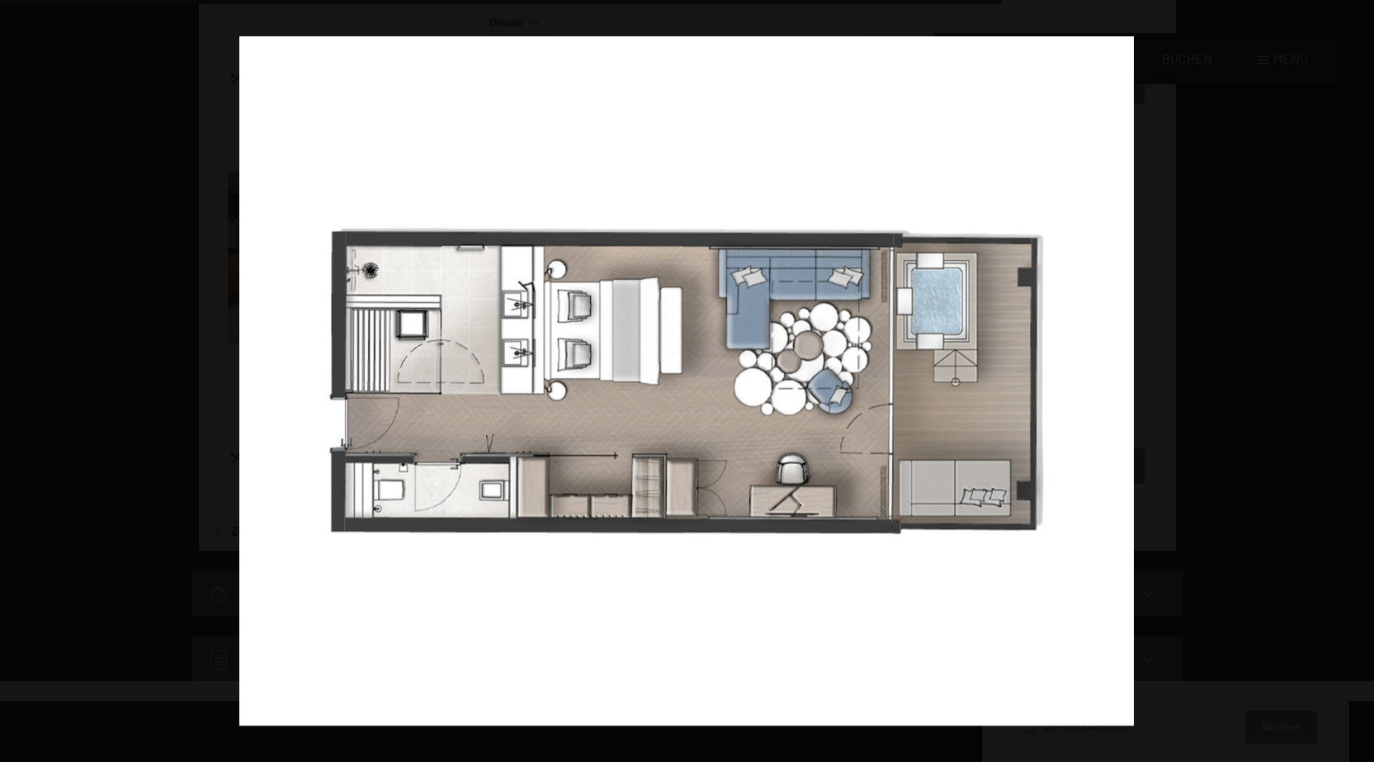
click at [1354, 383] on button "button" at bounding box center [1345, 381] width 58 height 83
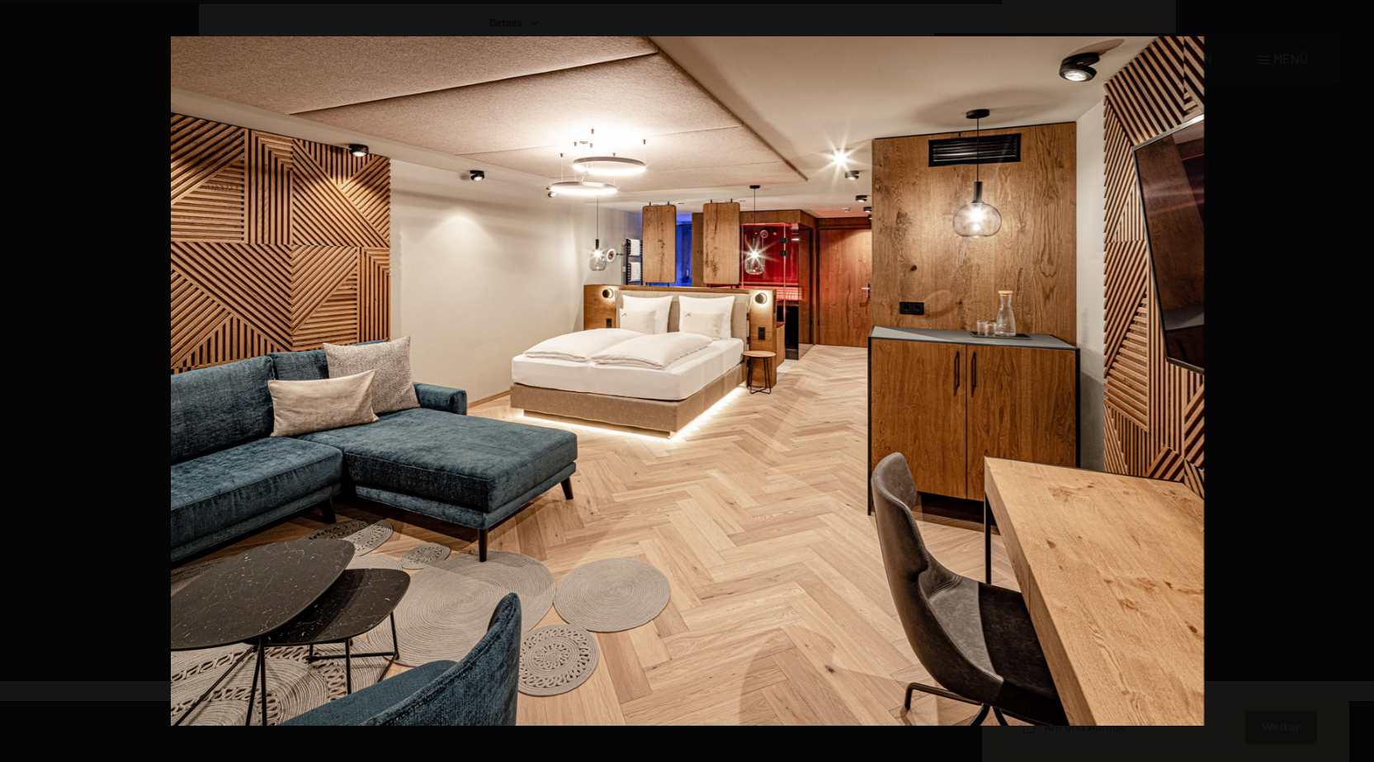
click at [1354, 383] on button "button" at bounding box center [1345, 381] width 58 height 83
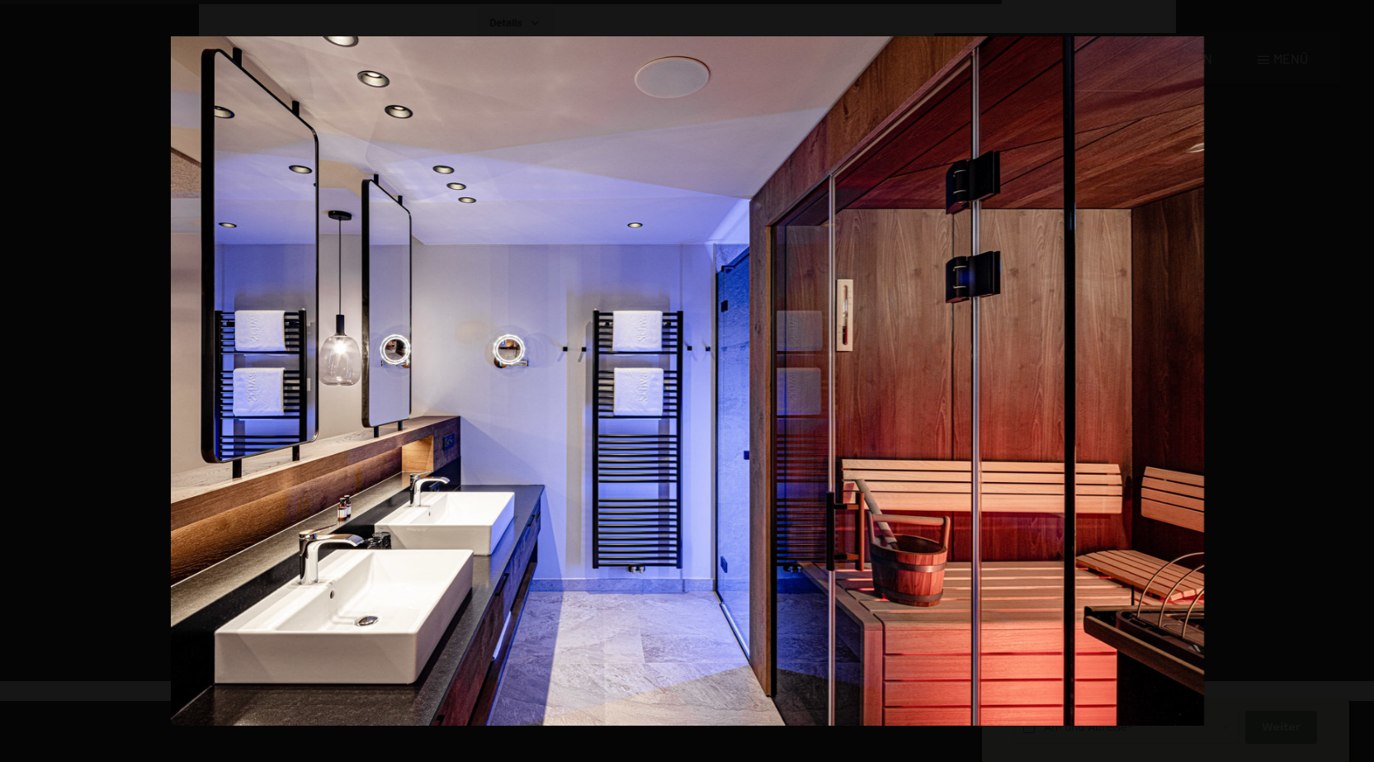
click at [1354, 383] on button "button" at bounding box center [1345, 381] width 58 height 83
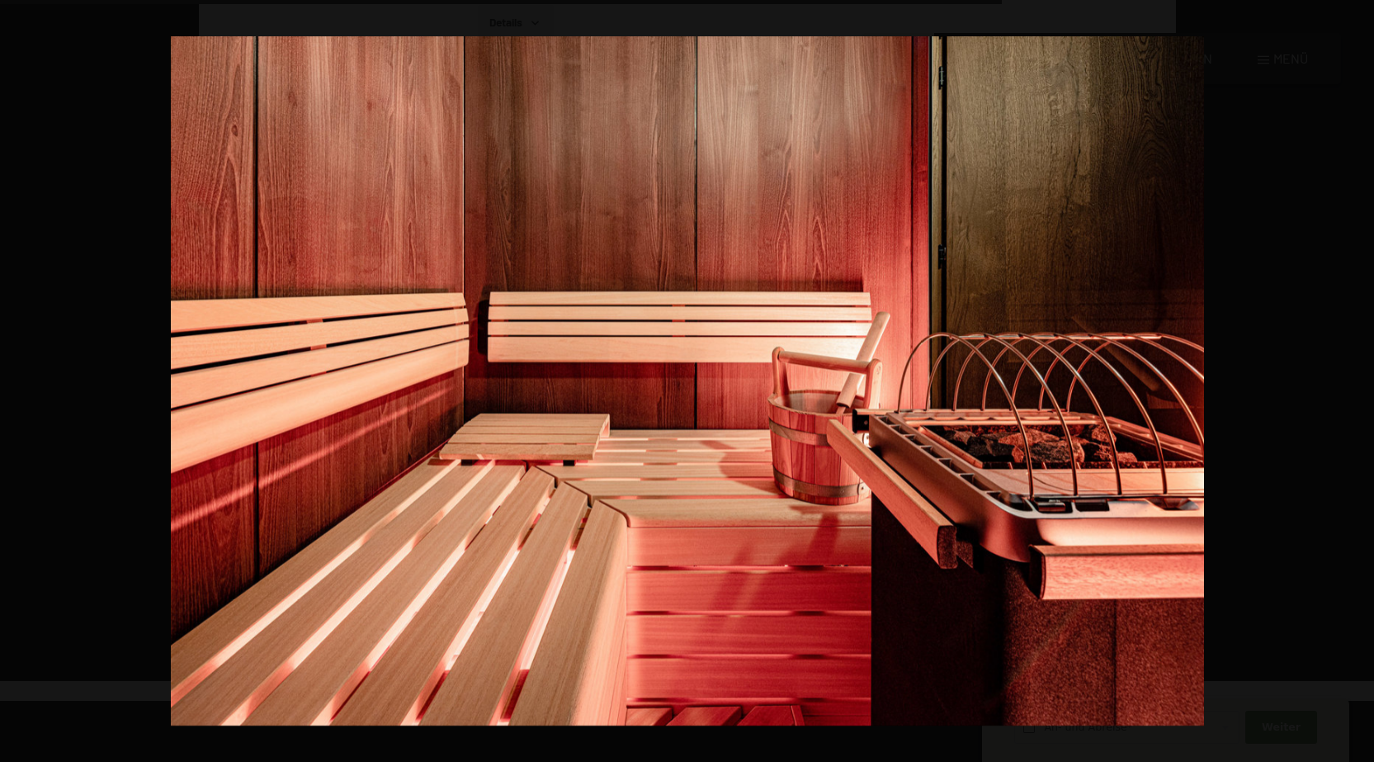
click at [1354, 383] on button "button" at bounding box center [1345, 381] width 58 height 83
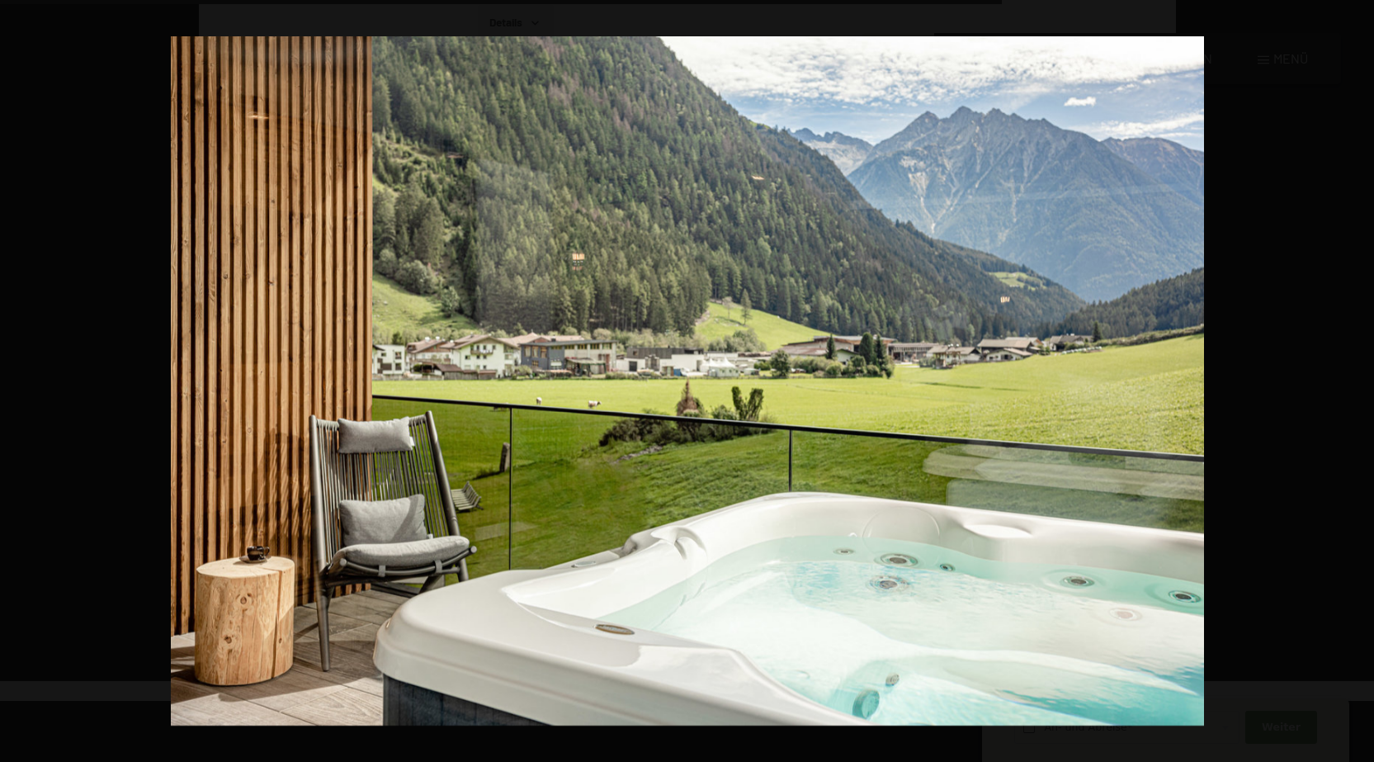
click at [1354, 383] on button "button" at bounding box center [1345, 381] width 58 height 83
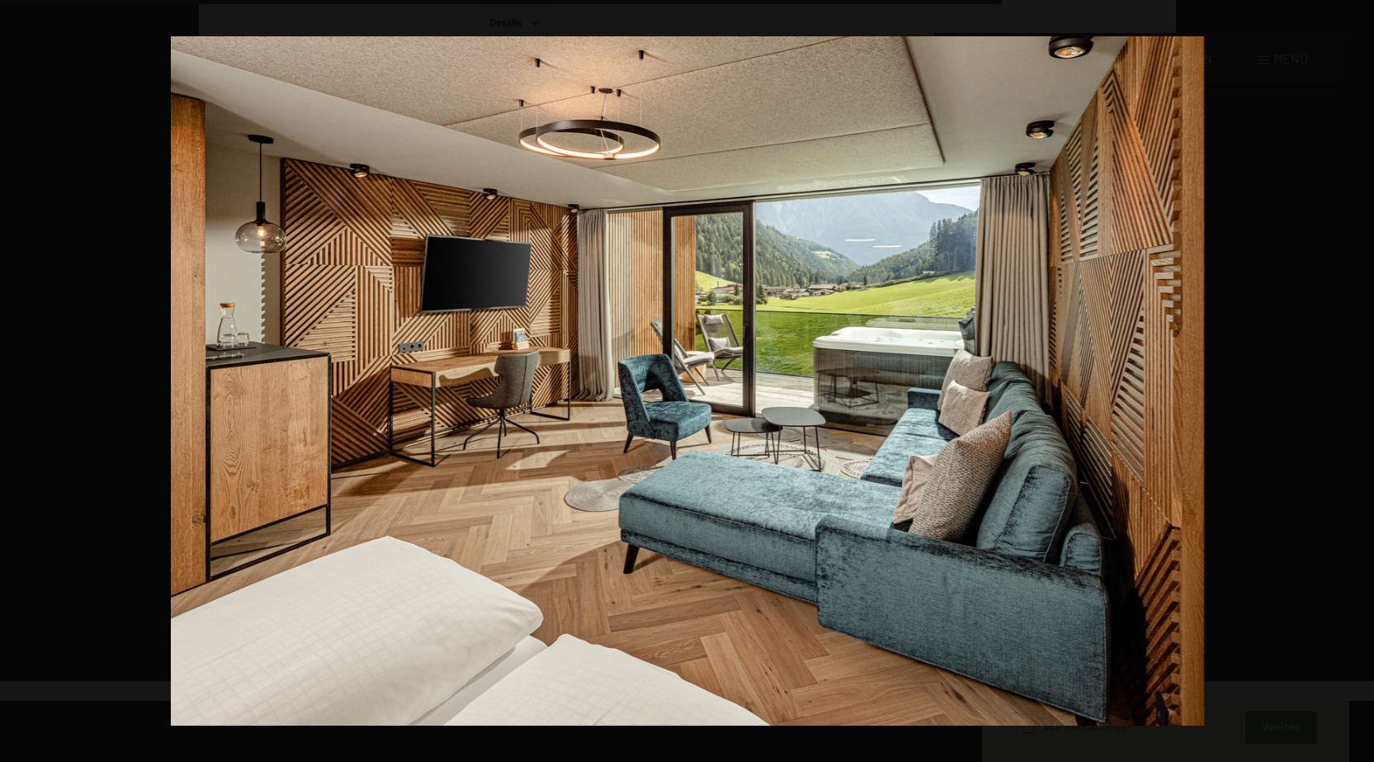
click at [1354, 383] on button "button" at bounding box center [1345, 381] width 58 height 83
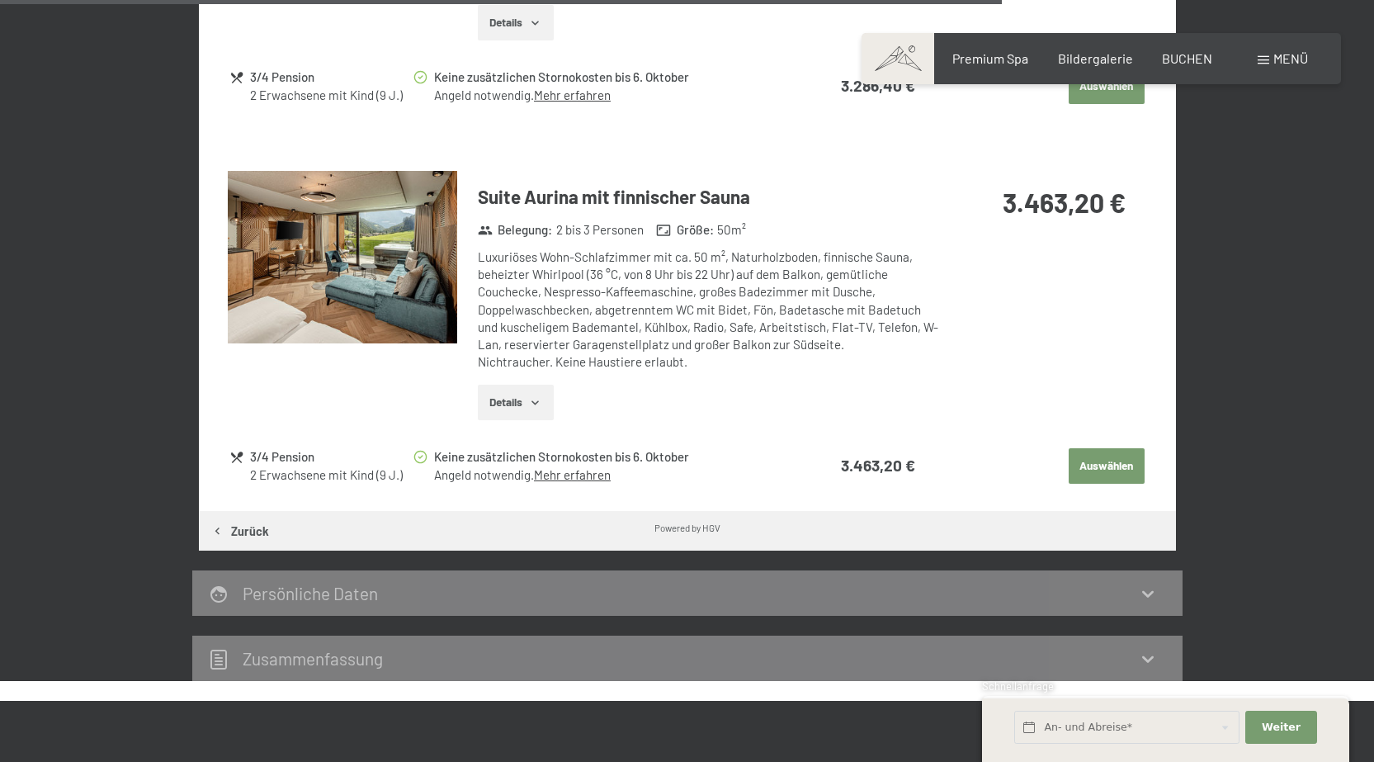
click at [0, 0] on button "button" at bounding box center [0, 0] width 0 height 0
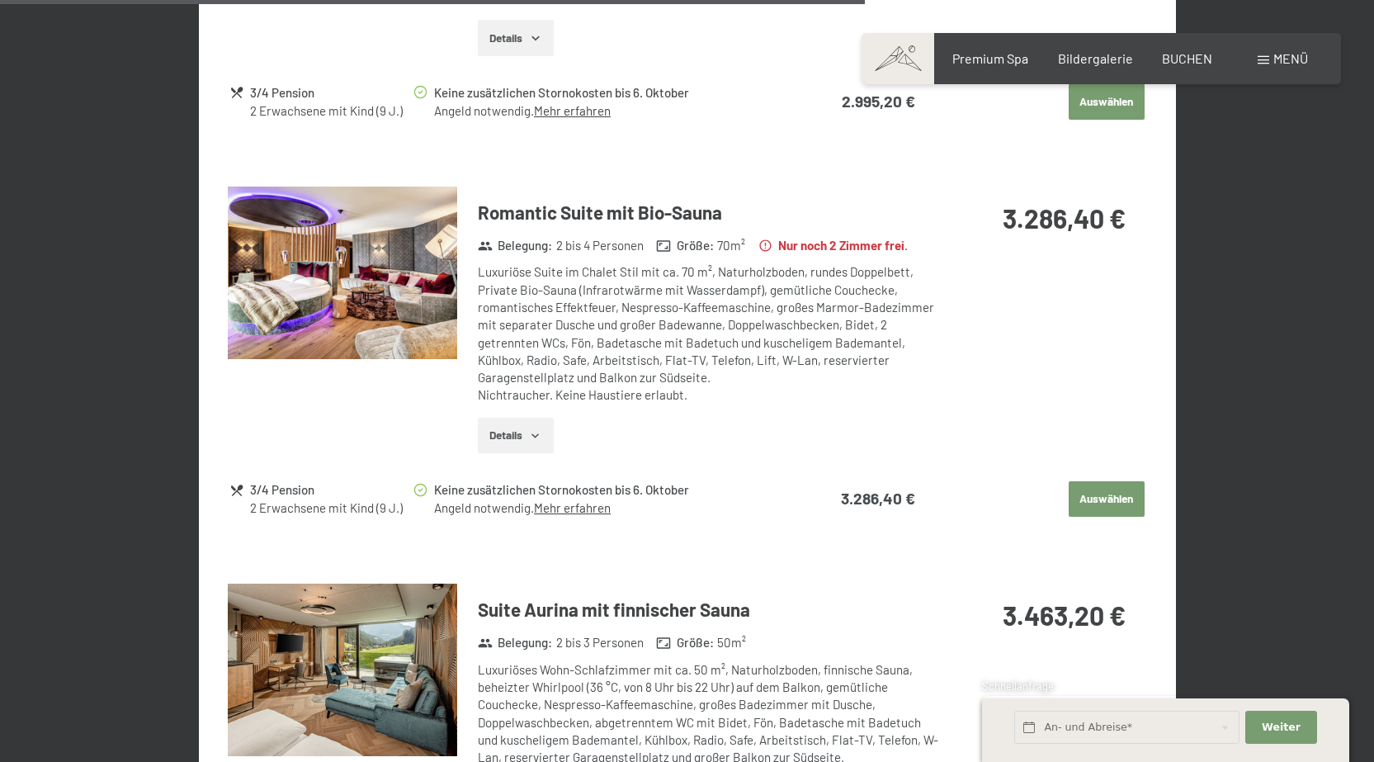
scroll to position [2557, 0]
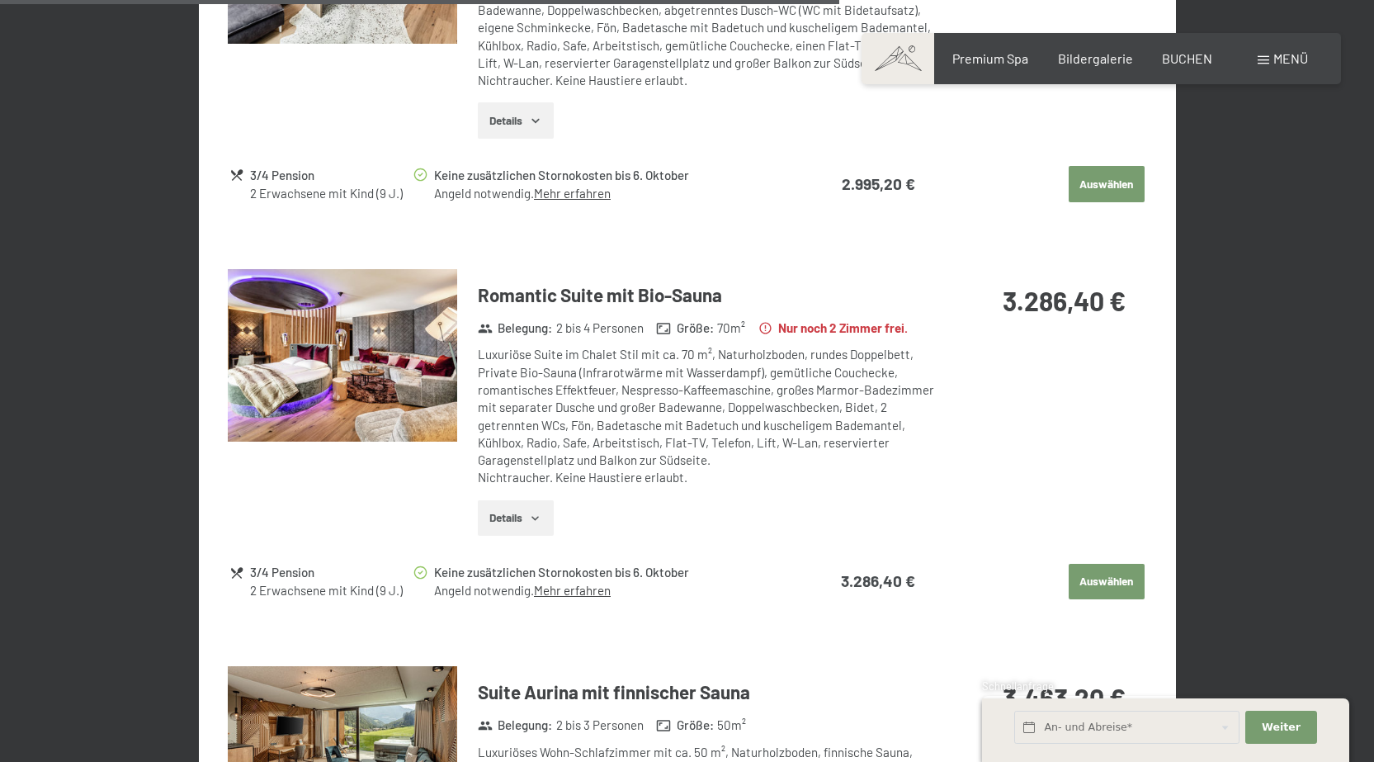
click at [314, 358] on img at bounding box center [342, 355] width 229 height 172
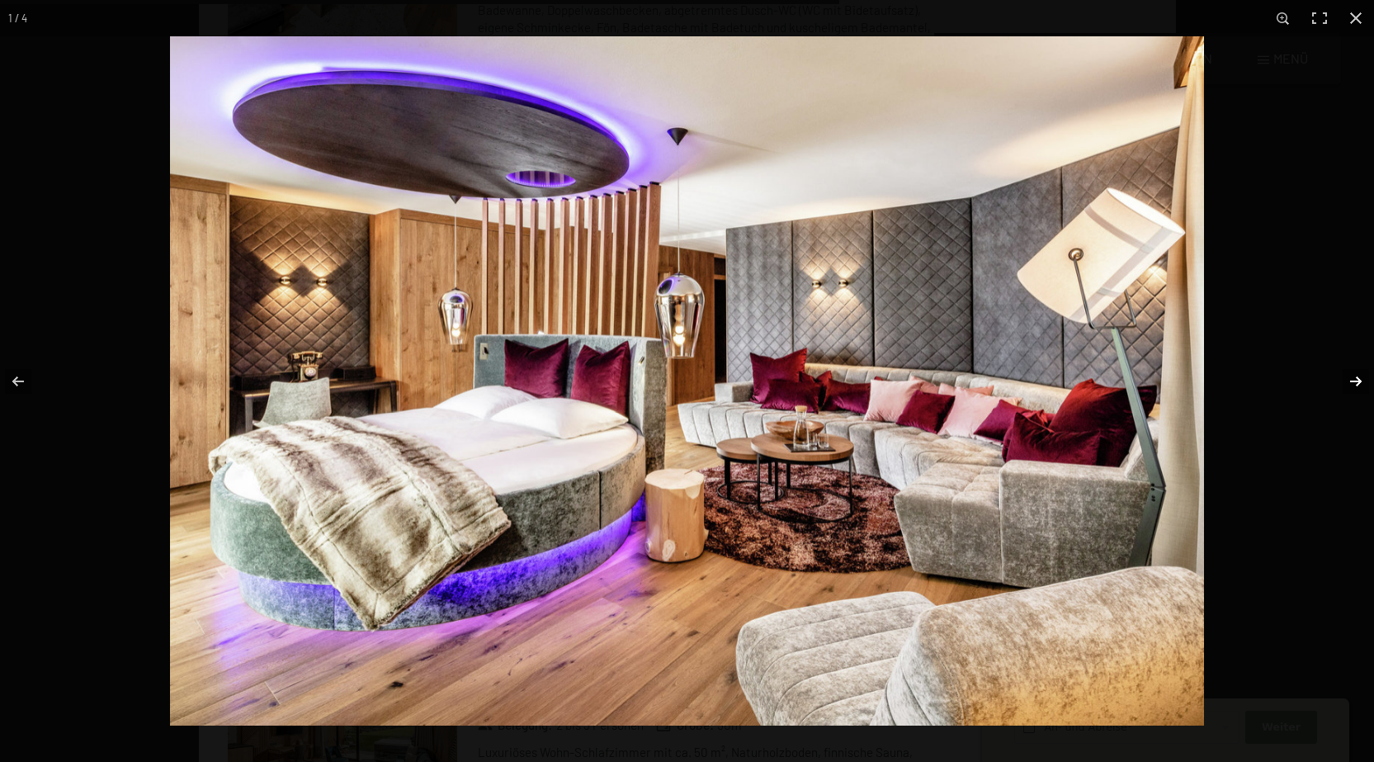
click at [1356, 379] on button "button" at bounding box center [1345, 381] width 58 height 83
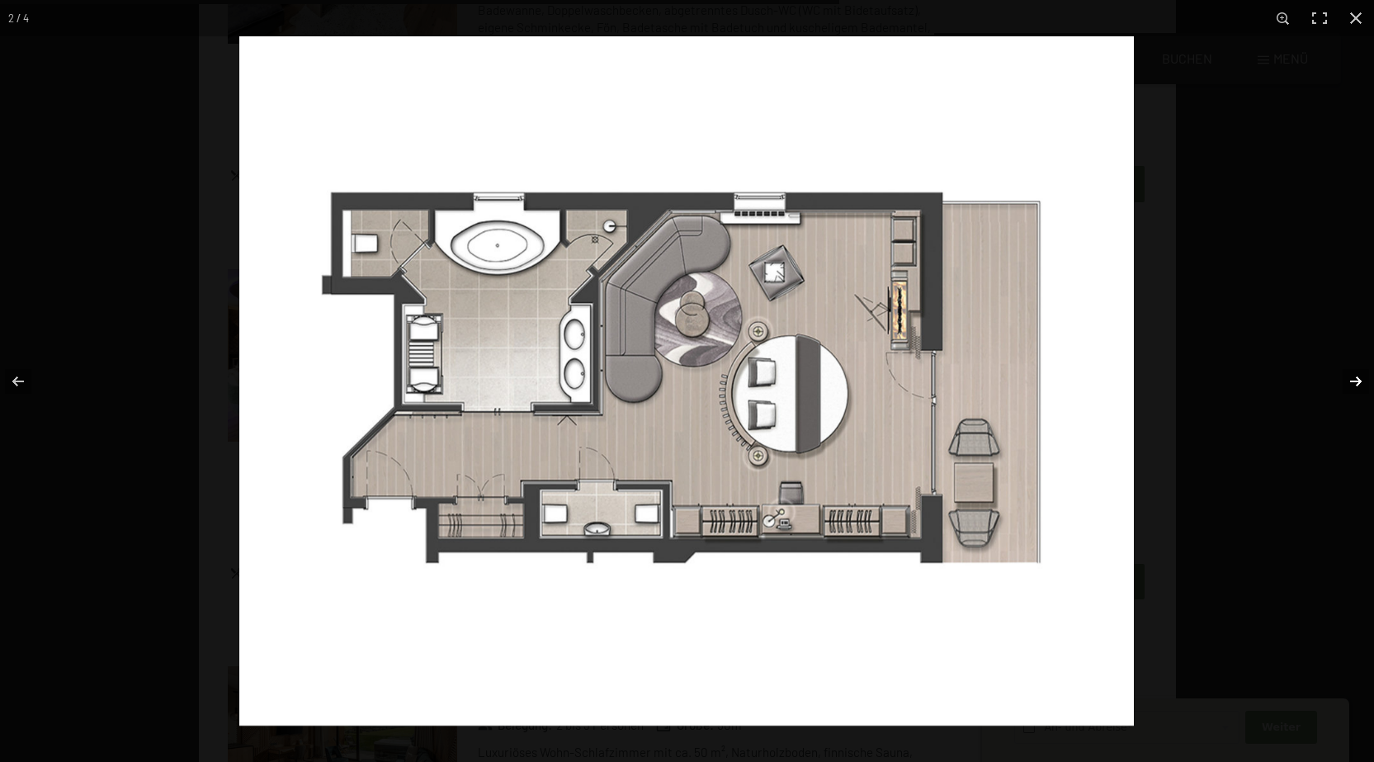
click at [1355, 379] on button "button" at bounding box center [1345, 381] width 58 height 83
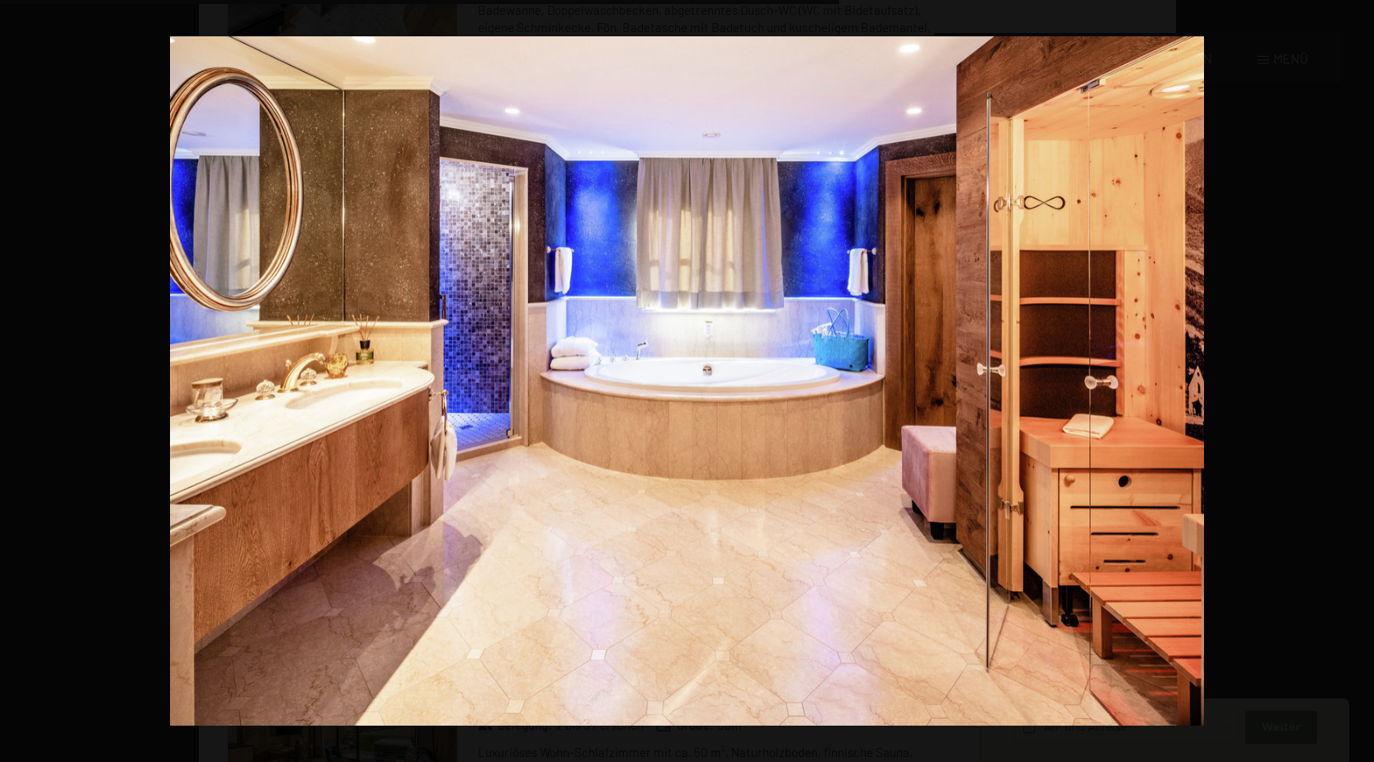
click at [1355, 379] on button "button" at bounding box center [1345, 381] width 58 height 83
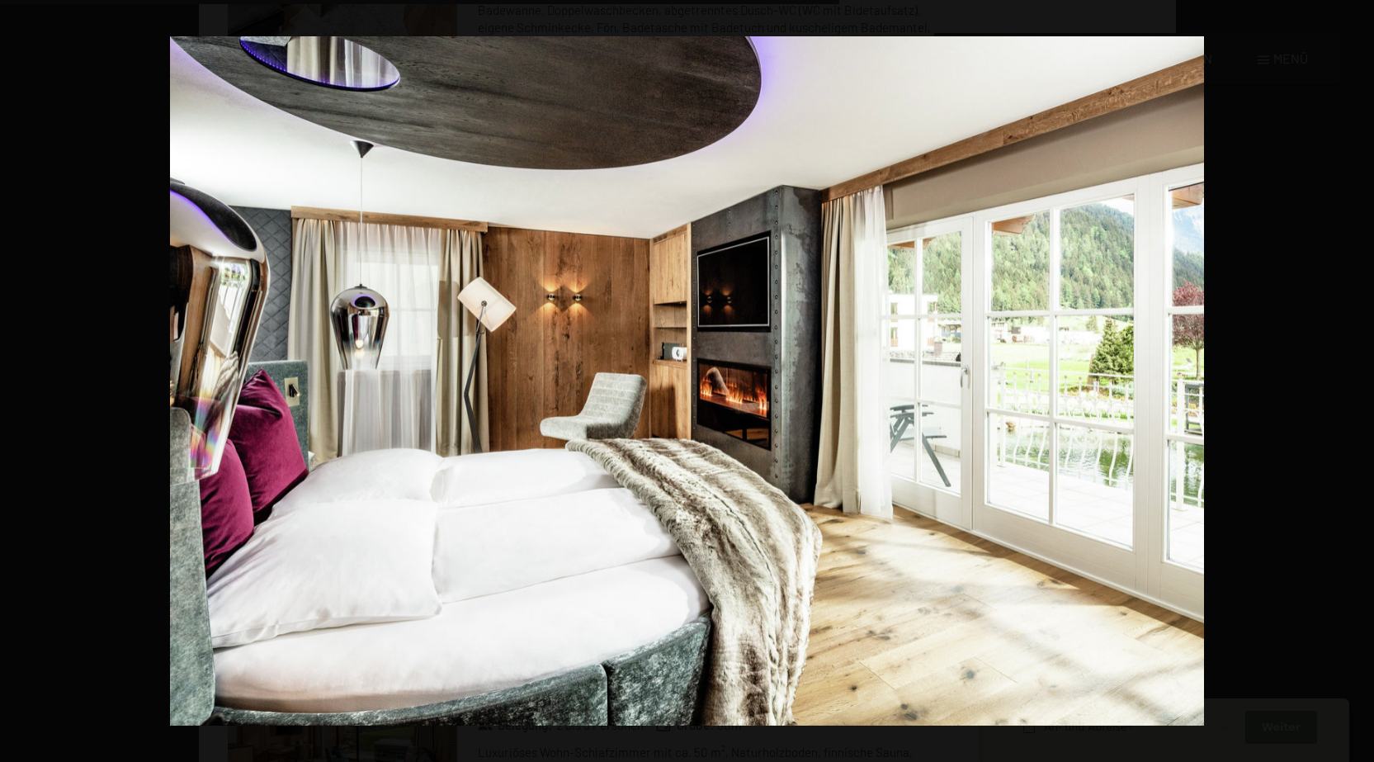
click at [1355, 379] on button "button" at bounding box center [1345, 381] width 58 height 83
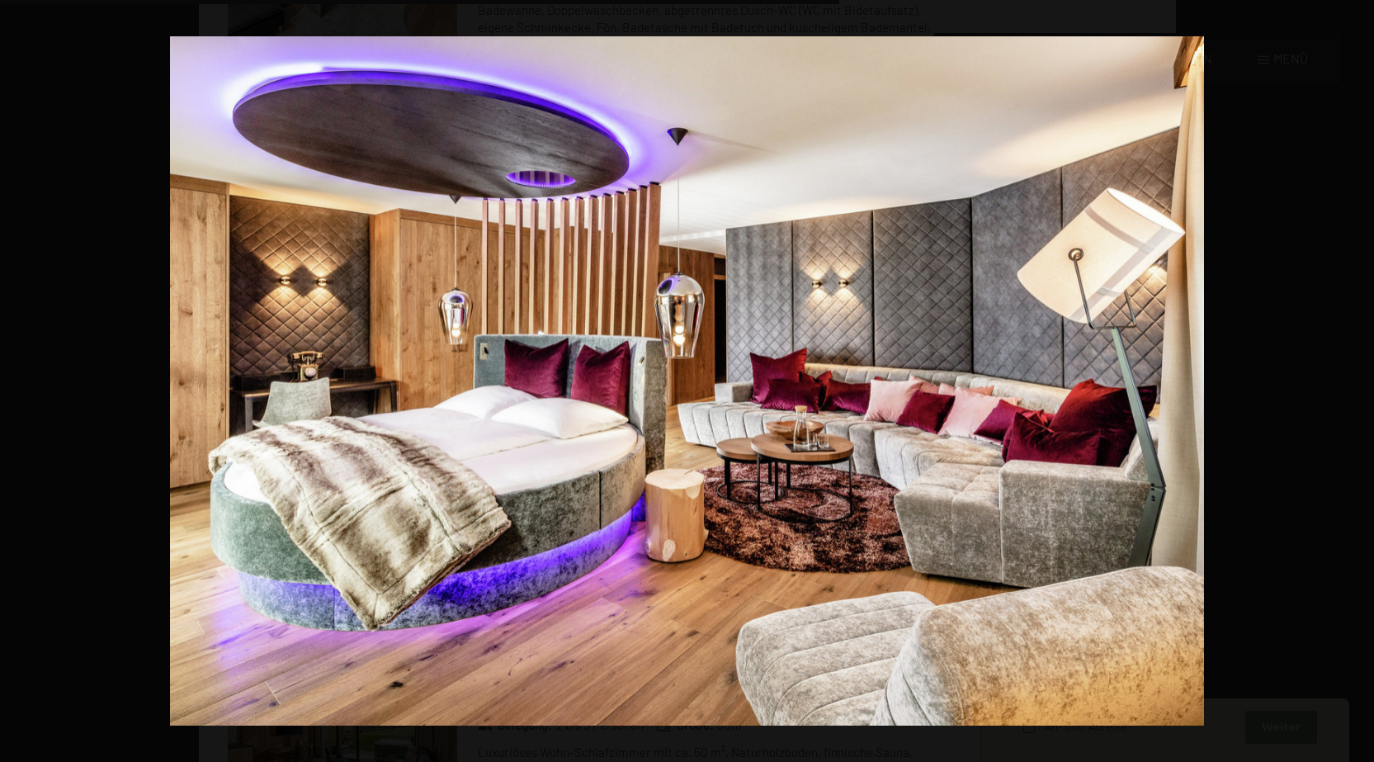
click at [1355, 379] on button "button" at bounding box center [1345, 381] width 58 height 83
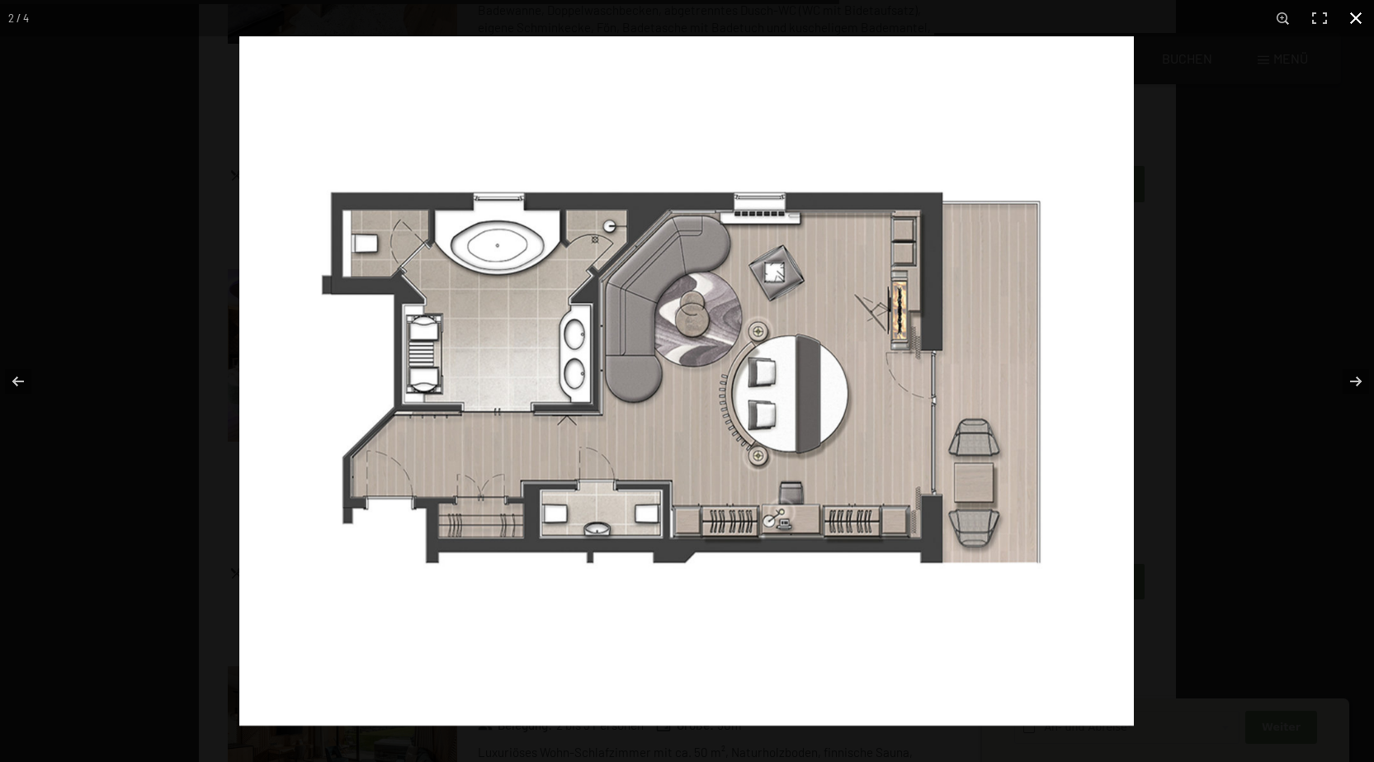
click at [1357, 20] on button "button" at bounding box center [1355, 18] width 36 height 36
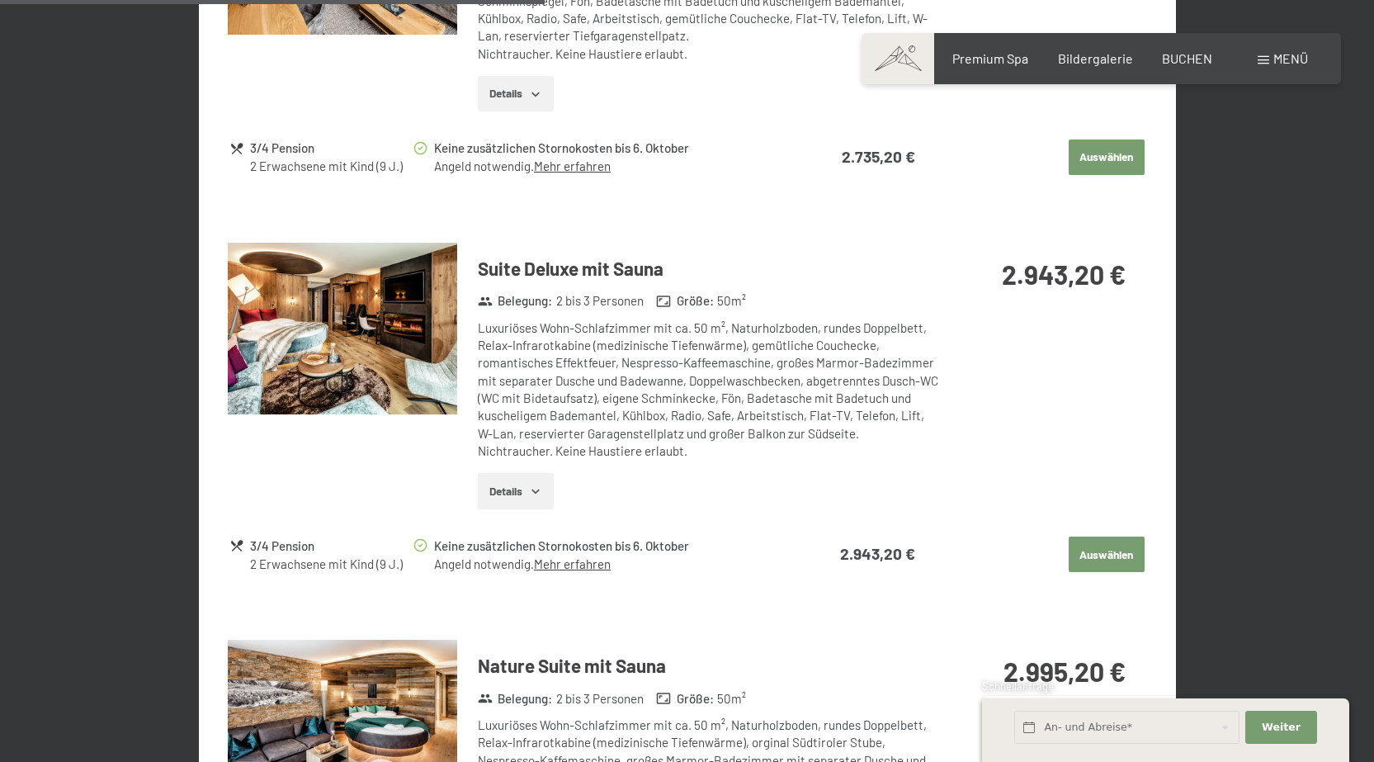
scroll to position [1814, 0]
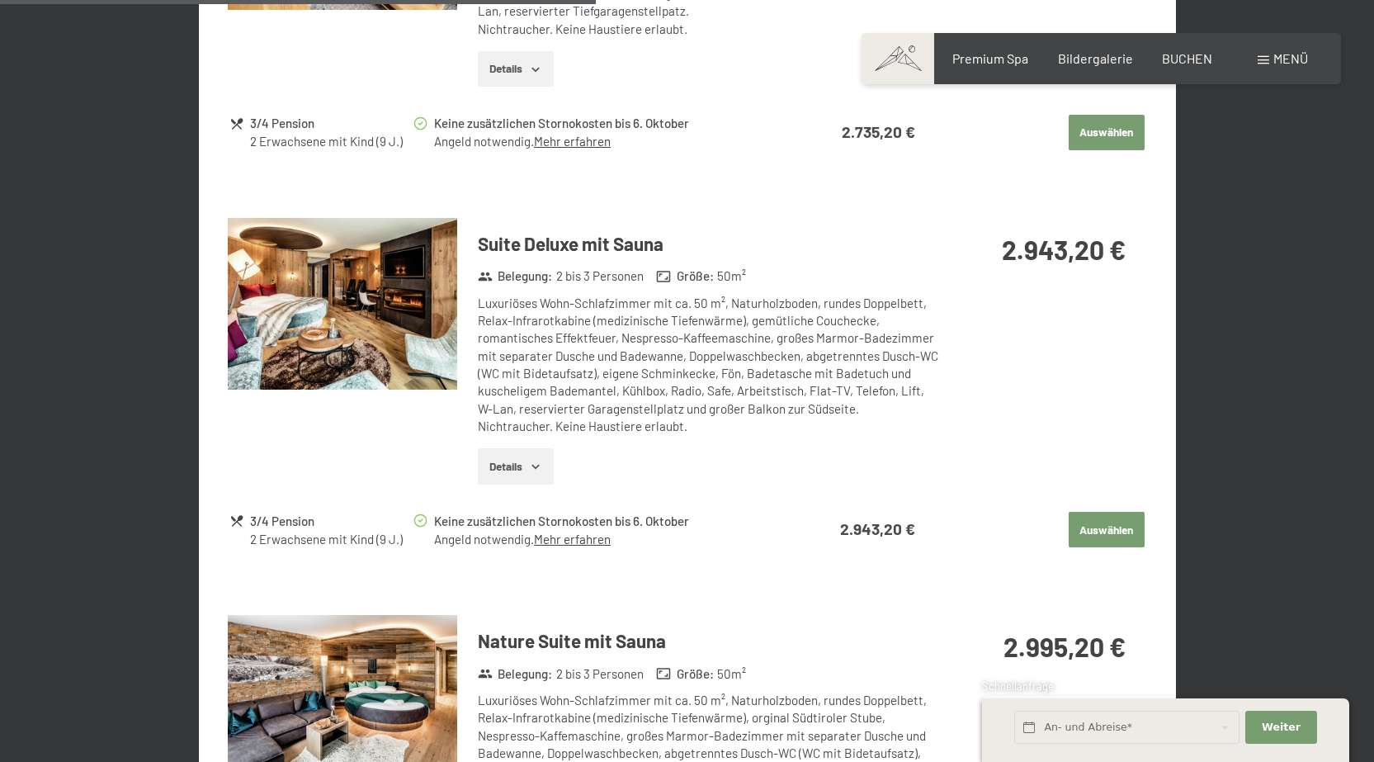
click at [380, 307] on img at bounding box center [342, 304] width 229 height 172
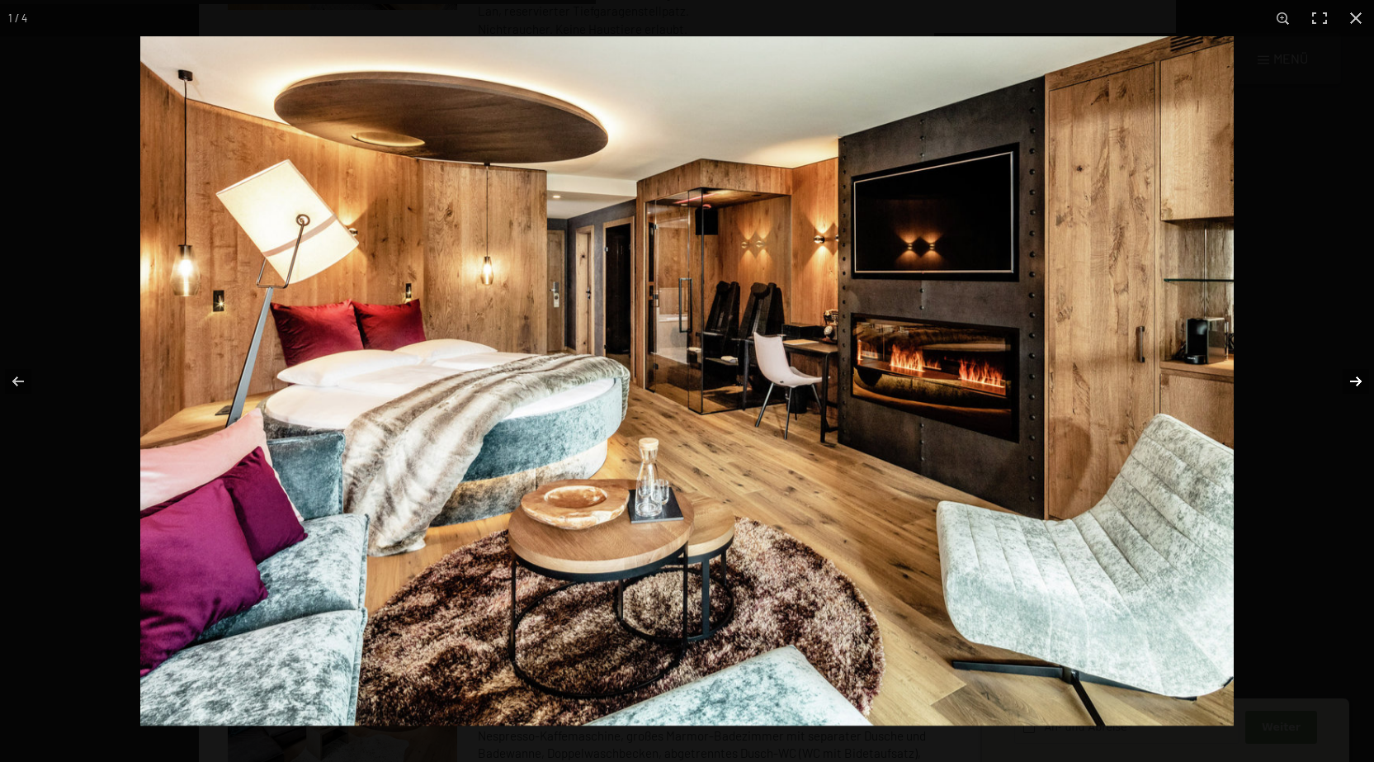
click at [1360, 374] on button "button" at bounding box center [1345, 381] width 58 height 83
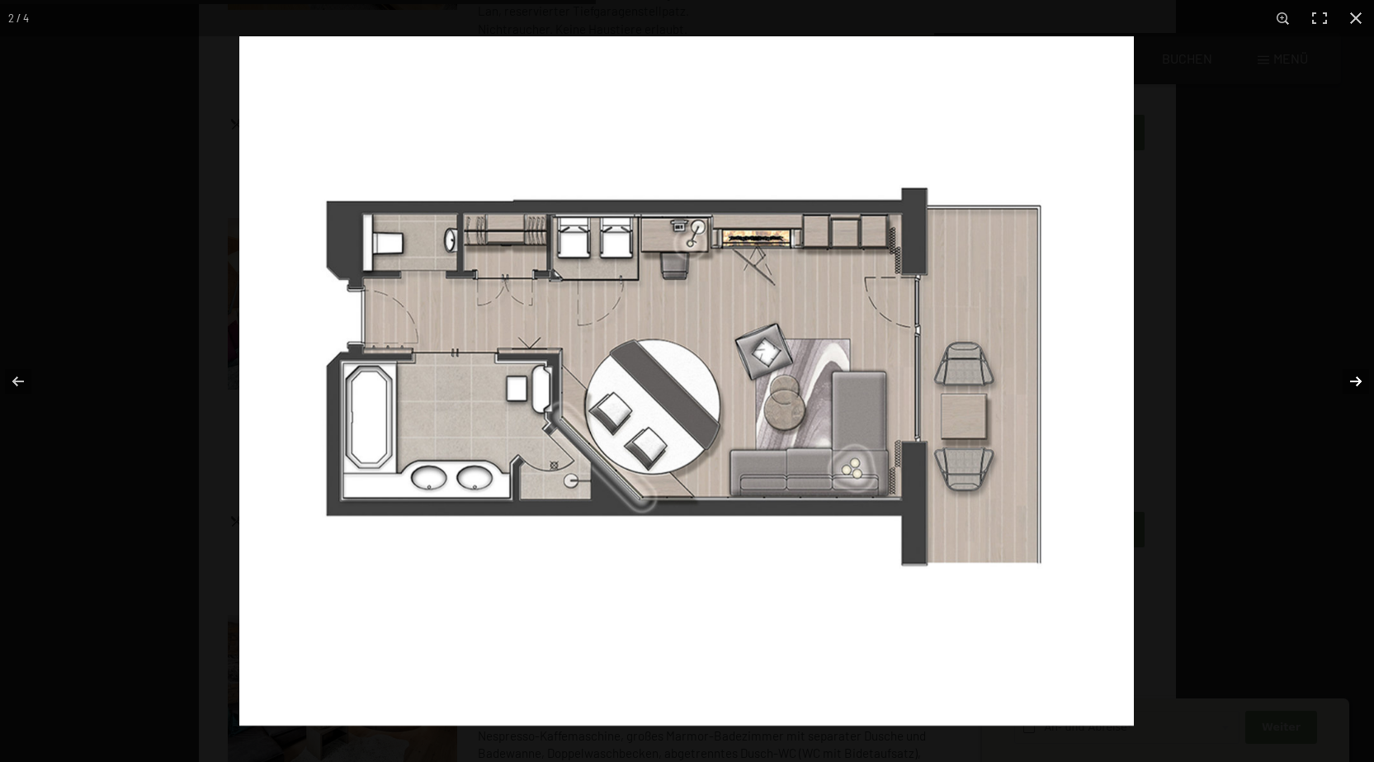
click at [1360, 374] on button "button" at bounding box center [1345, 381] width 58 height 83
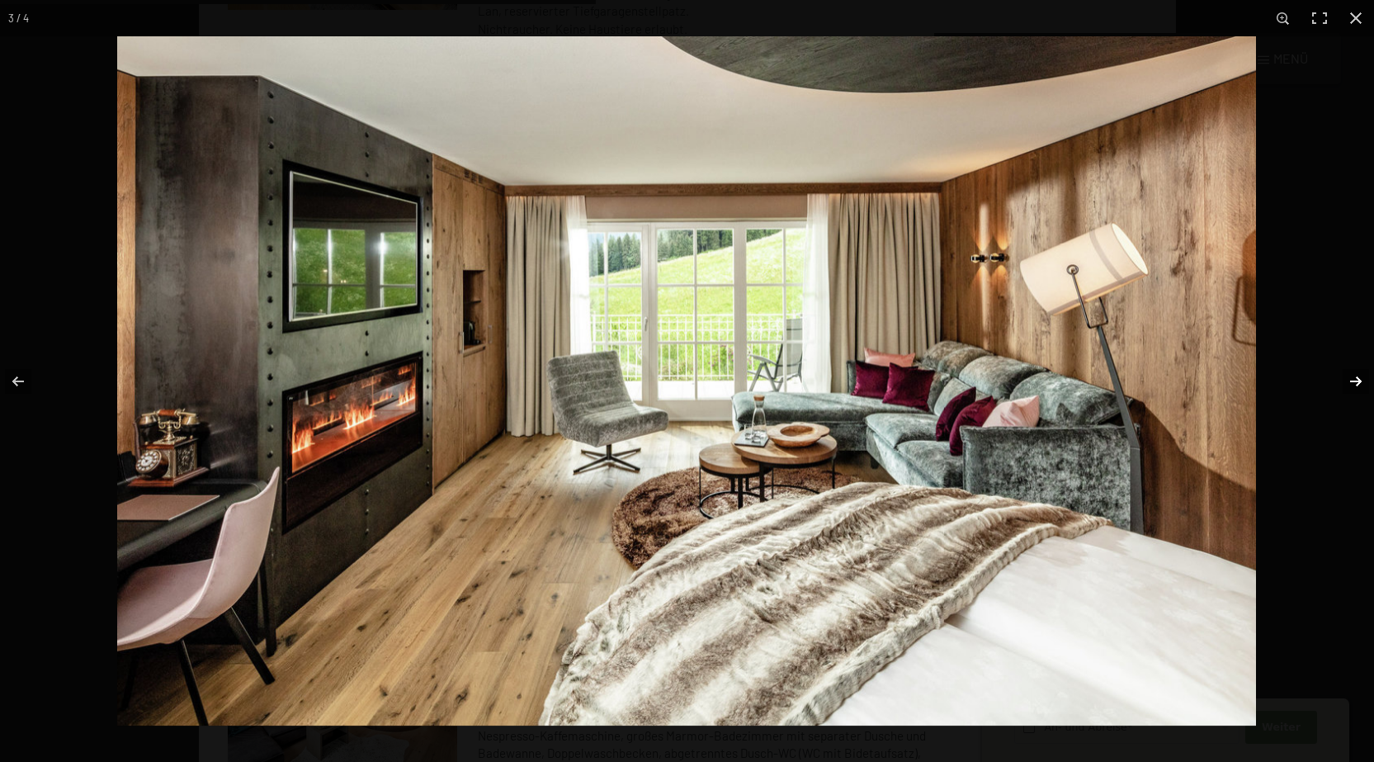
click at [1360, 374] on button "button" at bounding box center [1345, 381] width 58 height 83
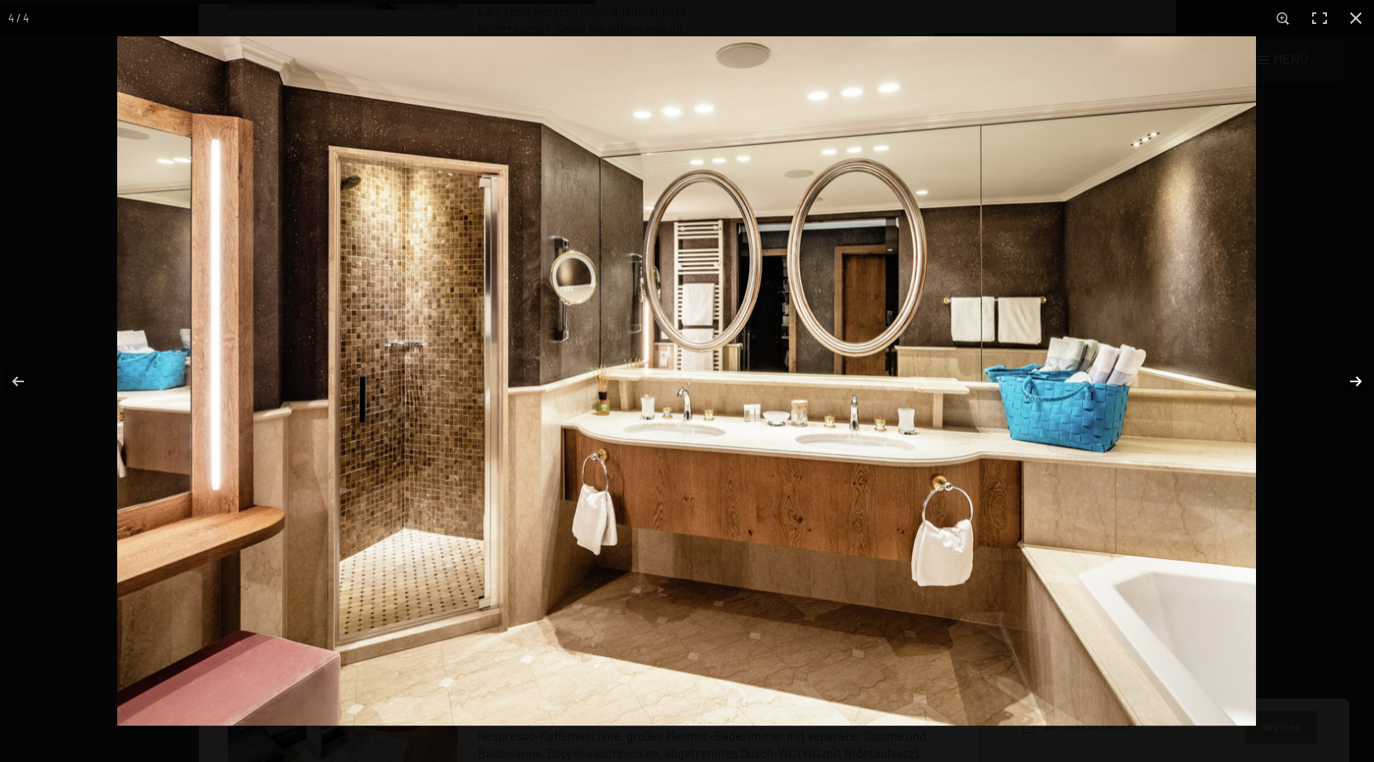
click at [1360, 374] on button "button" at bounding box center [1345, 381] width 58 height 83
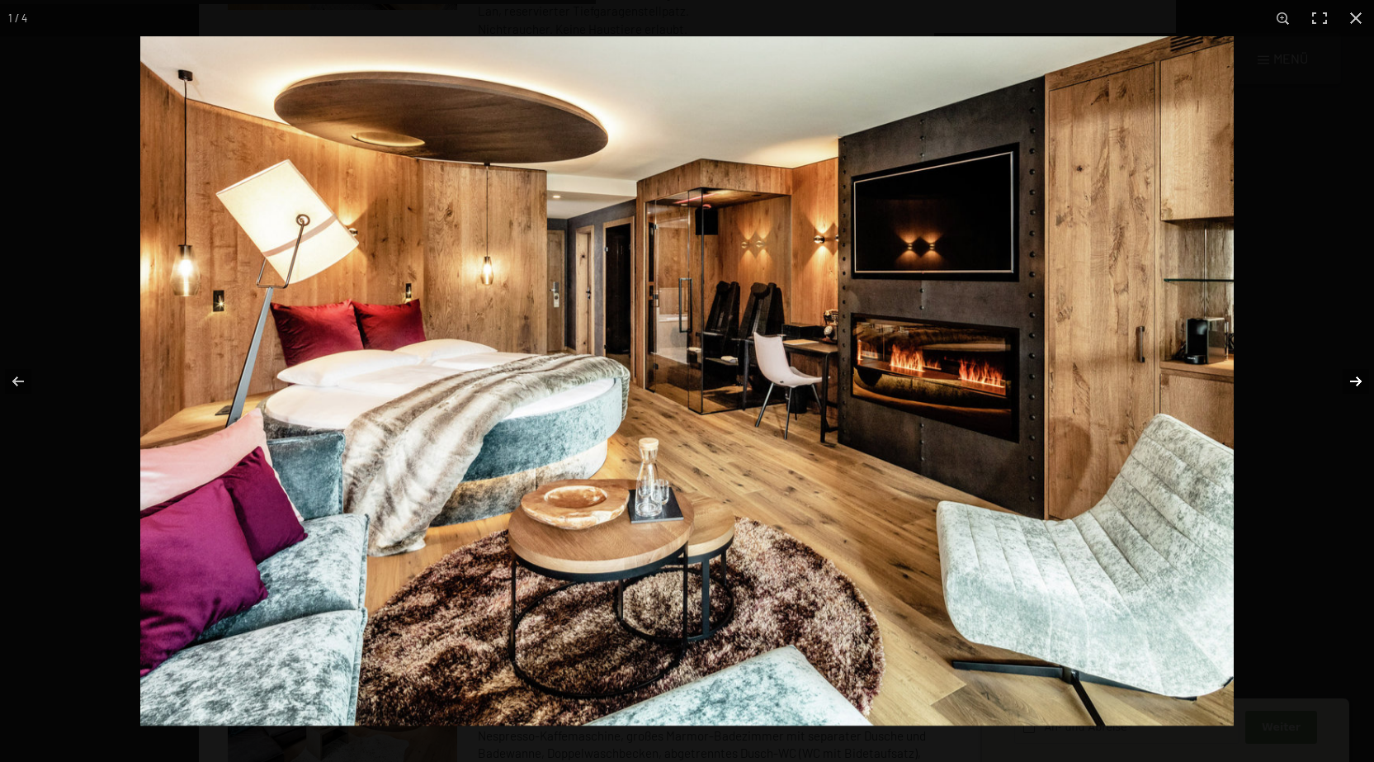
click at [1360, 374] on button "button" at bounding box center [1345, 381] width 58 height 83
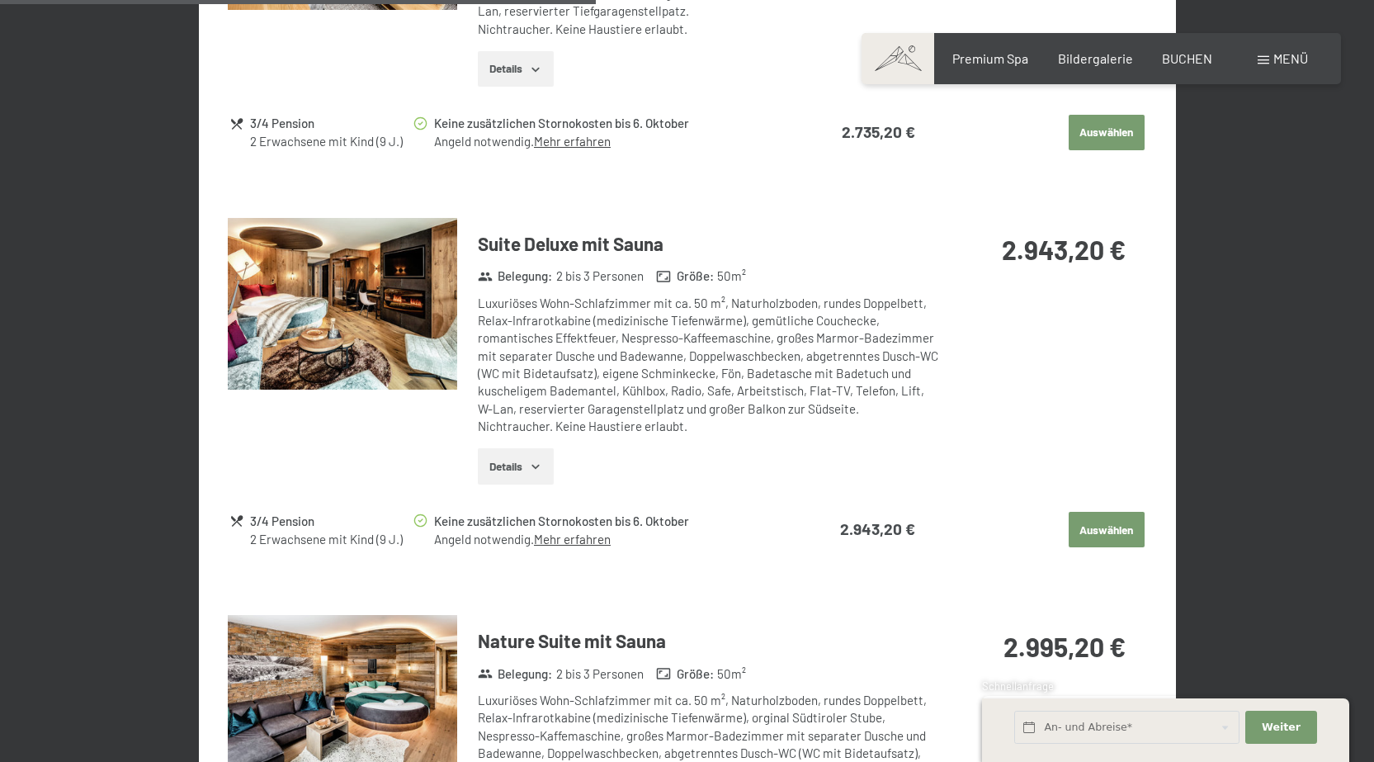
click at [0, 0] on button "button" at bounding box center [0, 0] width 0 height 0
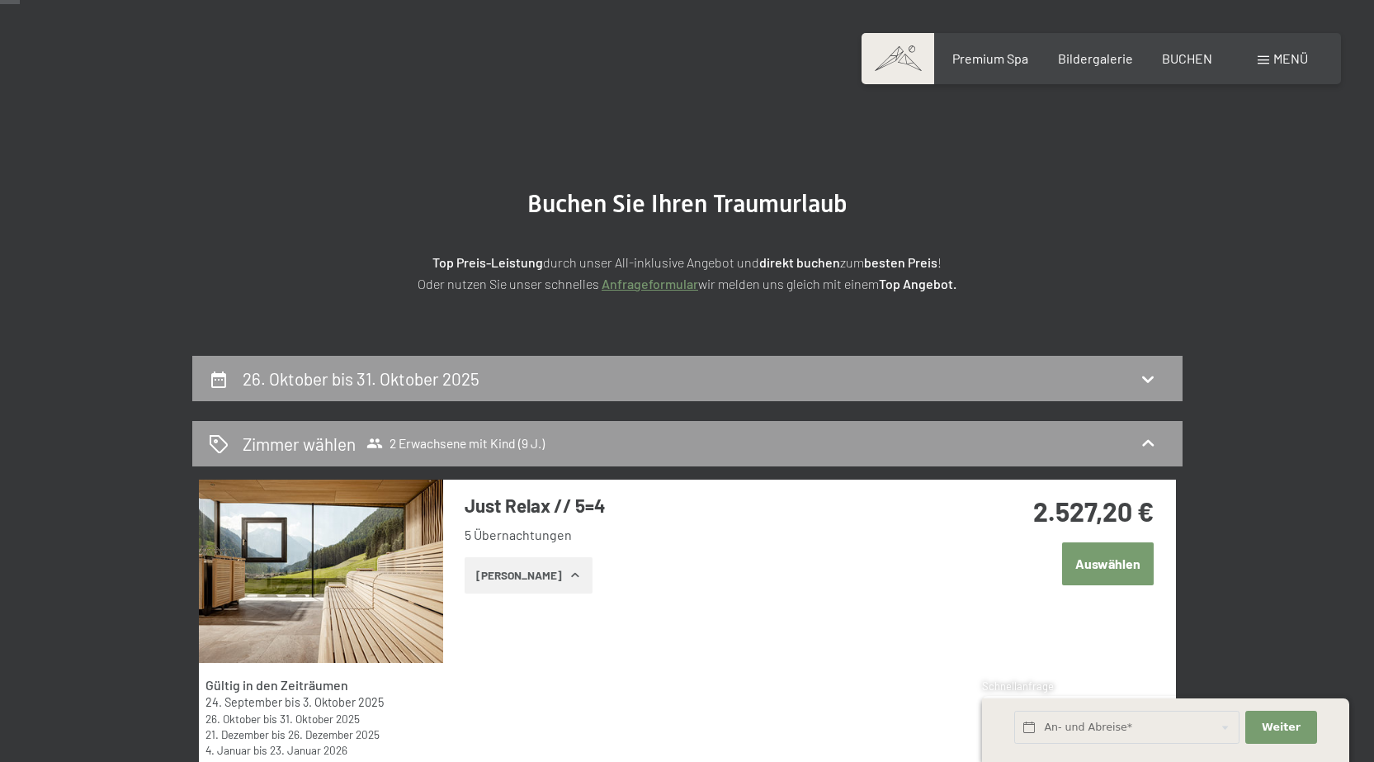
scroll to position [0, 0]
